Goal: Task Accomplishment & Management: Complete application form

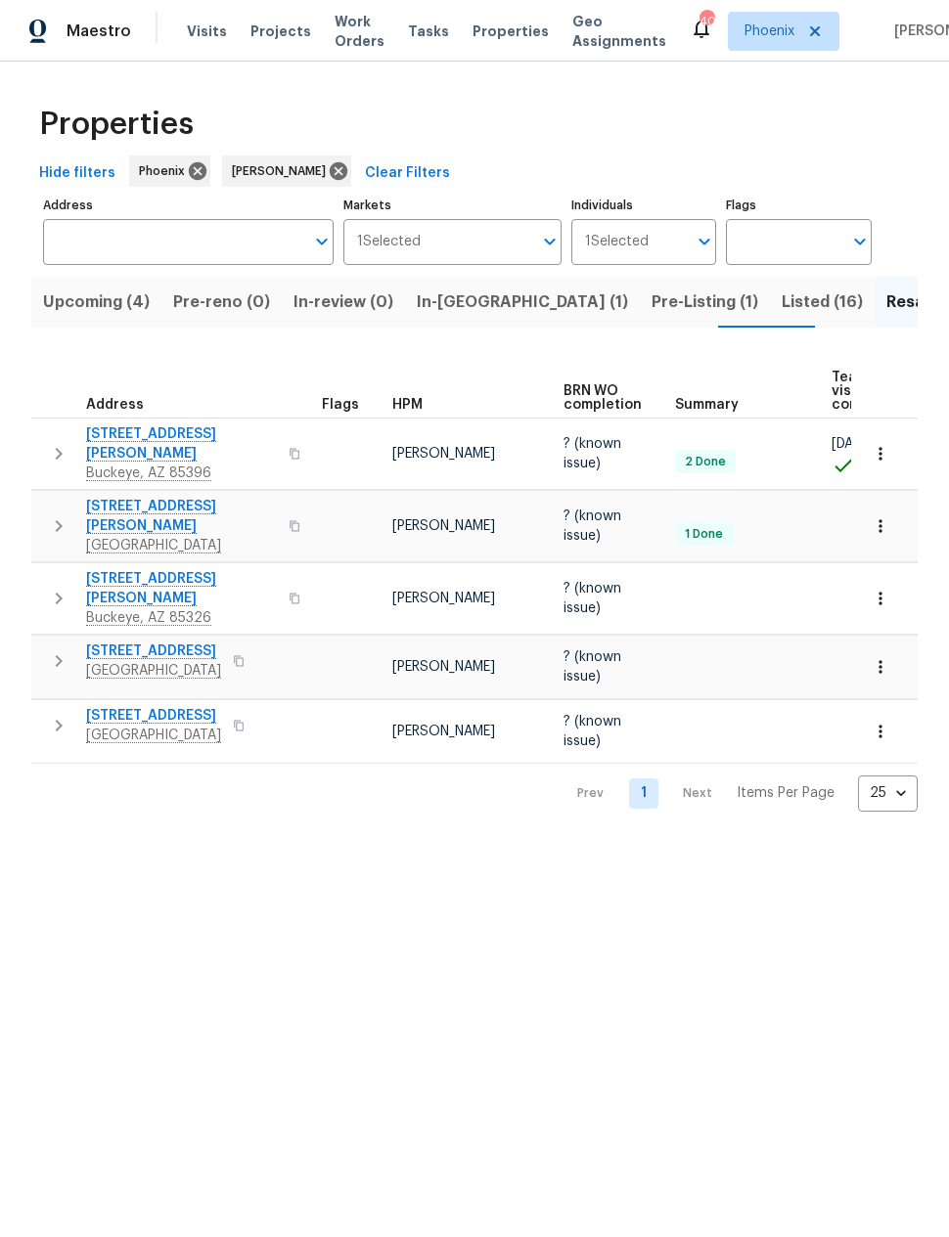
click at [781, 308] on span "Listed (16)" at bounding box center [821, 302] width 81 height 27
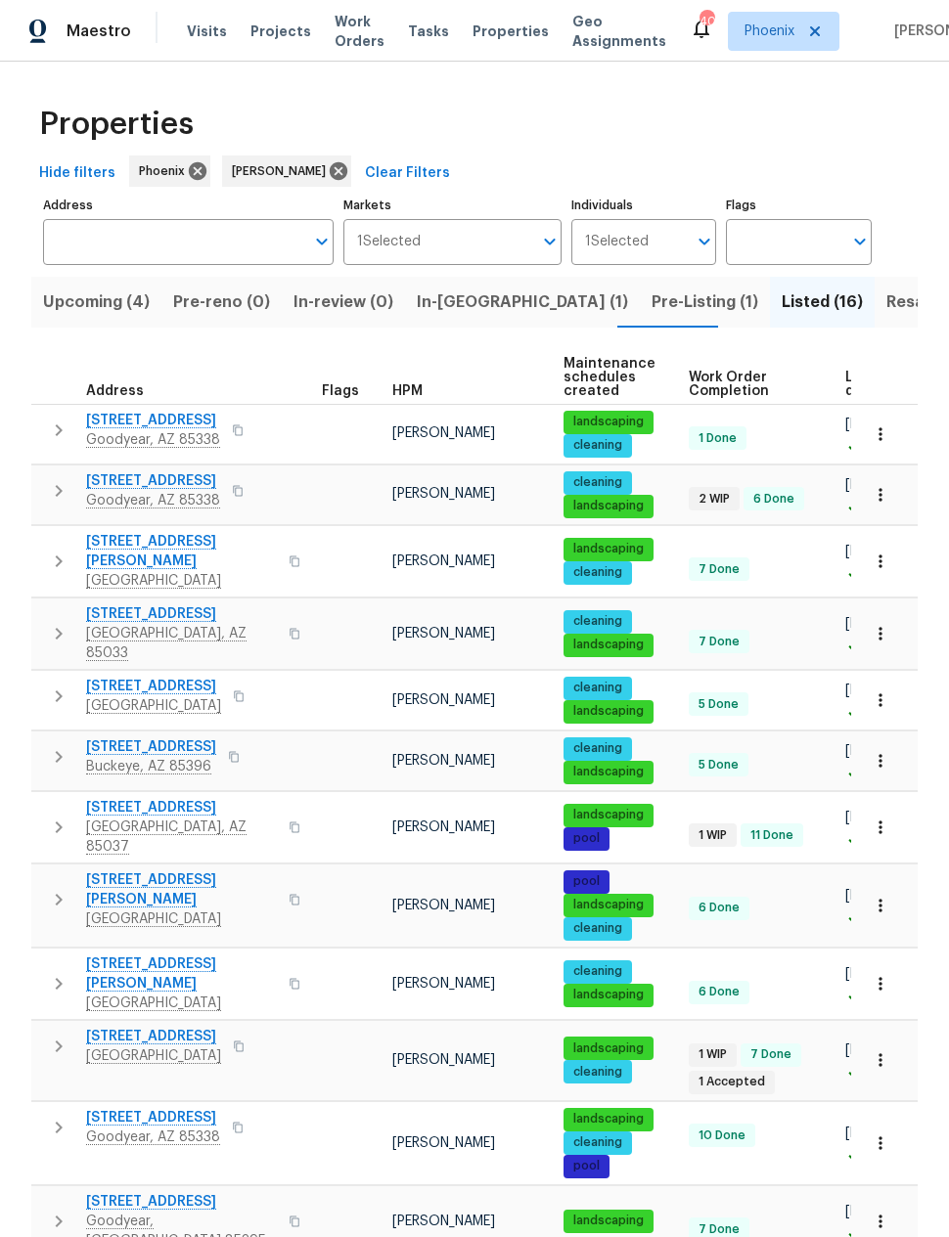
click at [68, 622] on icon "button" at bounding box center [58, 633] width 23 height 23
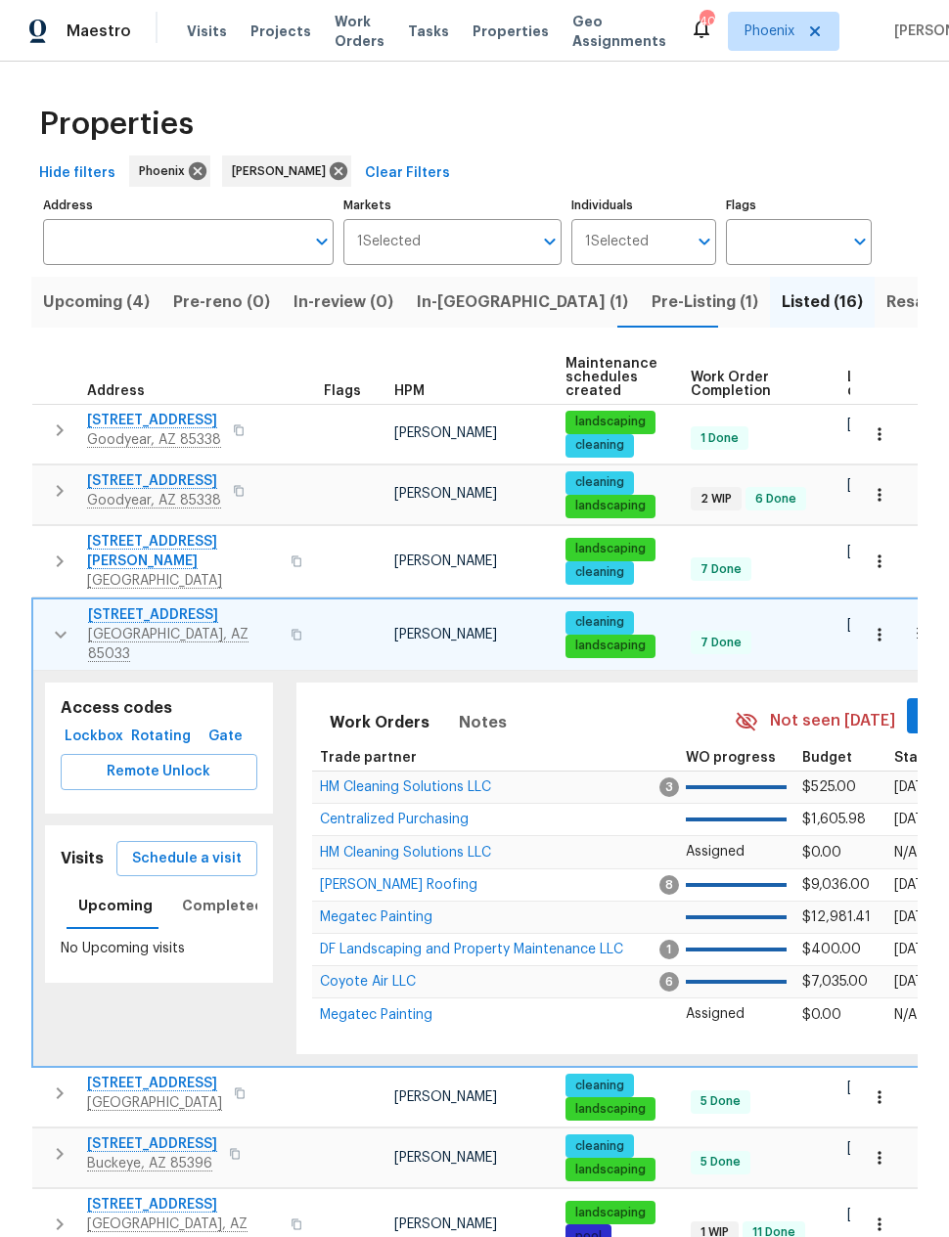
click at [128, 760] on span "Remote Unlock" at bounding box center [158, 772] width 165 height 24
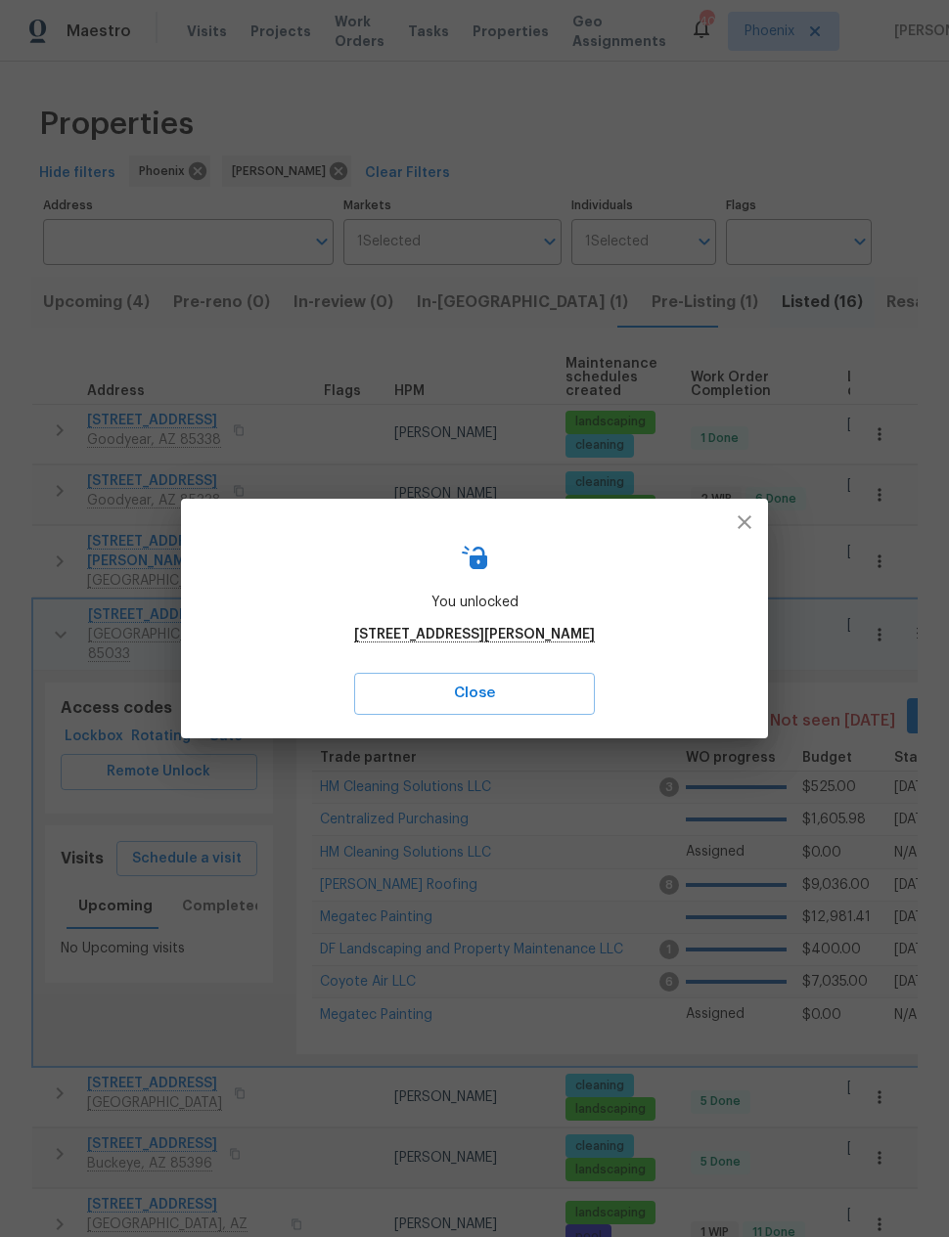
click at [756, 521] on button "button" at bounding box center [744, 522] width 47 height 47
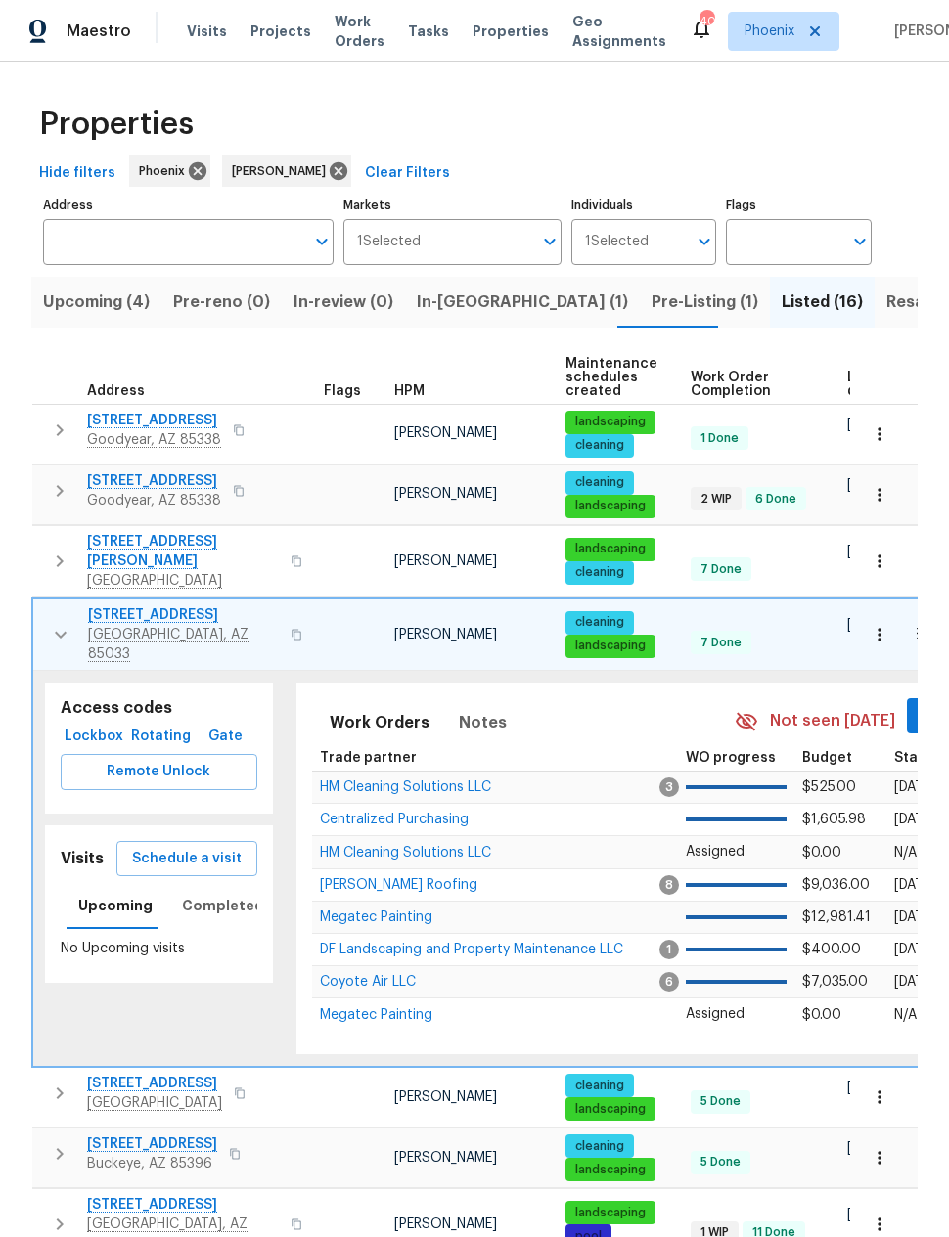
click at [177, 847] on span "Schedule a visit" at bounding box center [187, 859] width 110 height 24
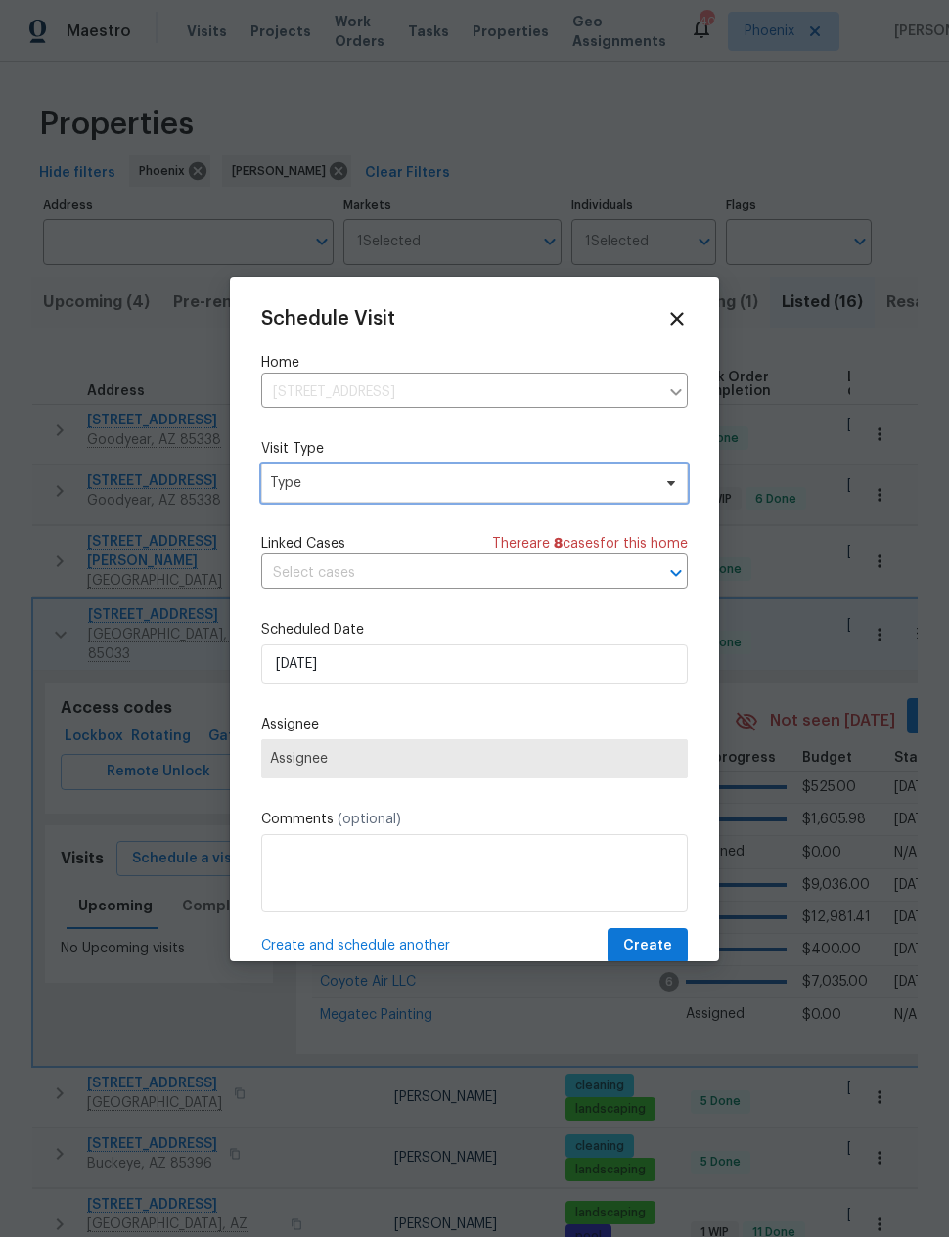
click at [304, 478] on span "Type" at bounding box center [460, 483] width 380 height 20
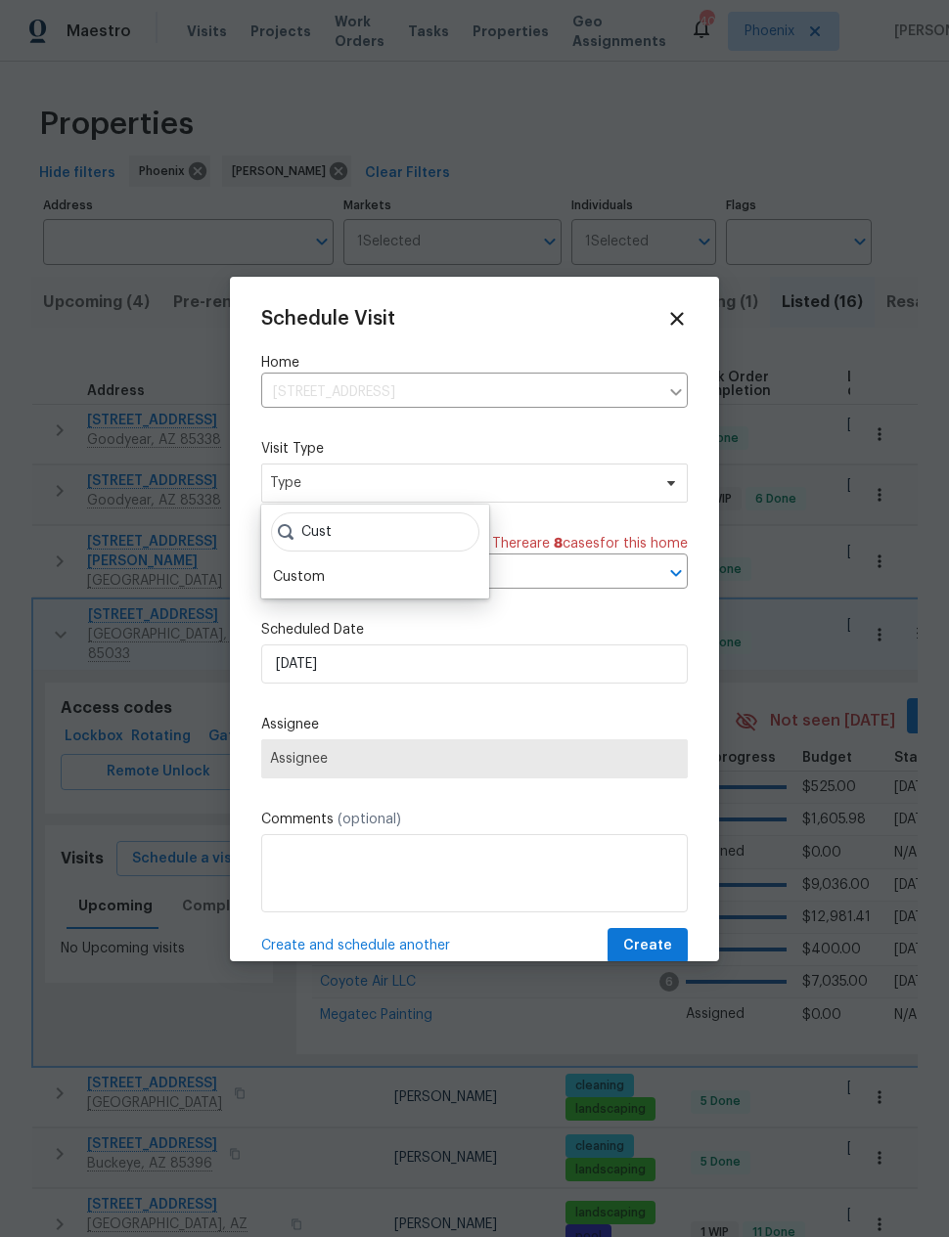
type input "Cust"
click at [310, 571] on div "Custom" at bounding box center [299, 577] width 52 height 20
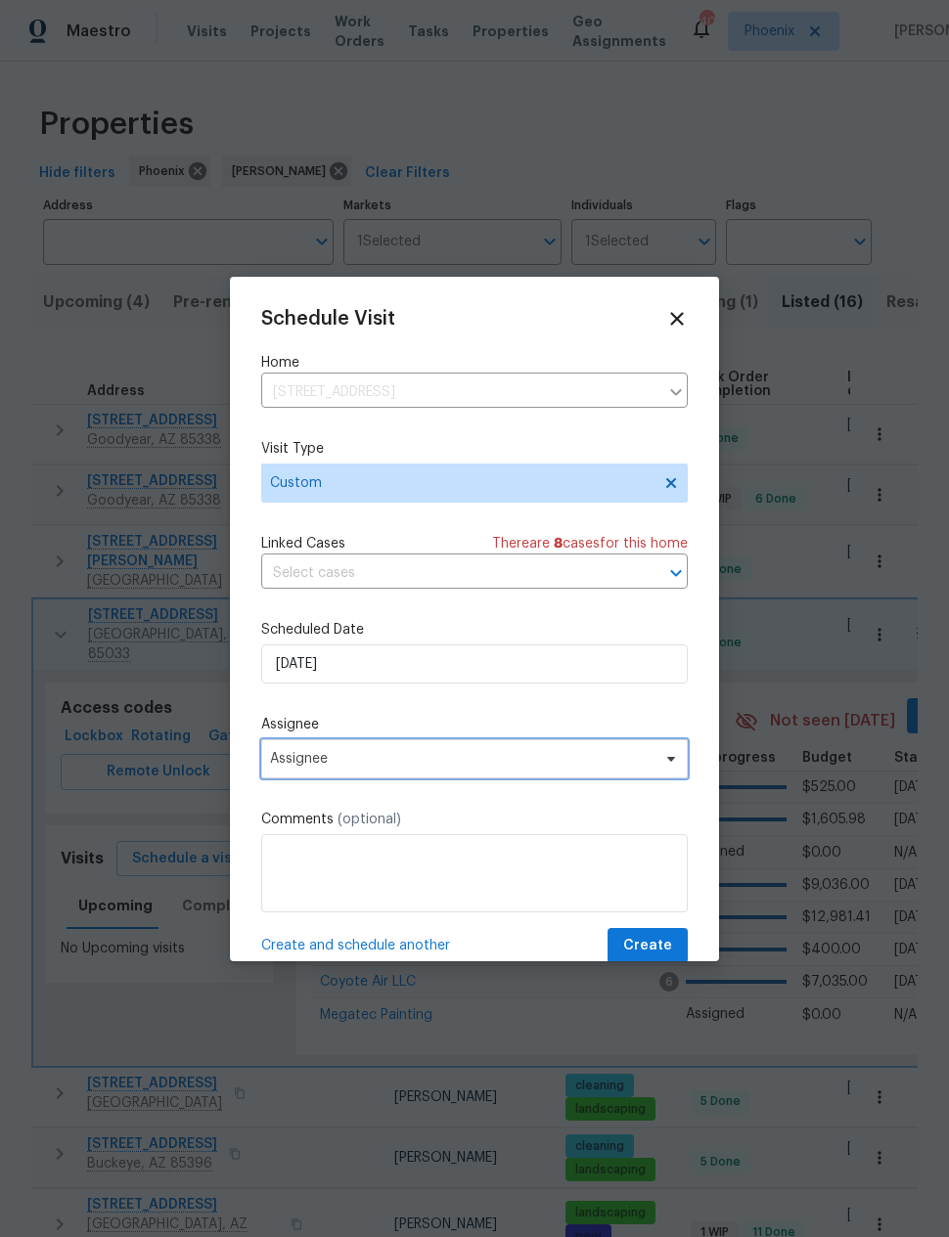
click at [282, 756] on span "Assignee" at bounding box center [461, 759] width 383 height 16
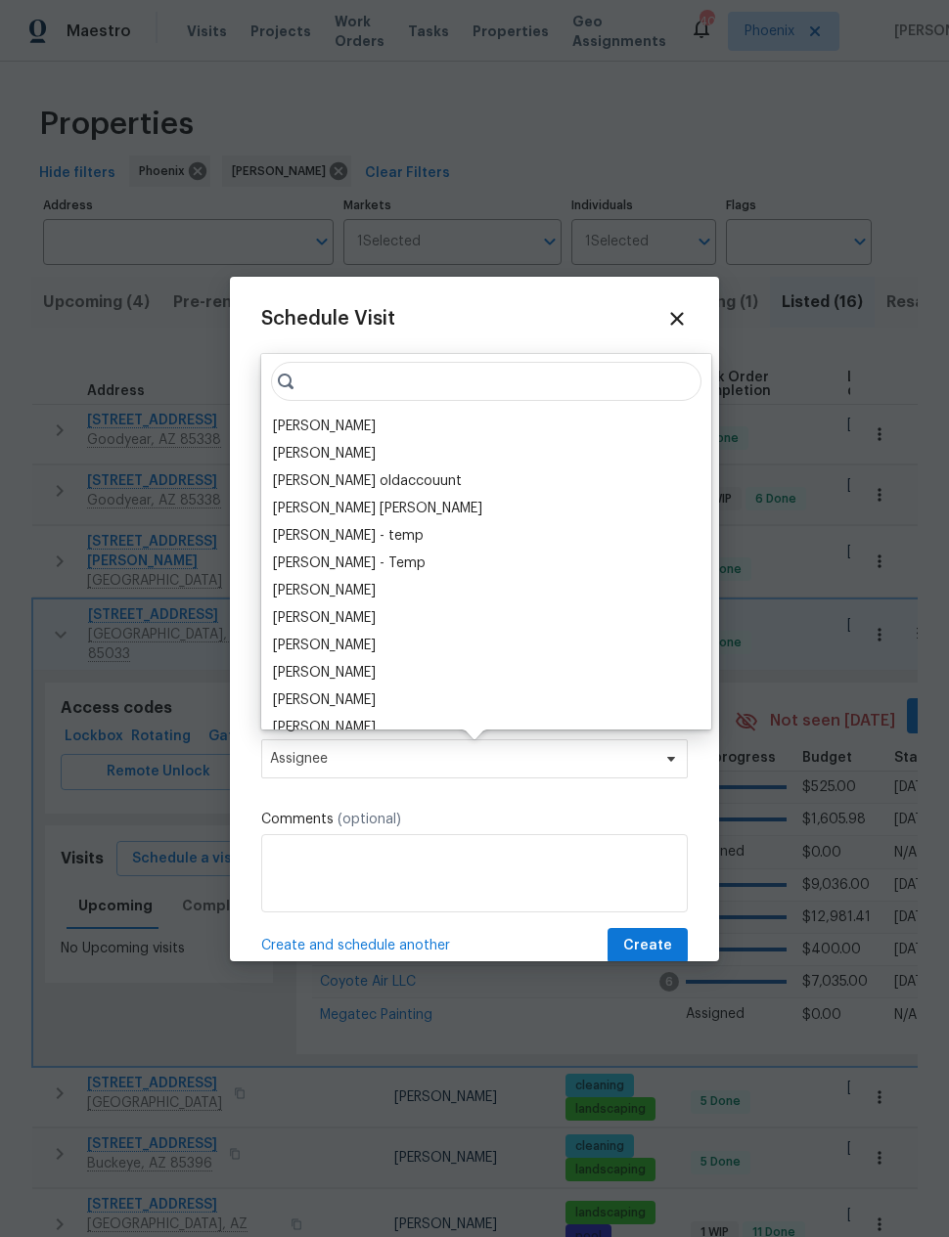
click at [287, 418] on div "[PERSON_NAME]" at bounding box center [324, 427] width 103 height 20
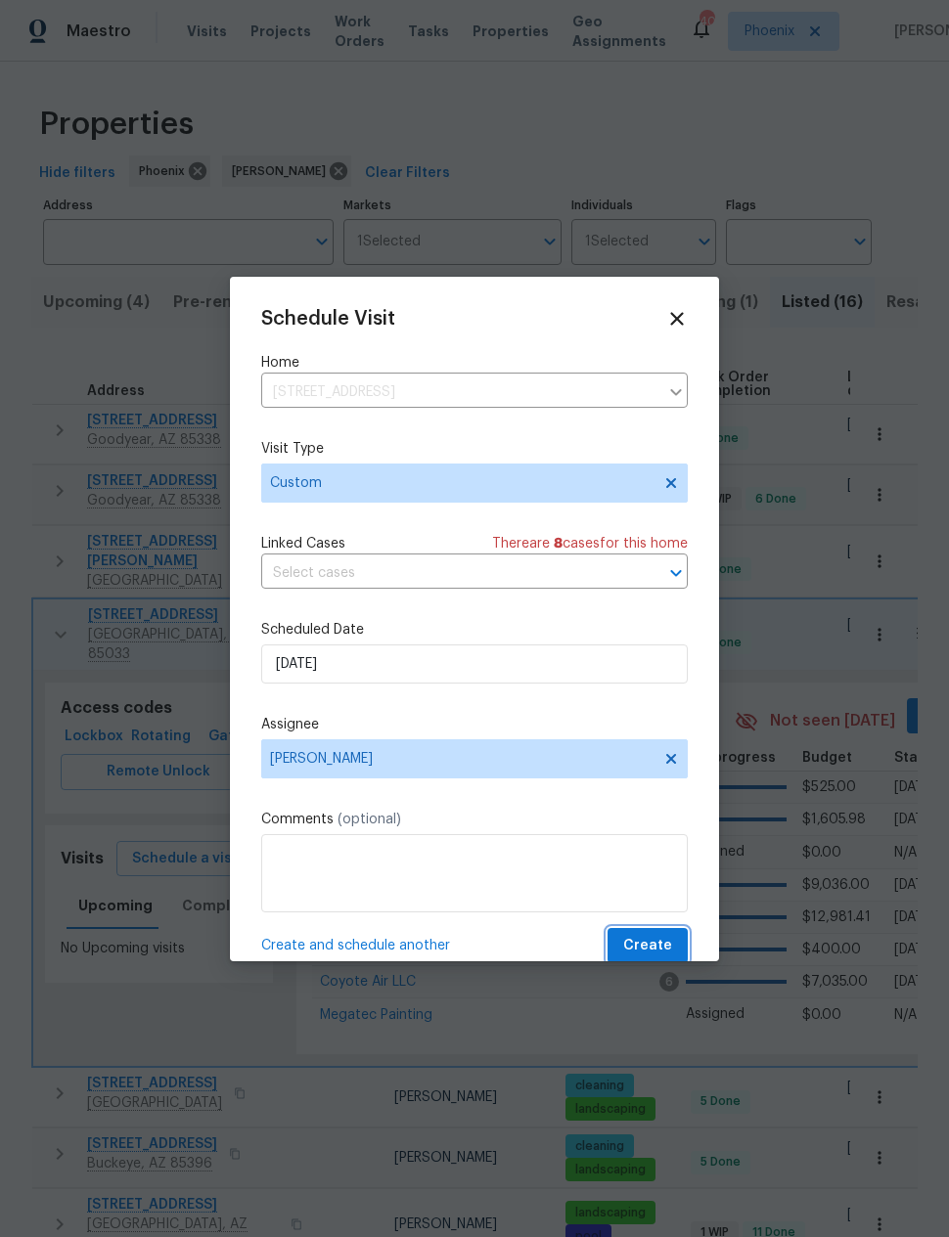
click at [663, 944] on span "Create" at bounding box center [647, 946] width 49 height 24
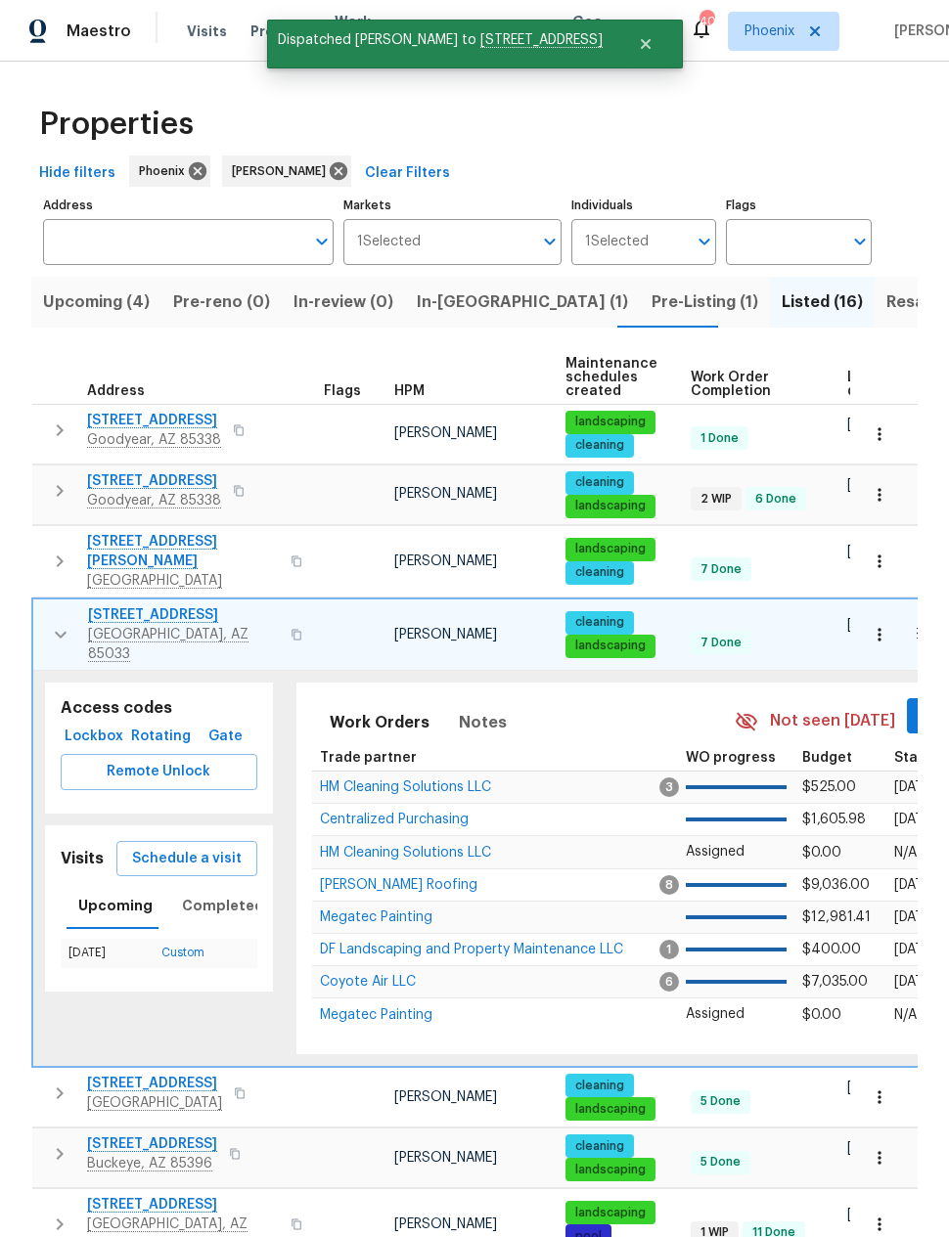
click at [132, 605] on span "3614 N 64th Dr" at bounding box center [183, 615] width 191 height 20
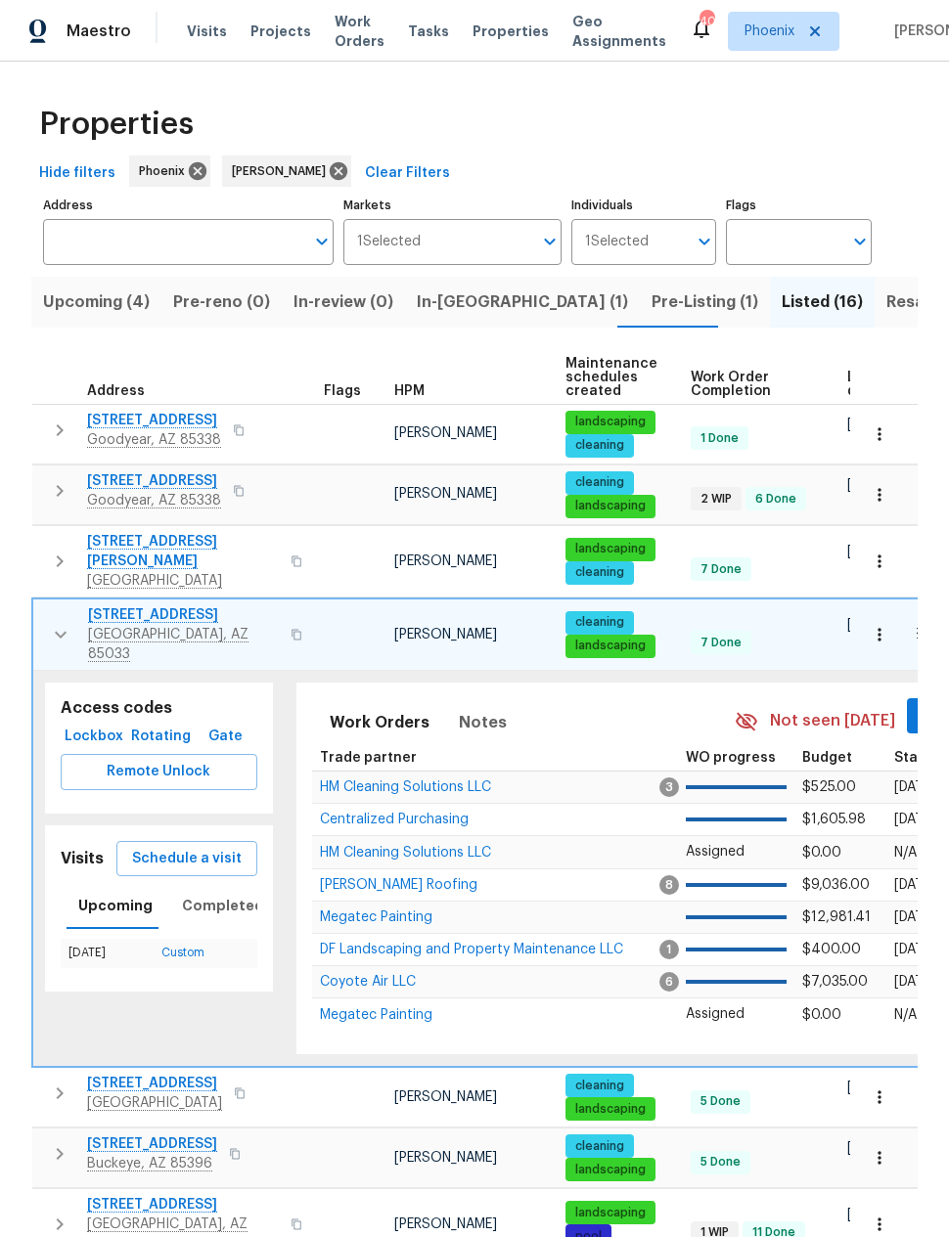
click at [89, 299] on span "Upcoming (4)" at bounding box center [96, 302] width 107 height 27
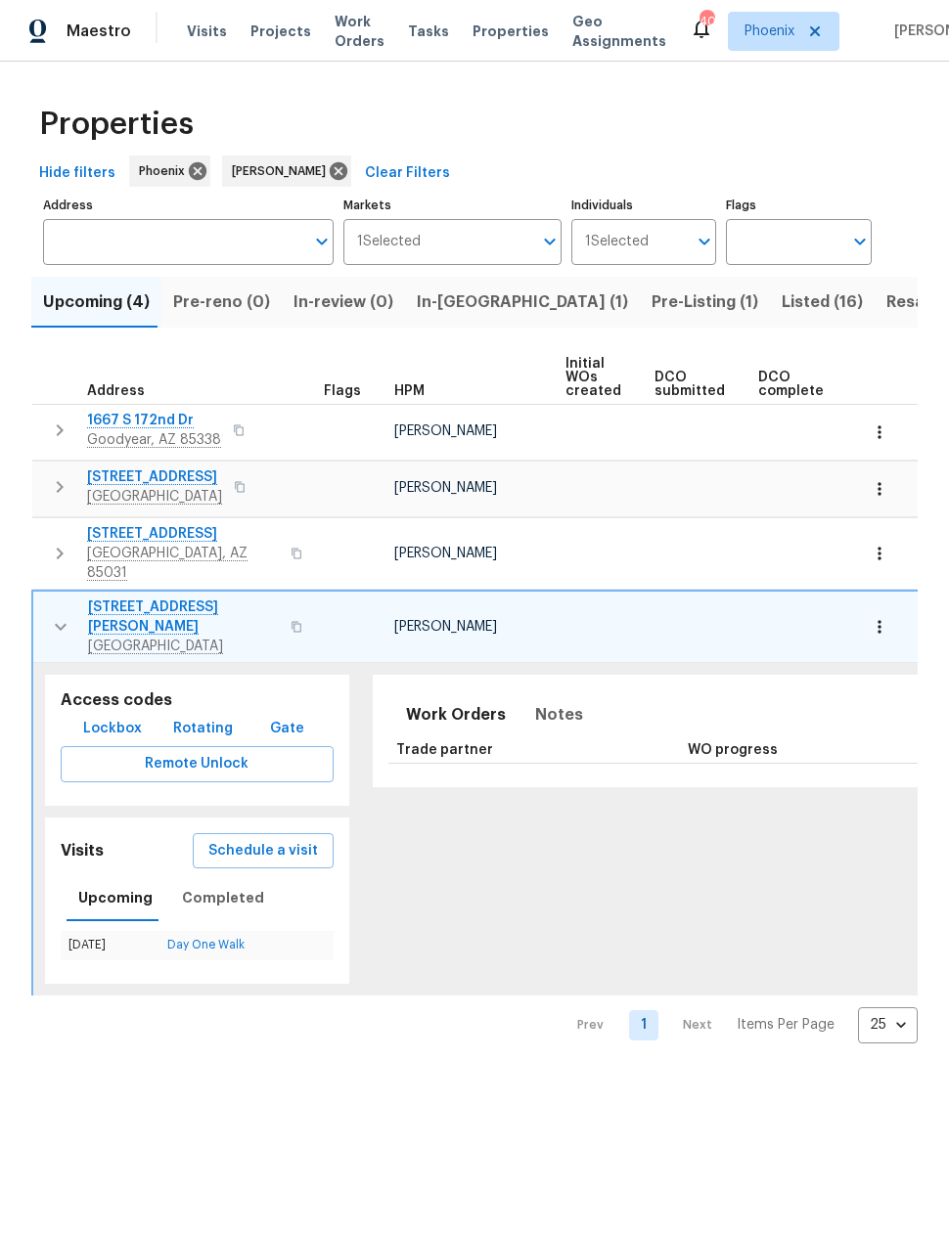
click at [54, 615] on icon "button" at bounding box center [60, 626] width 23 height 23
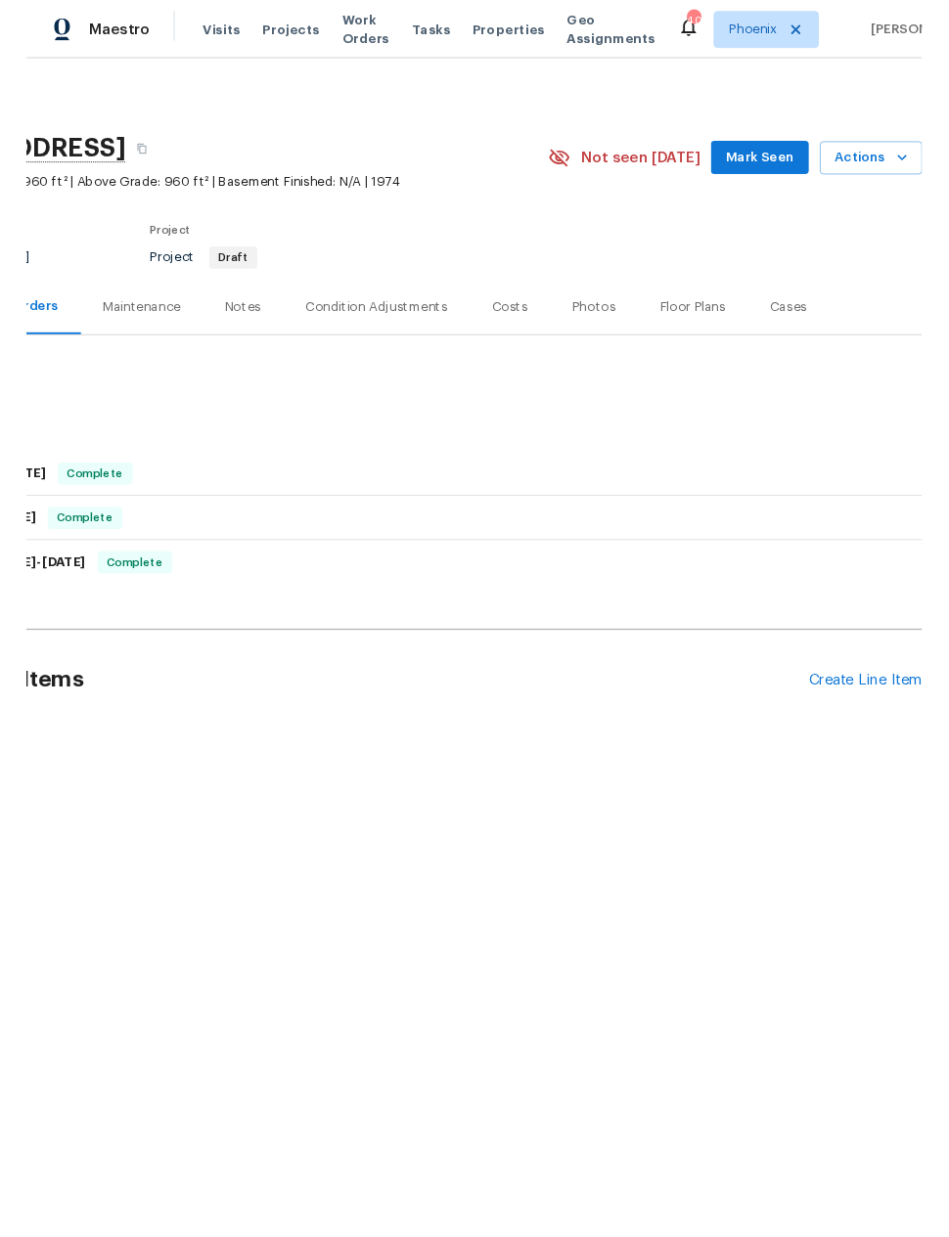
scroll to position [0, 156]
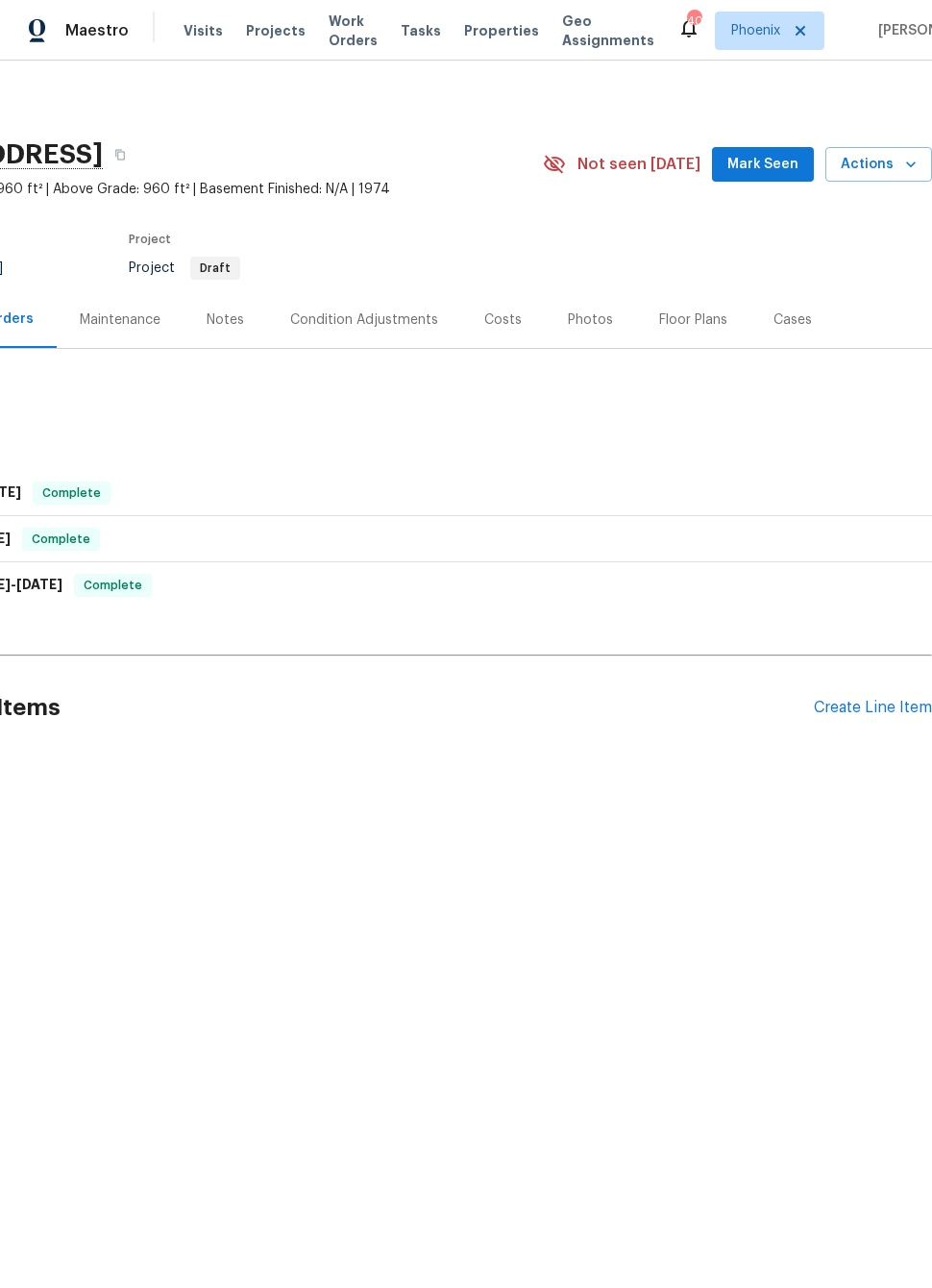
click at [860, 699] on div "Create Line Item" at bounding box center [872, 707] width 118 height 19
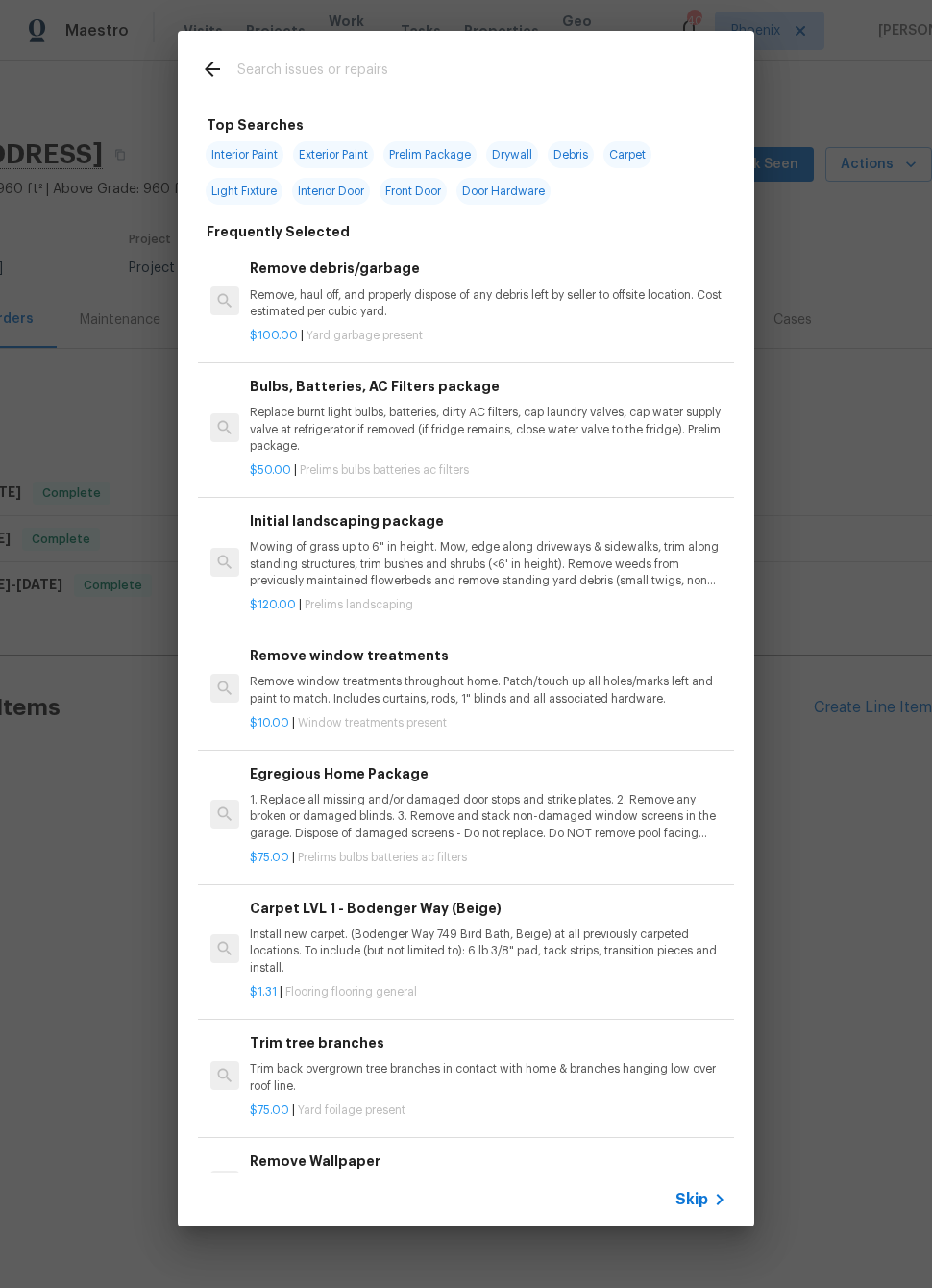
click at [258, 63] on input "text" at bounding box center [441, 72] width 408 height 28
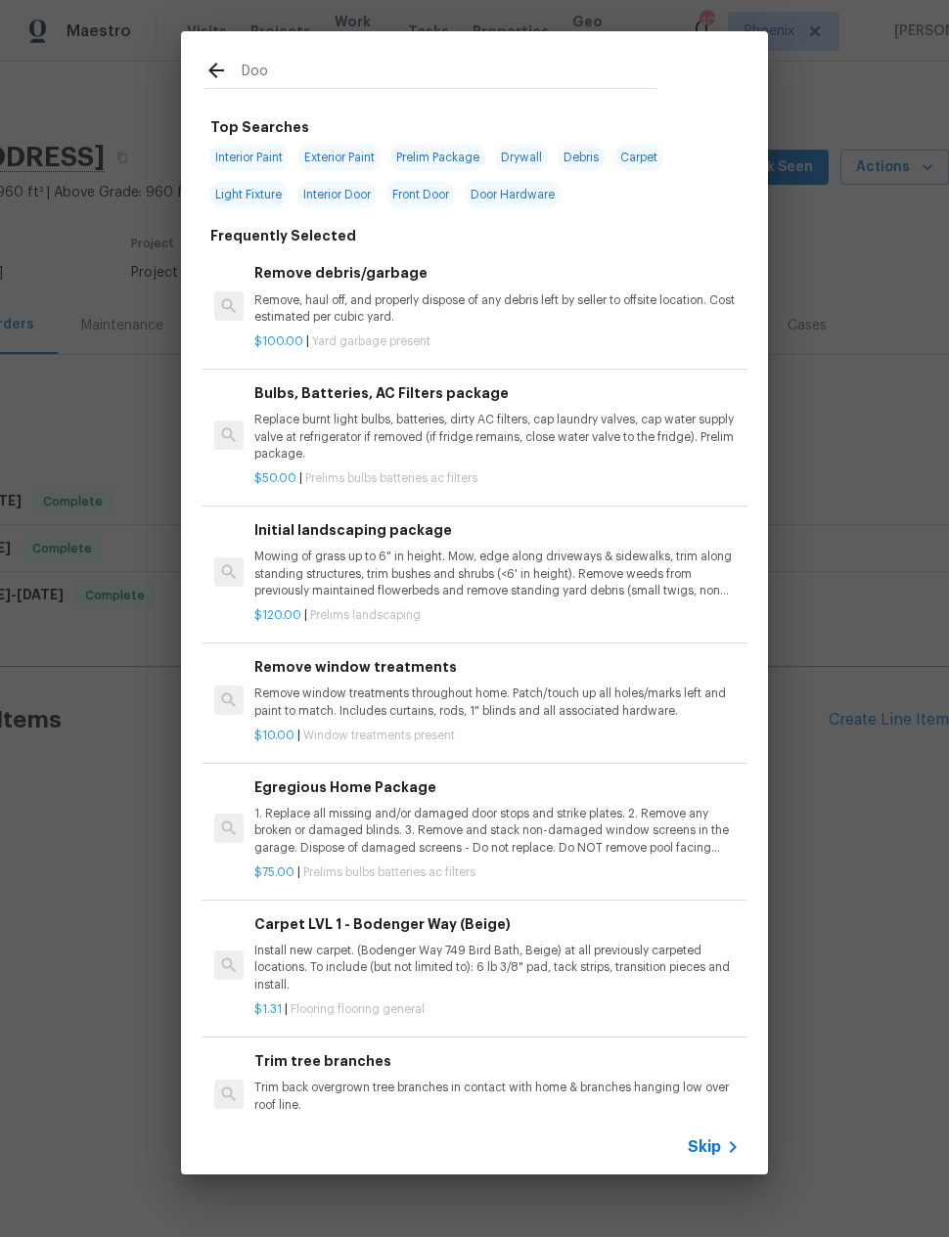
type input "Door"
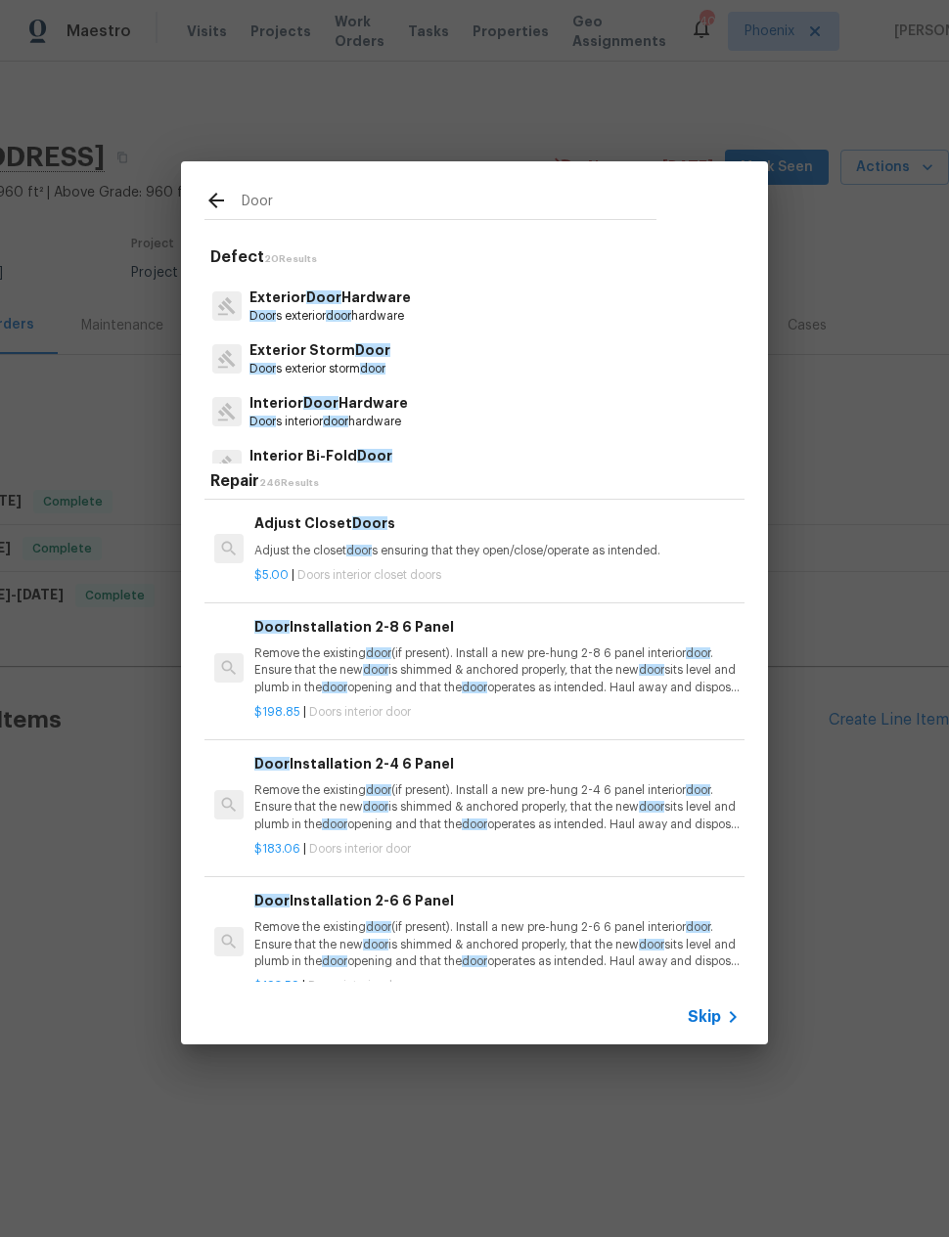
scroll to position [668, 0]
click at [618, 551] on p "Adjust the closet door s ensuring that they open/close/operate as intended." at bounding box center [496, 549] width 485 height 17
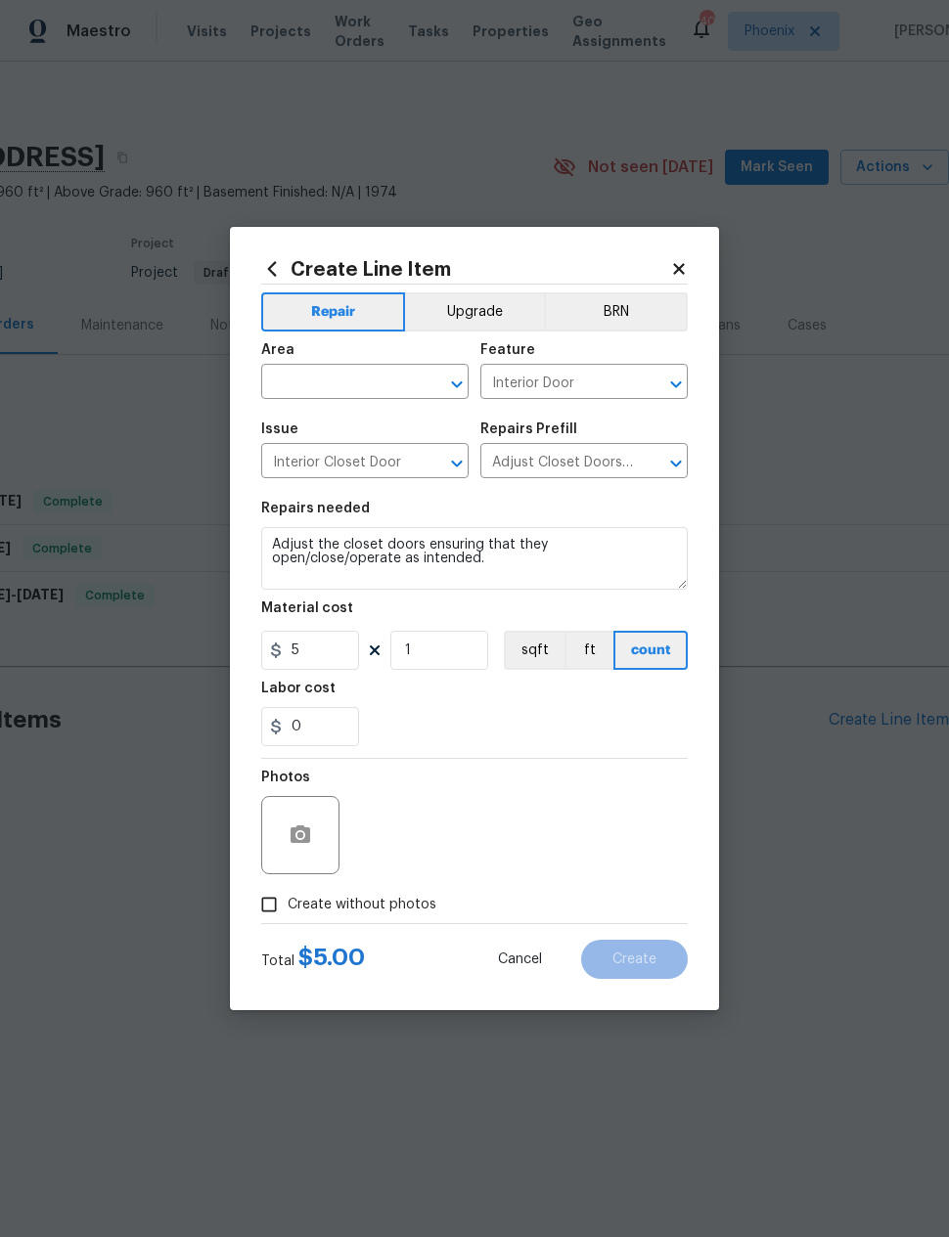
click at [358, 385] on input "text" at bounding box center [337, 384] width 153 height 30
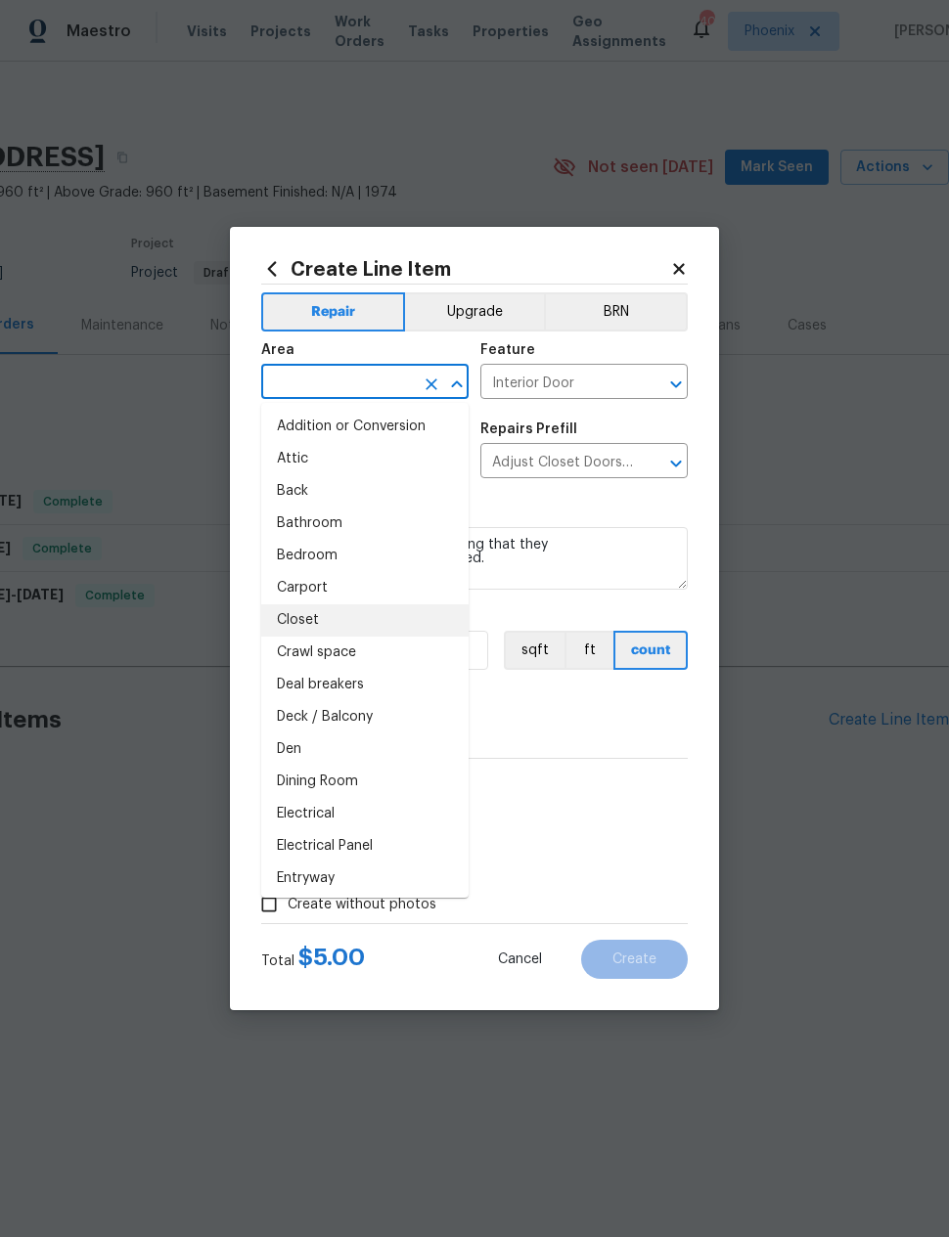
click at [319, 623] on li "Closet" at bounding box center [364, 620] width 207 height 32
type input "Closet"
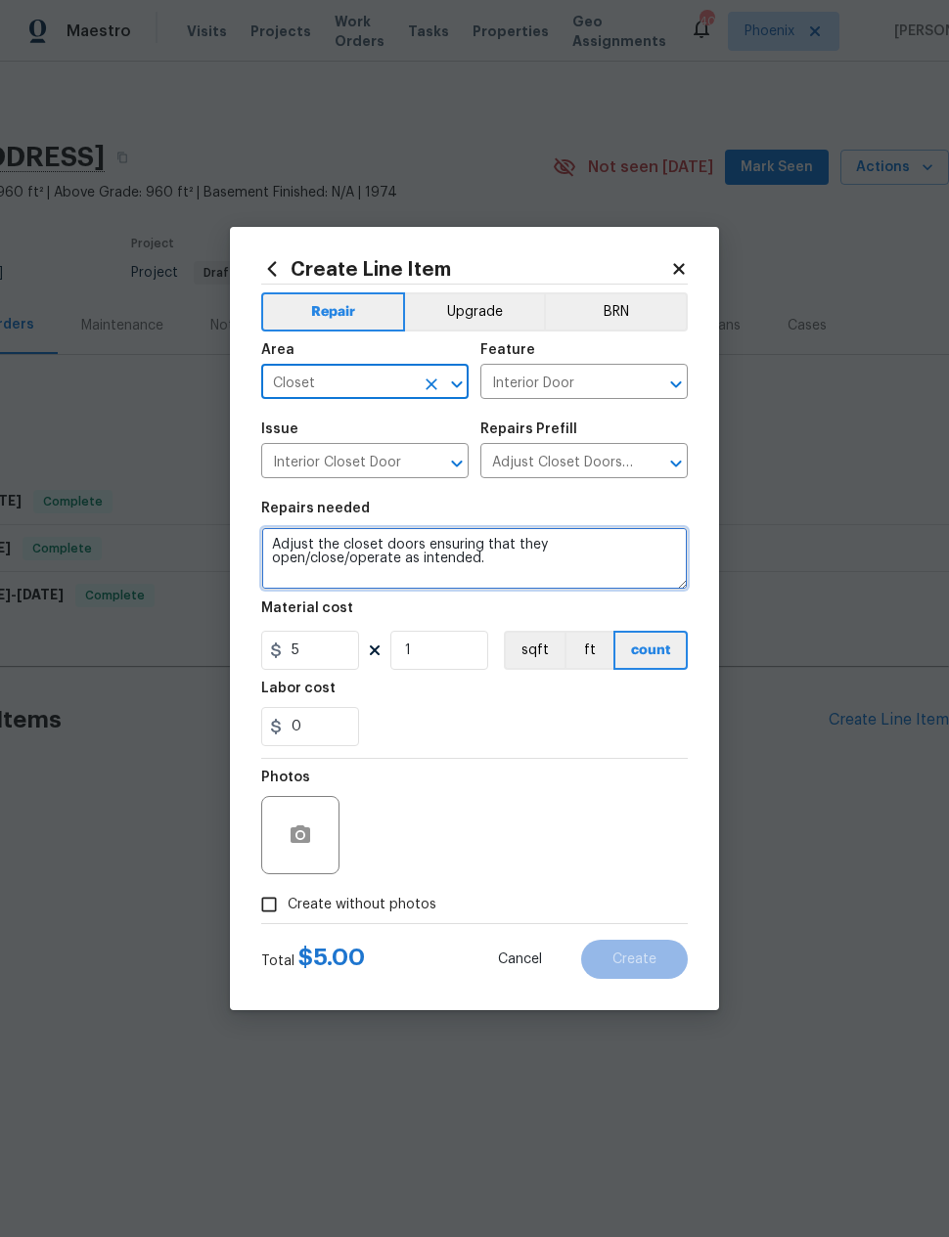
click at [425, 565] on textarea "Adjust the closet doors ensuring that they open/close/operate as intended." at bounding box center [474, 558] width 426 height 63
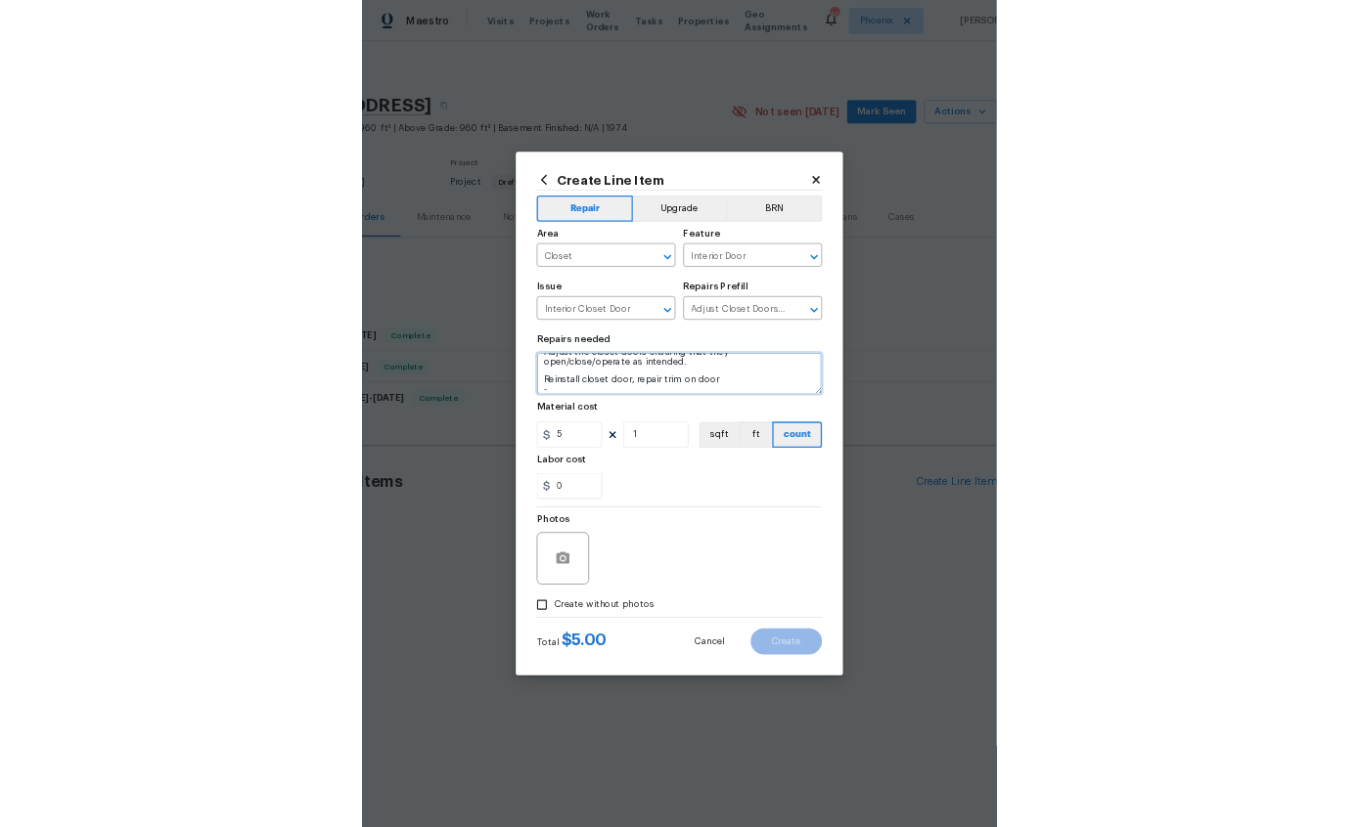
scroll to position [18, 0]
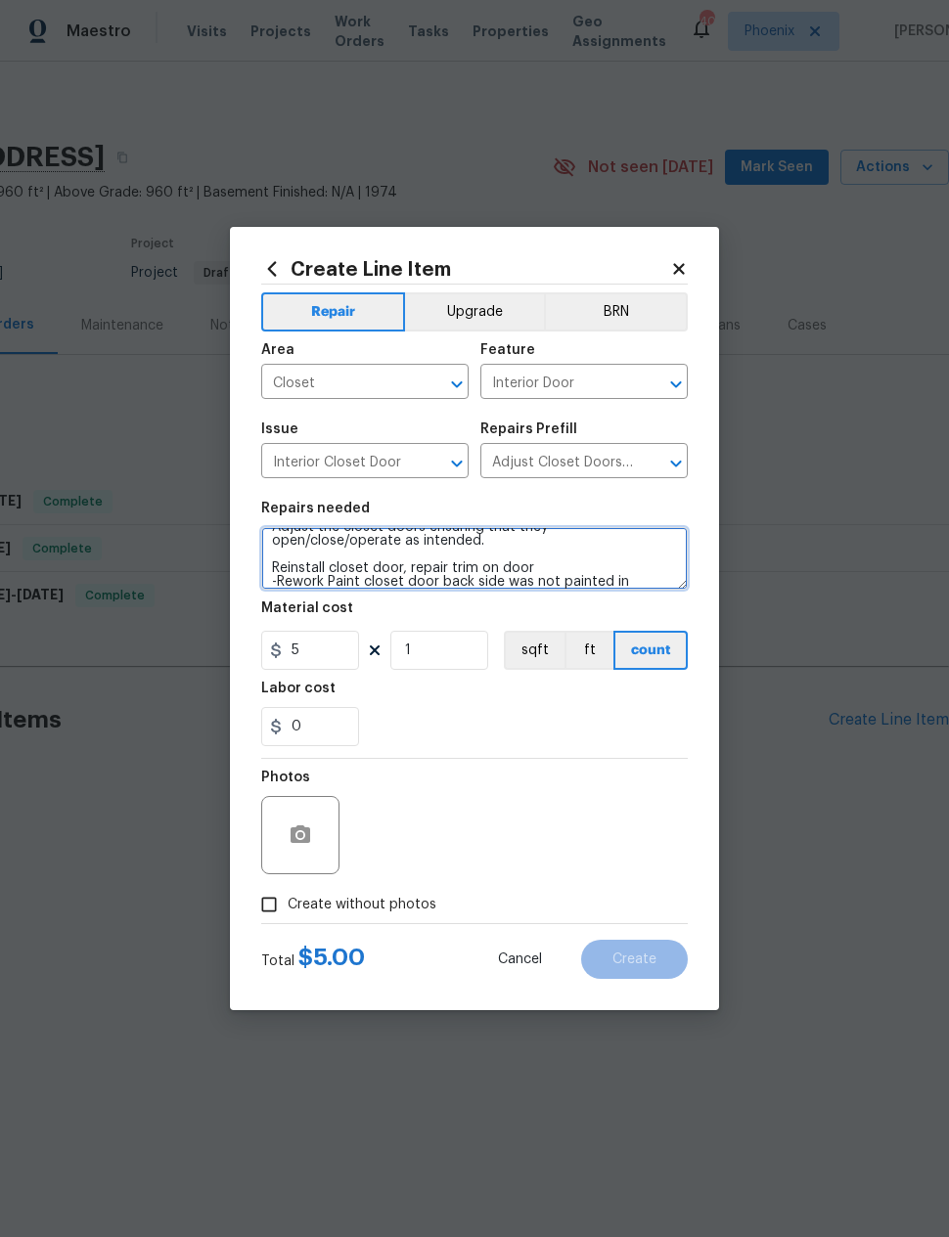
type textarea "Adjust the closet doors ensuring that they open/close/operate as intended. Rein…"
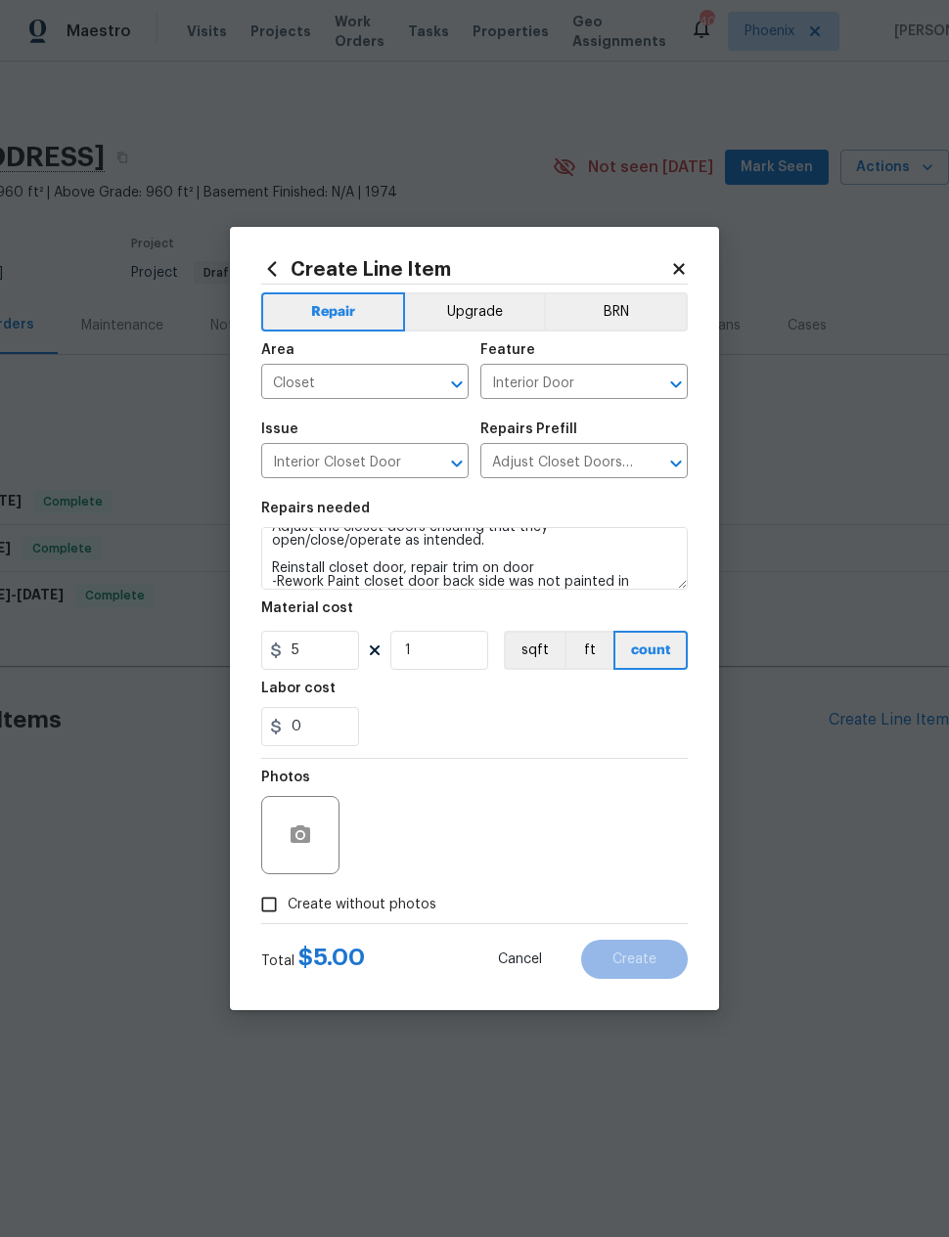
click at [613, 720] on div "0" at bounding box center [474, 726] width 426 height 39
click at [298, 731] on input "0" at bounding box center [310, 726] width 98 height 39
type input "75"
click at [617, 721] on div "75" at bounding box center [474, 726] width 426 height 39
click at [290, 841] on icon "button" at bounding box center [300, 835] width 20 height 18
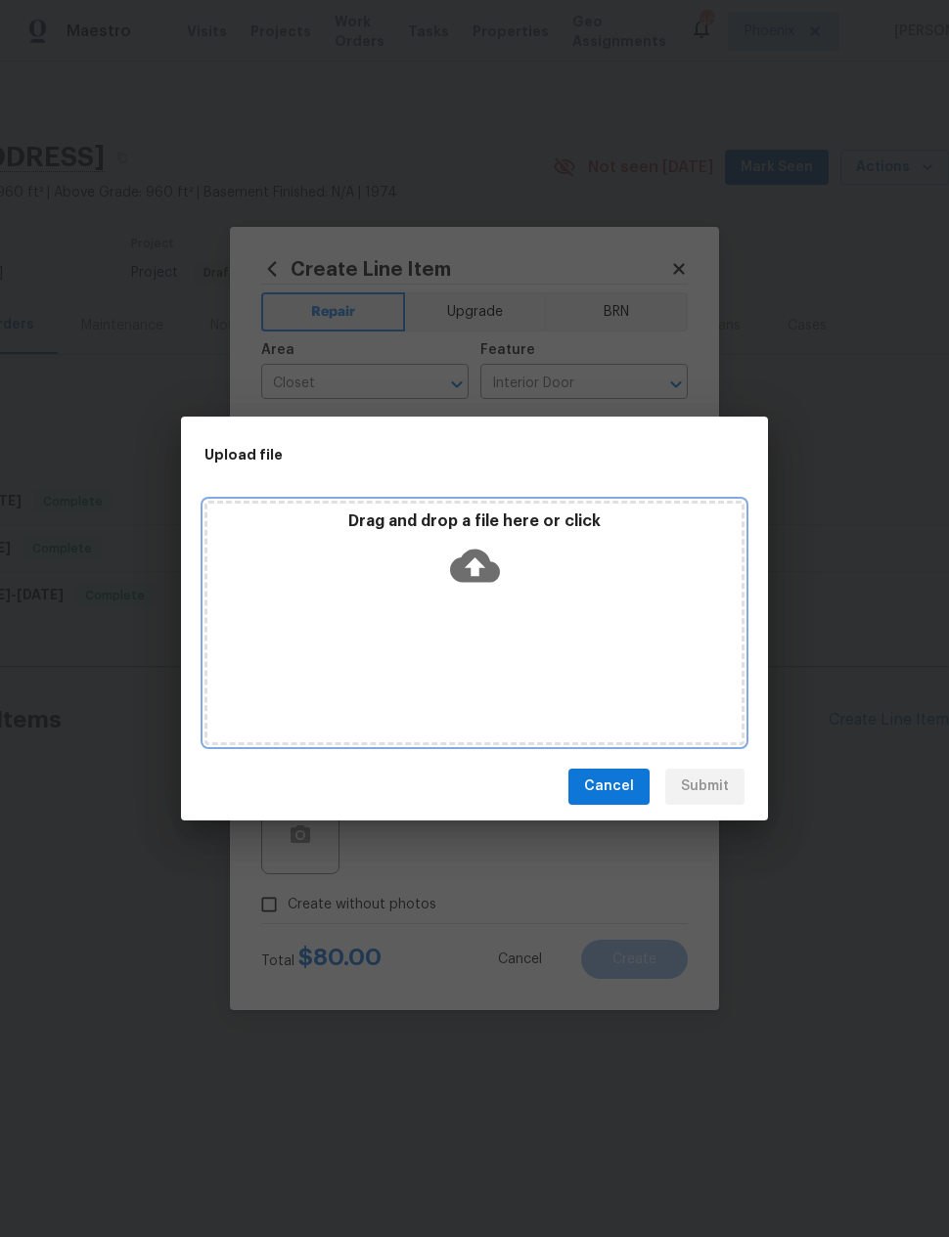
click at [486, 576] on icon at bounding box center [475, 565] width 50 height 33
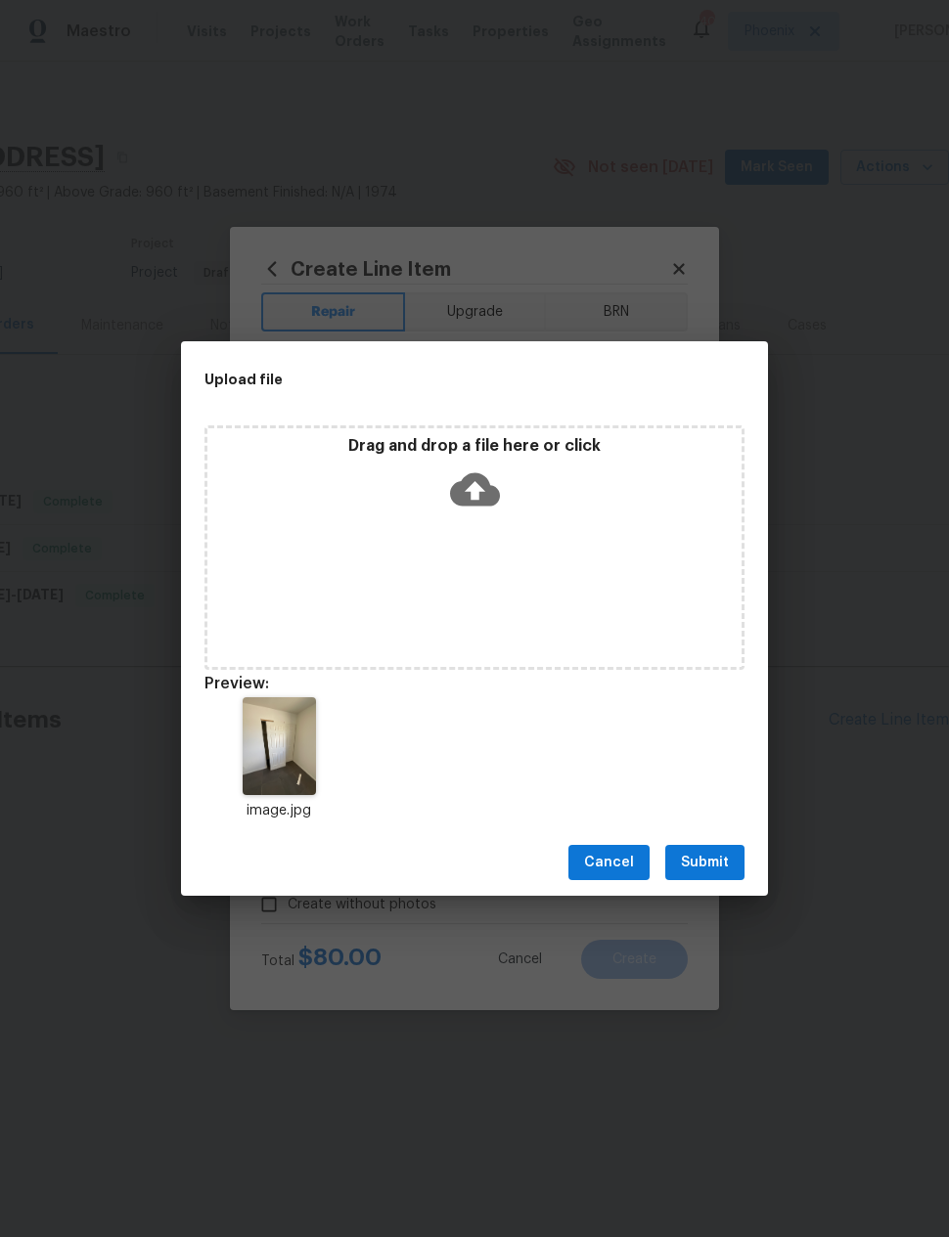
click at [717, 857] on span "Submit" at bounding box center [705, 863] width 48 height 24
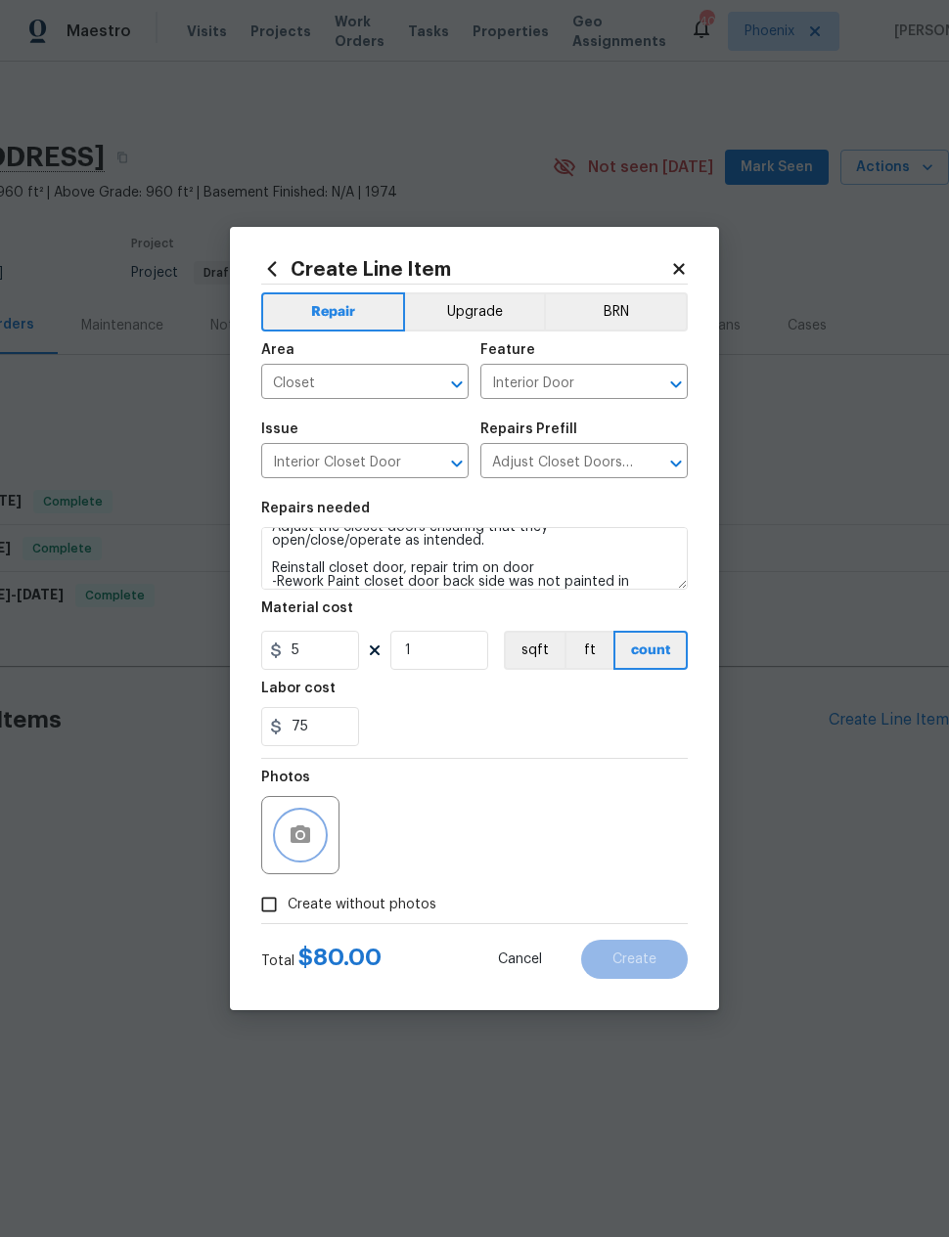
scroll to position [0, 0]
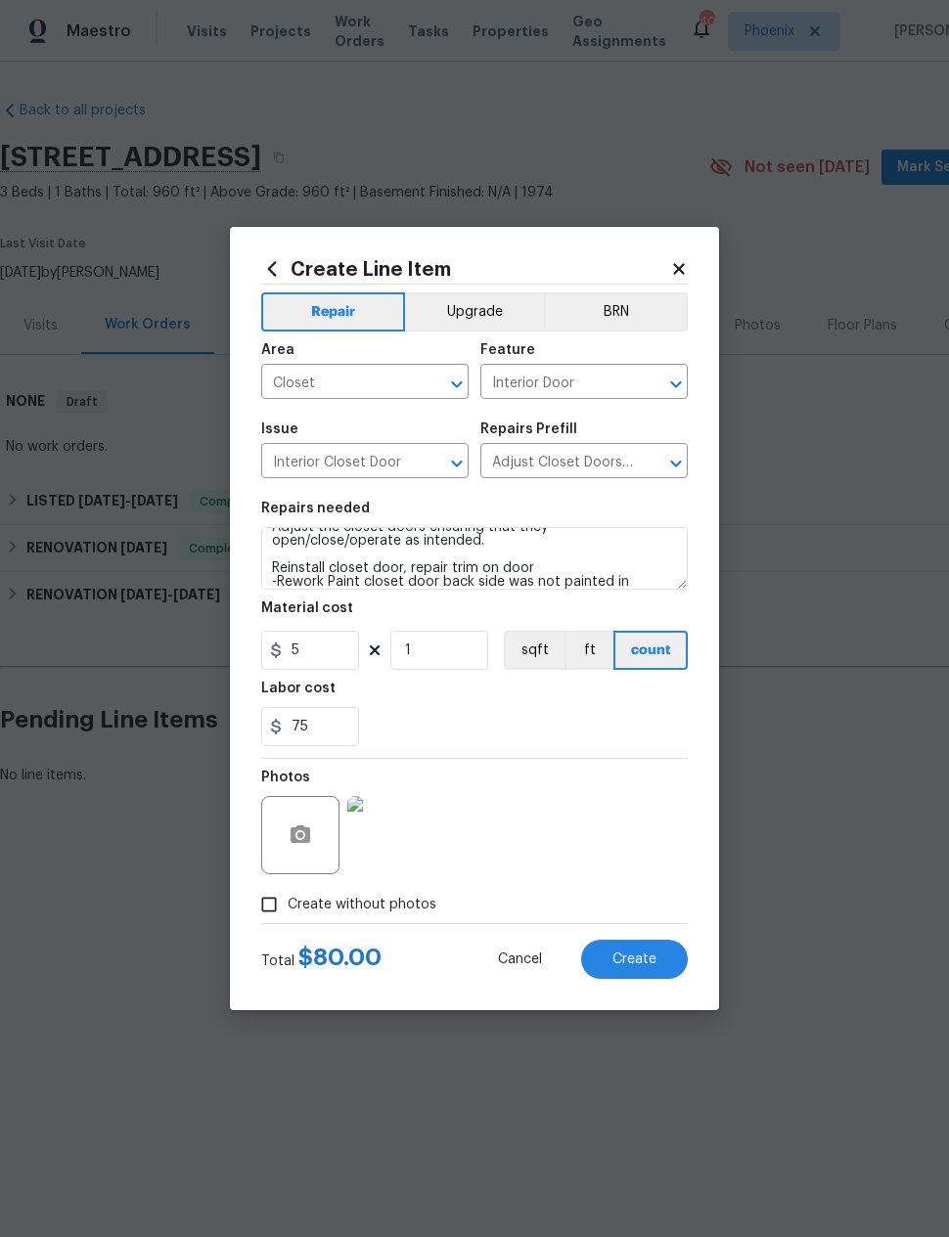
click at [636, 971] on button "Create" at bounding box center [634, 959] width 107 height 39
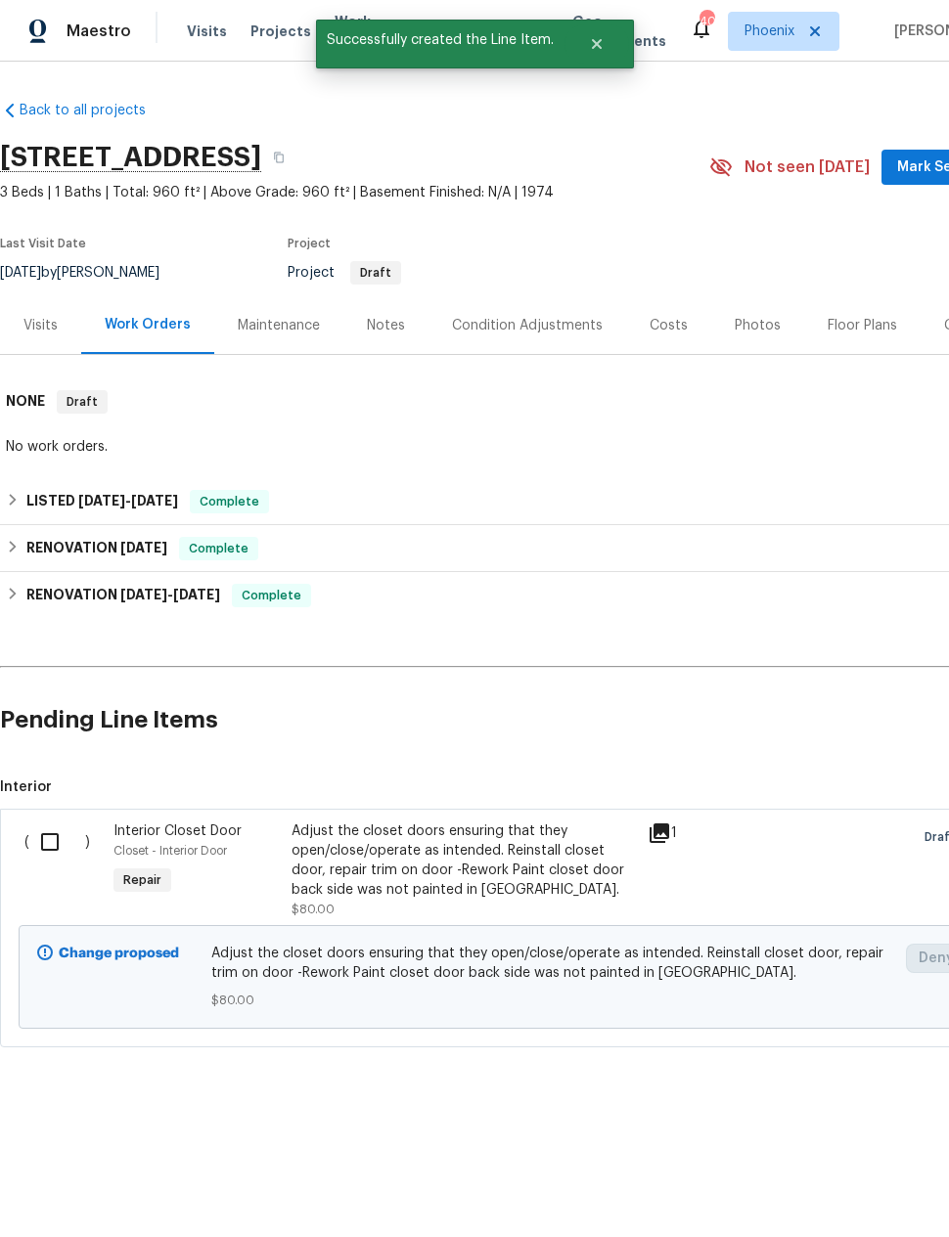
click at [51, 829] on input "checkbox" at bounding box center [57, 842] width 56 height 41
checkbox input "true"
click at [858, 1173] on button "Create Work Order" at bounding box center [836, 1189] width 161 height 36
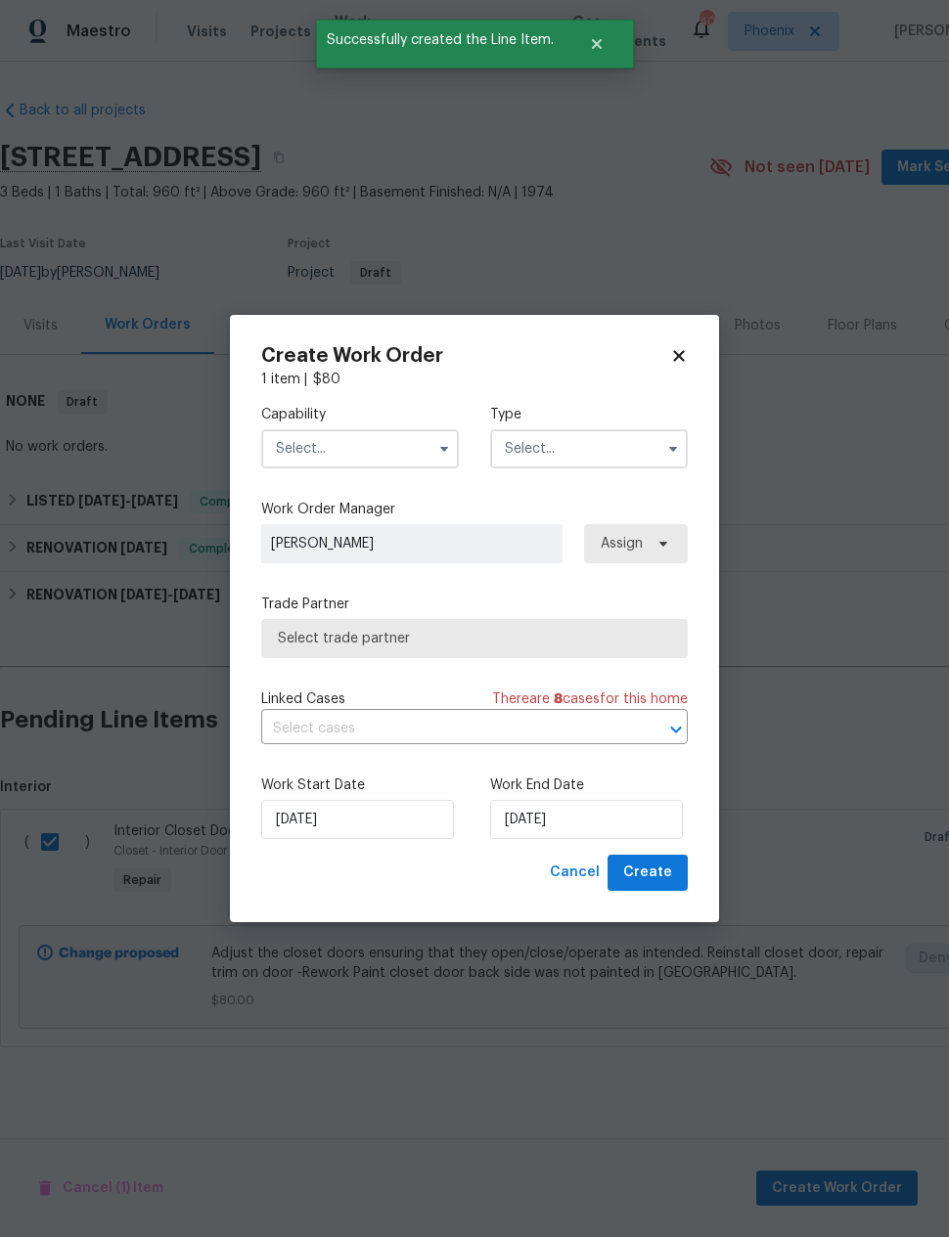
click at [290, 465] on input "text" at bounding box center [360, 448] width 198 height 39
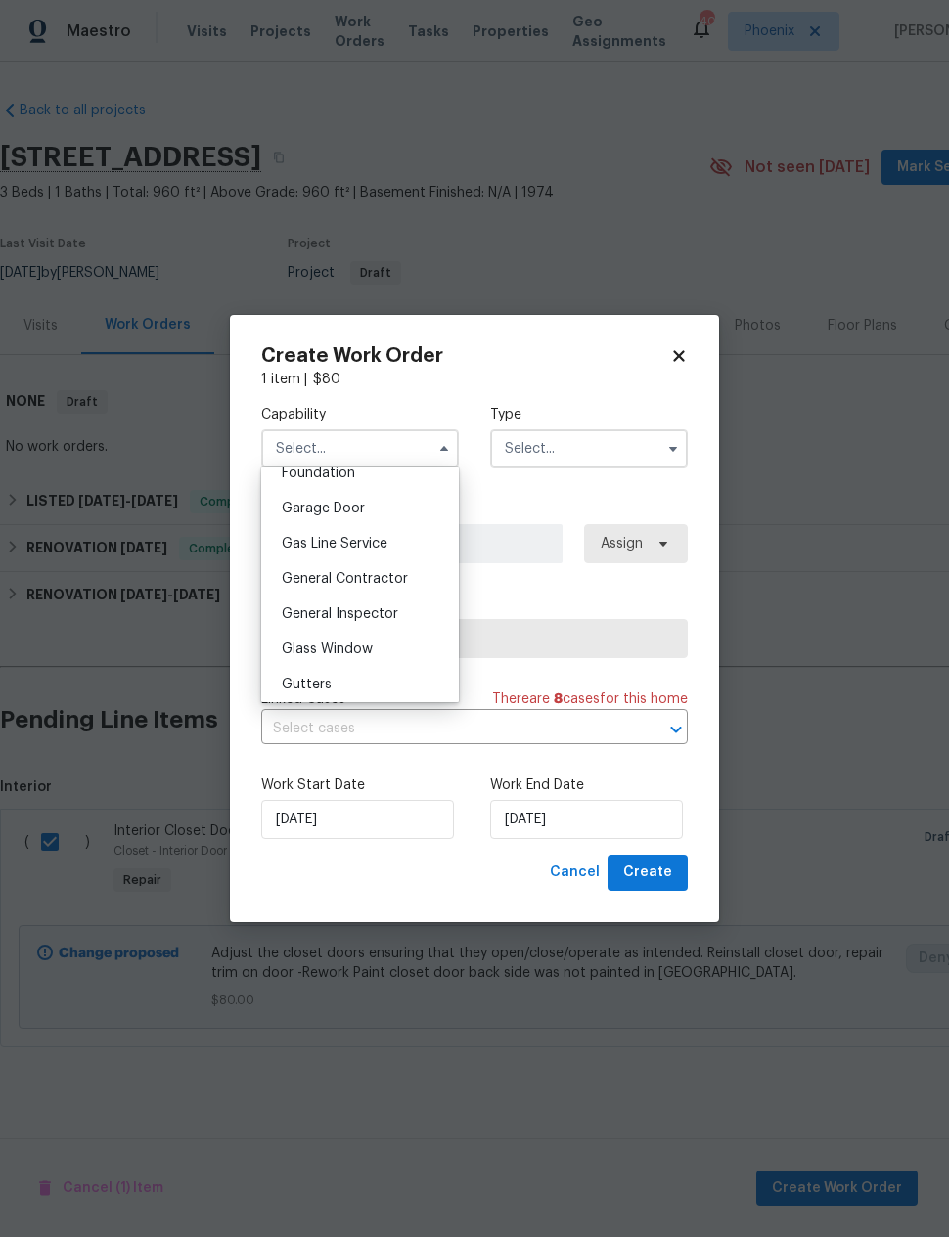
scroll to position [844, 0]
click at [288, 583] on span "General Contractor" at bounding box center [345, 581] width 126 height 14
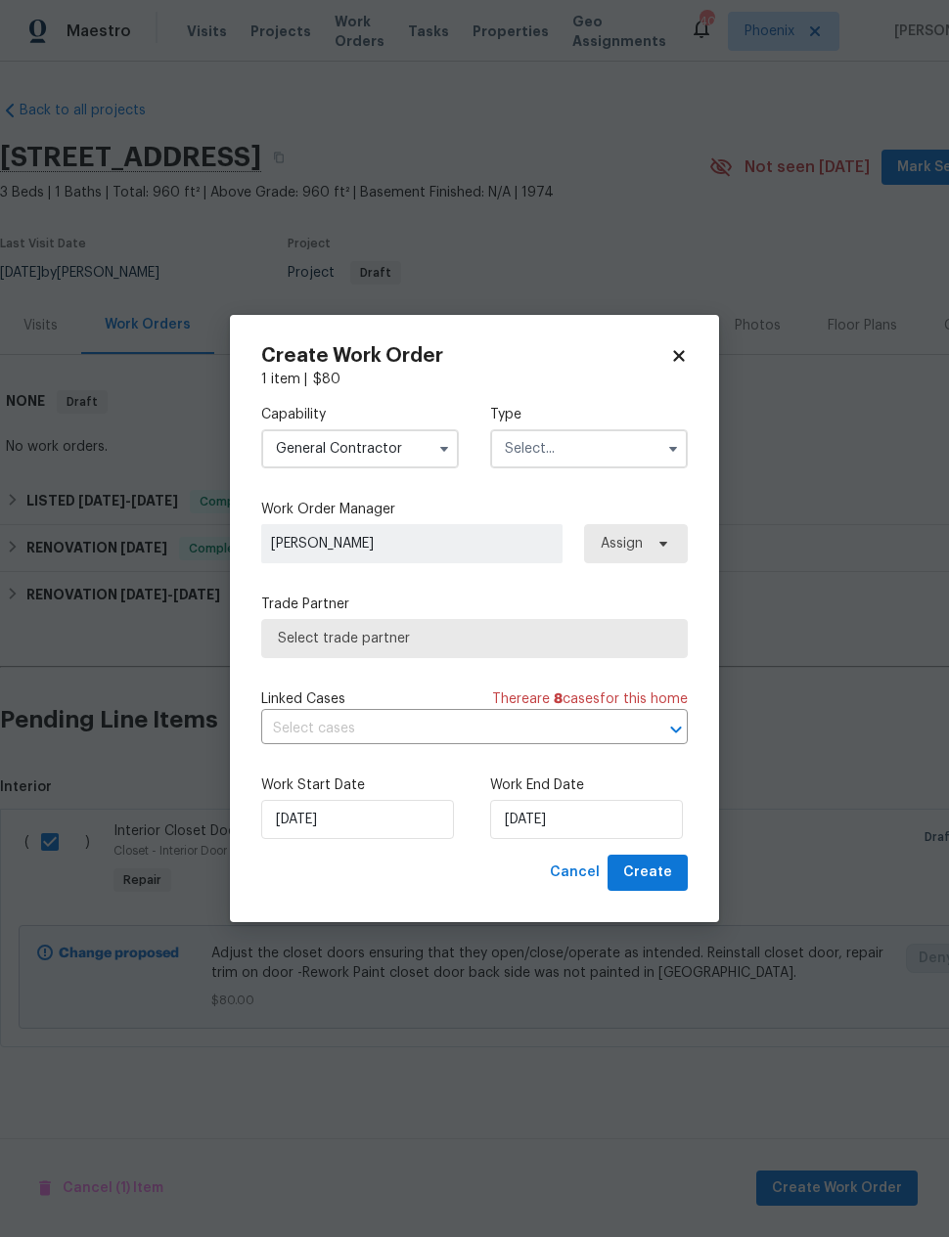
type input "General Contractor"
click at [614, 452] on input "text" at bounding box center [589, 448] width 198 height 39
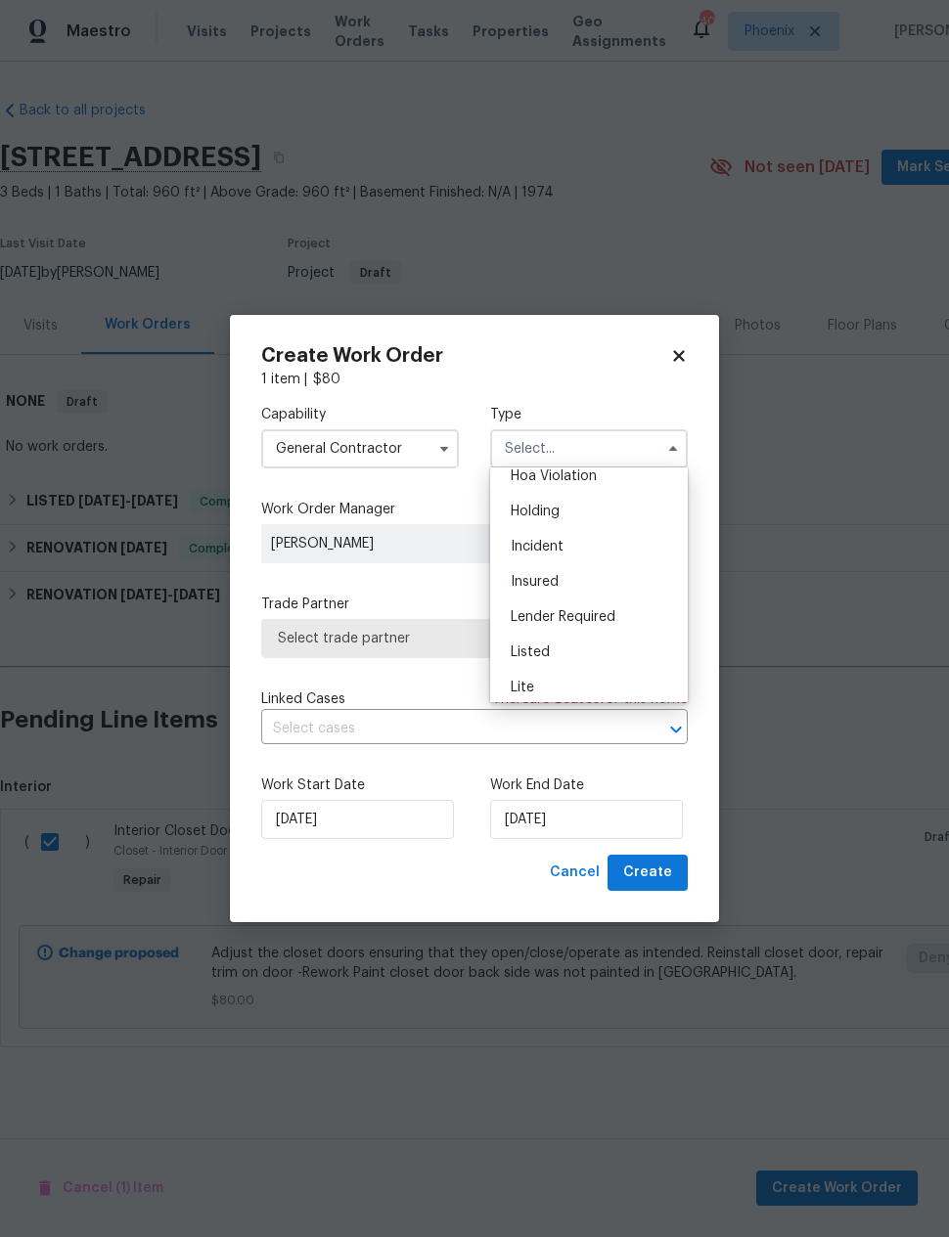
scroll to position [55, 0]
click at [587, 636] on div "Listed" at bounding box center [589, 646] width 188 height 35
type input "Listed"
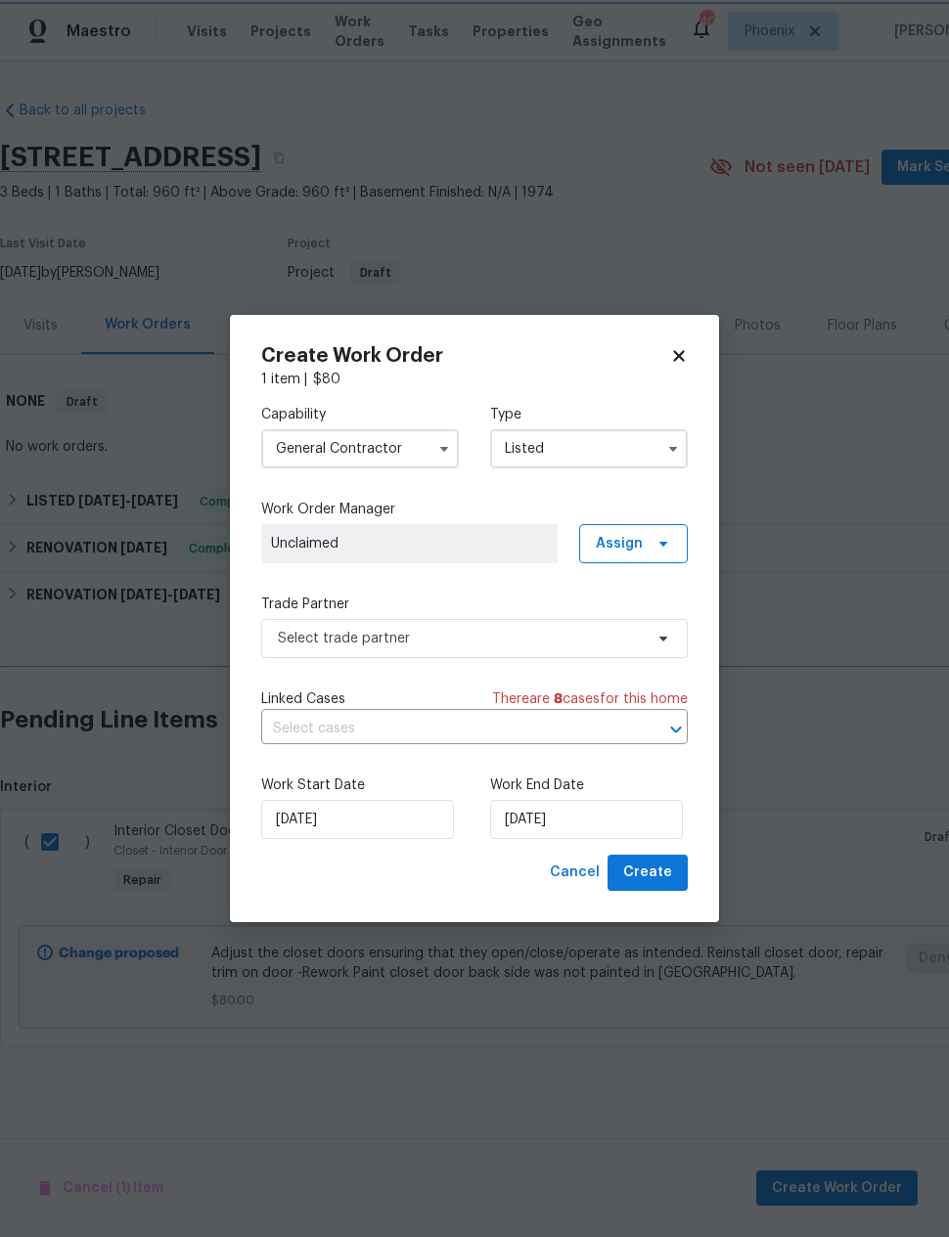
scroll to position [0, 0]
click at [596, 630] on span "Select trade partner" at bounding box center [460, 639] width 365 height 20
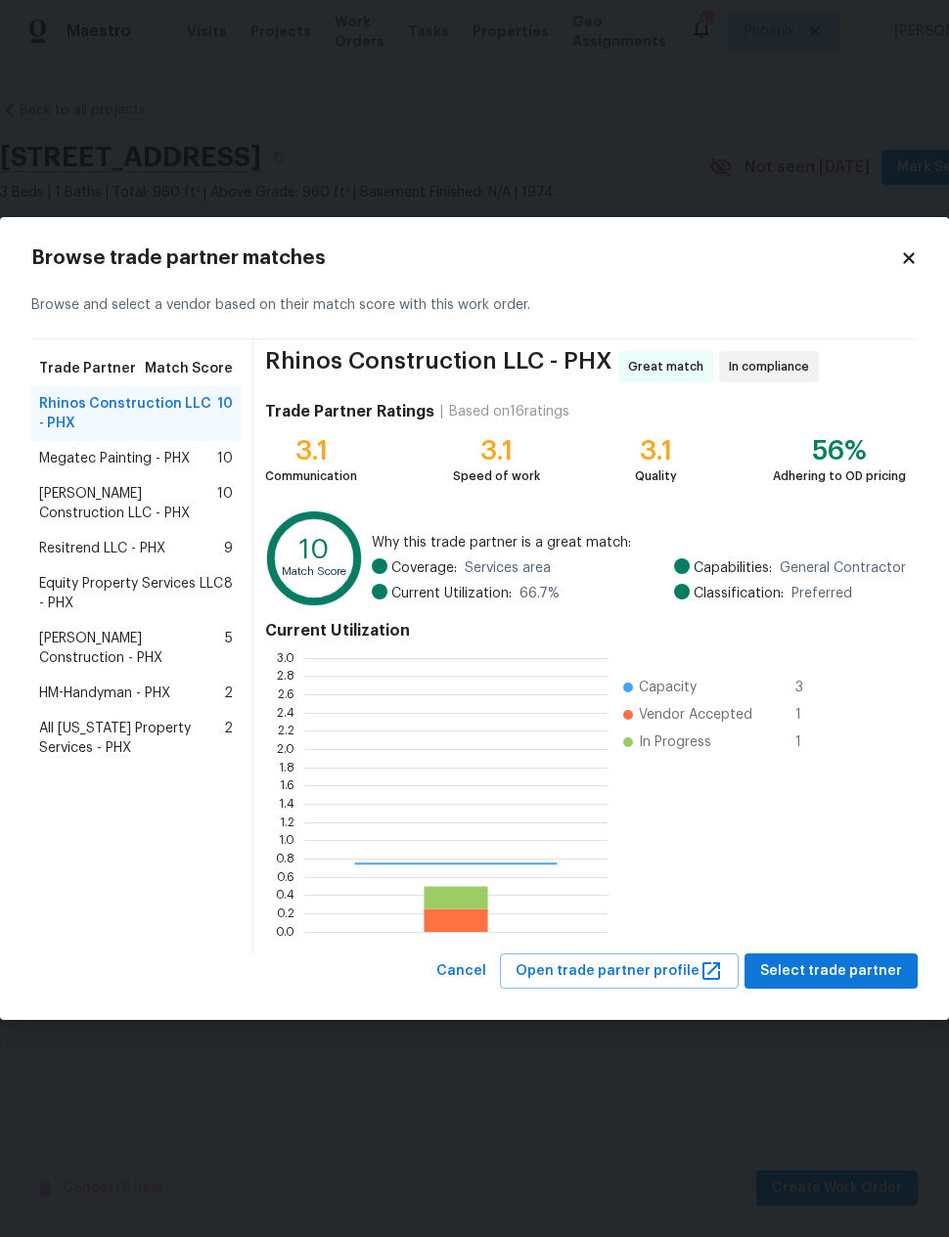
scroll to position [274, 303]
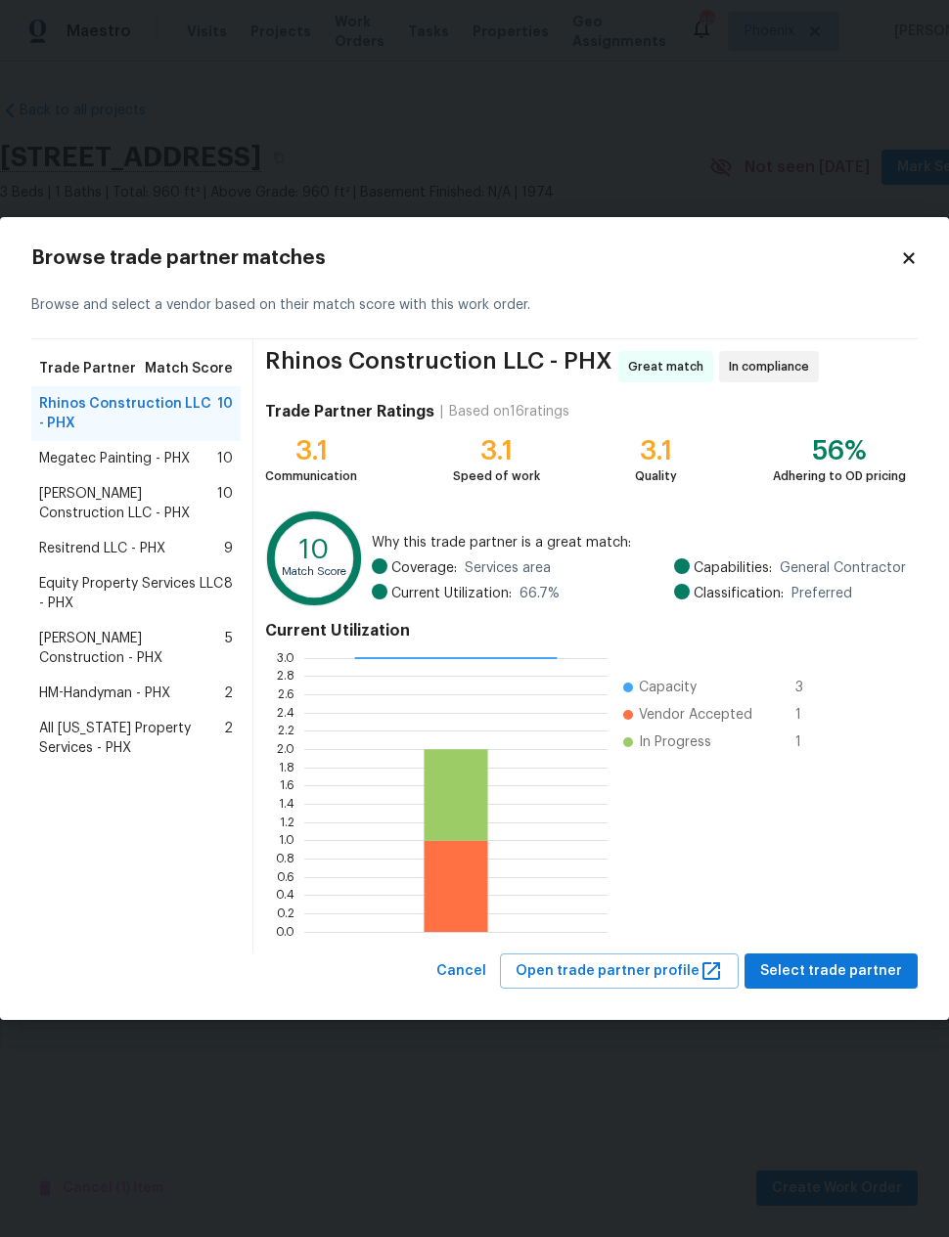
click at [67, 454] on span "Megatec Painting - PHX" at bounding box center [114, 459] width 151 height 20
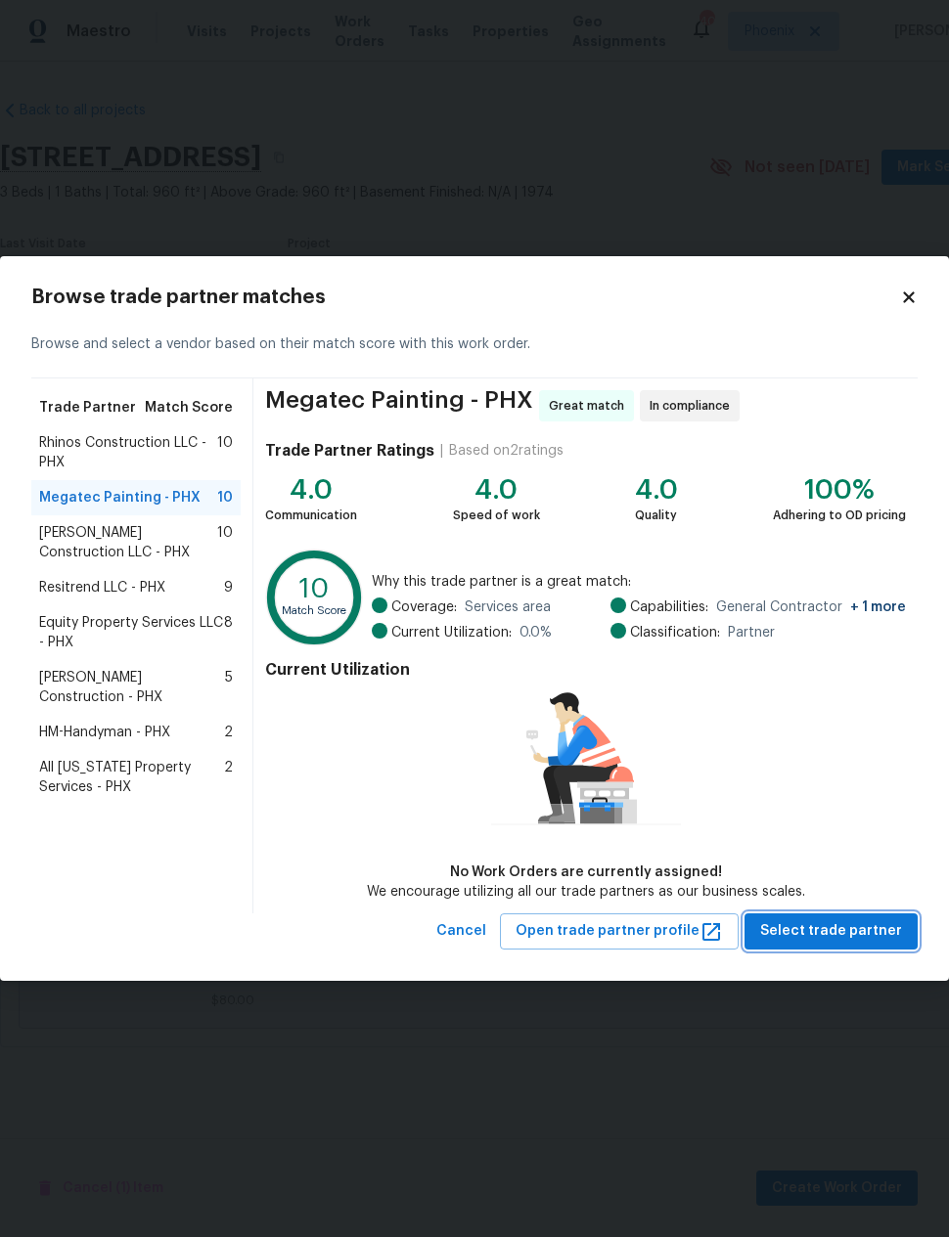
click at [848, 930] on span "Select trade partner" at bounding box center [831, 931] width 142 height 24
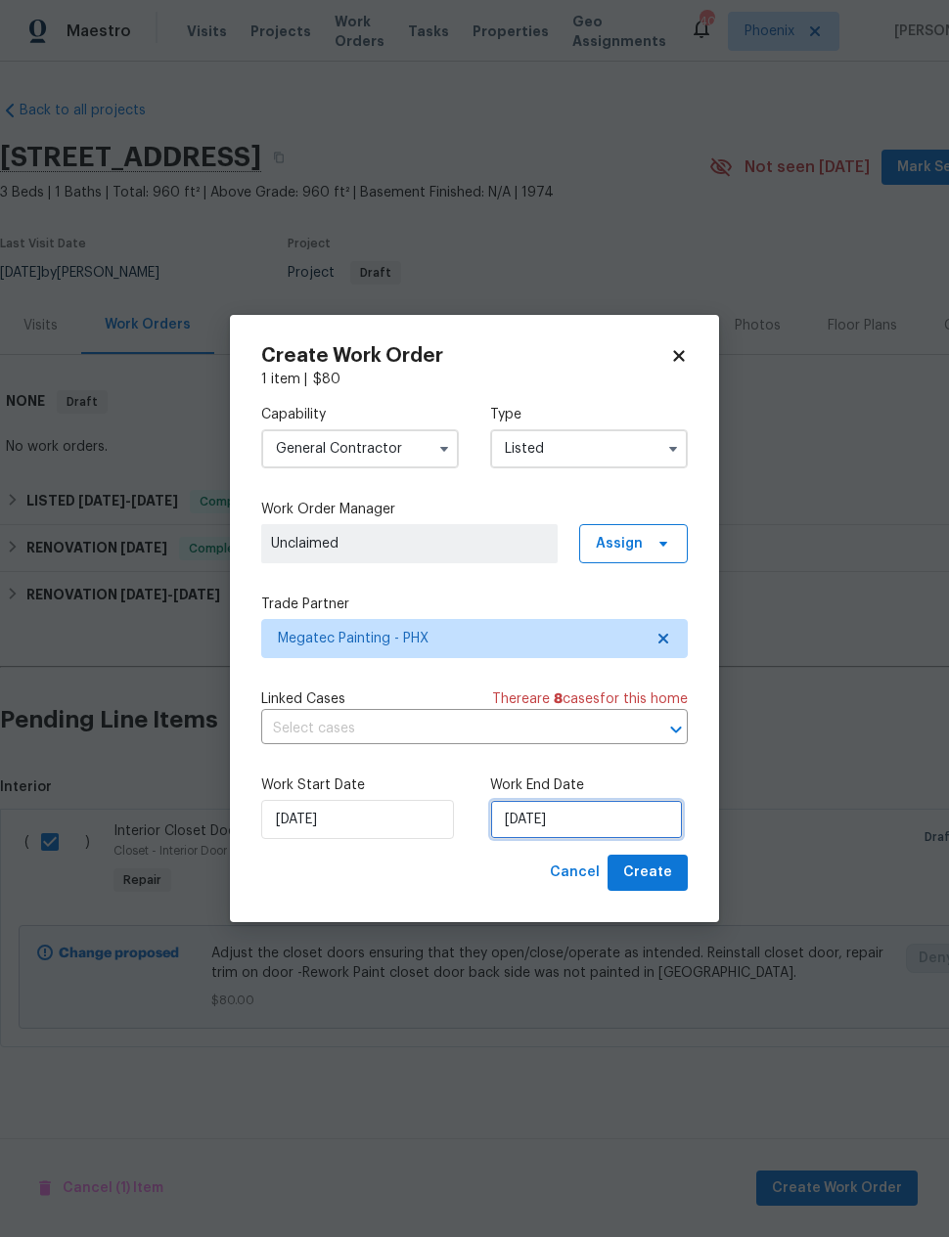
click at [586, 817] on input "[DATE]" at bounding box center [586, 819] width 193 height 39
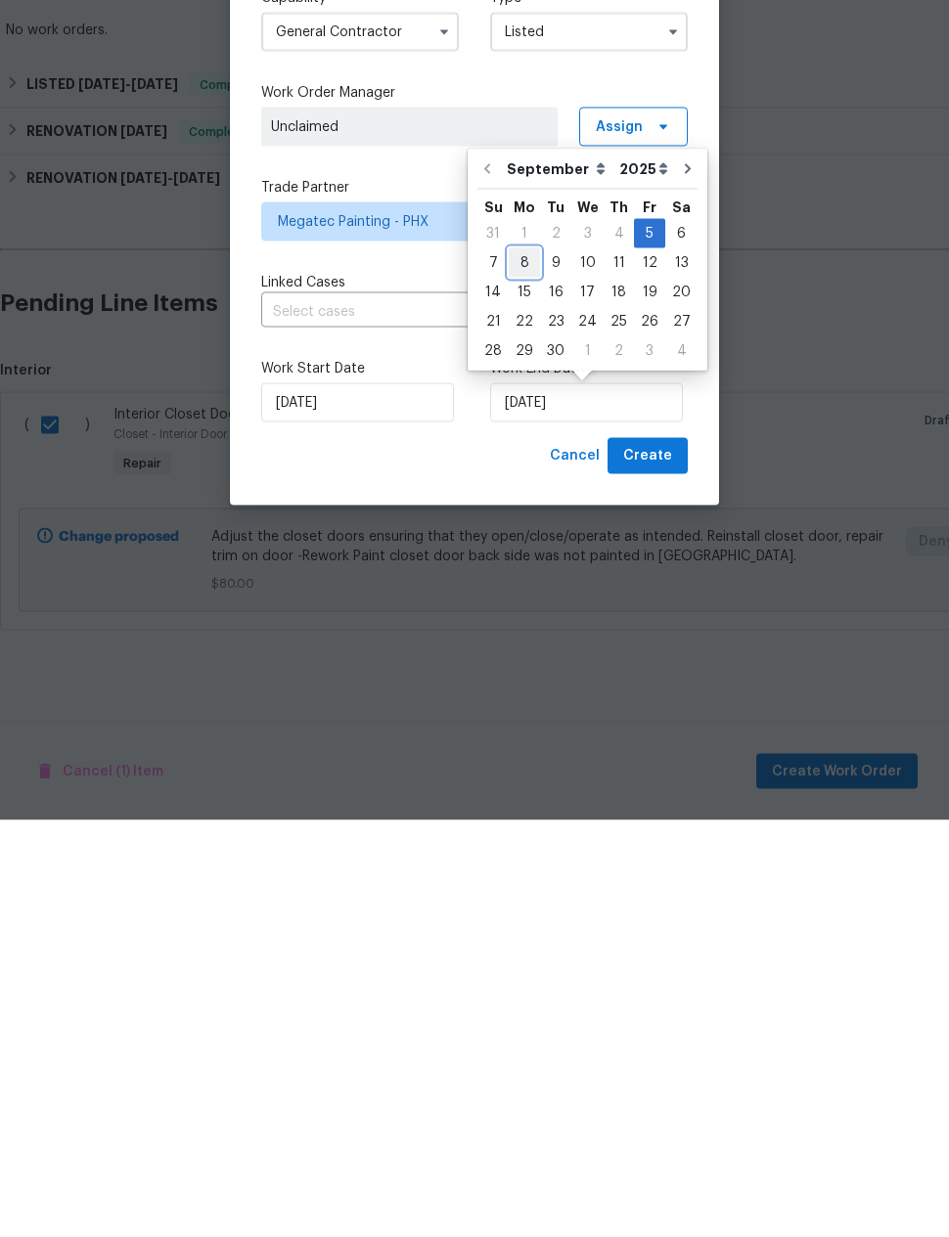
click at [526, 666] on div "8" at bounding box center [524, 679] width 31 height 27
type input "9/8/2025"
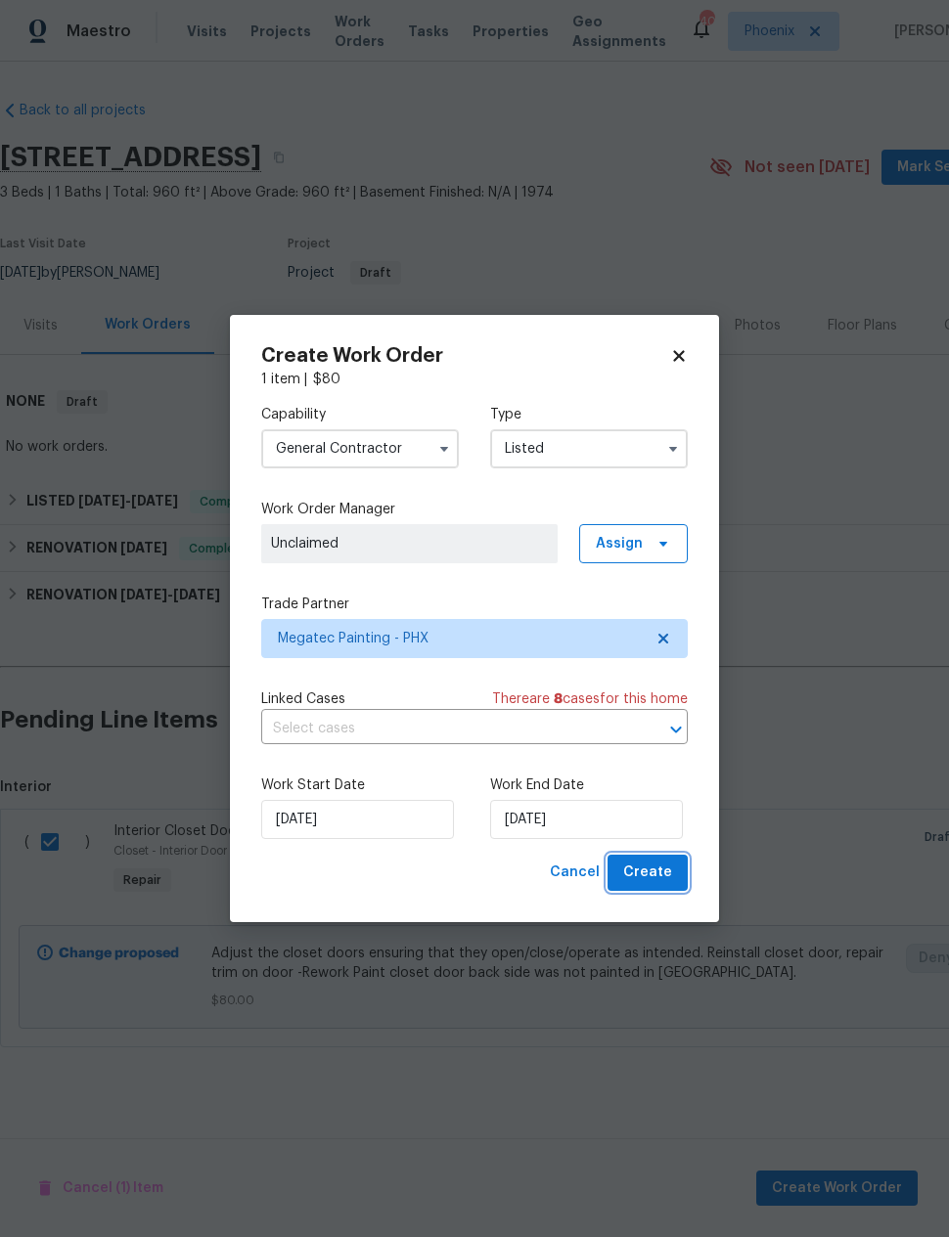
click at [651, 870] on span "Create" at bounding box center [647, 873] width 49 height 24
checkbox input "false"
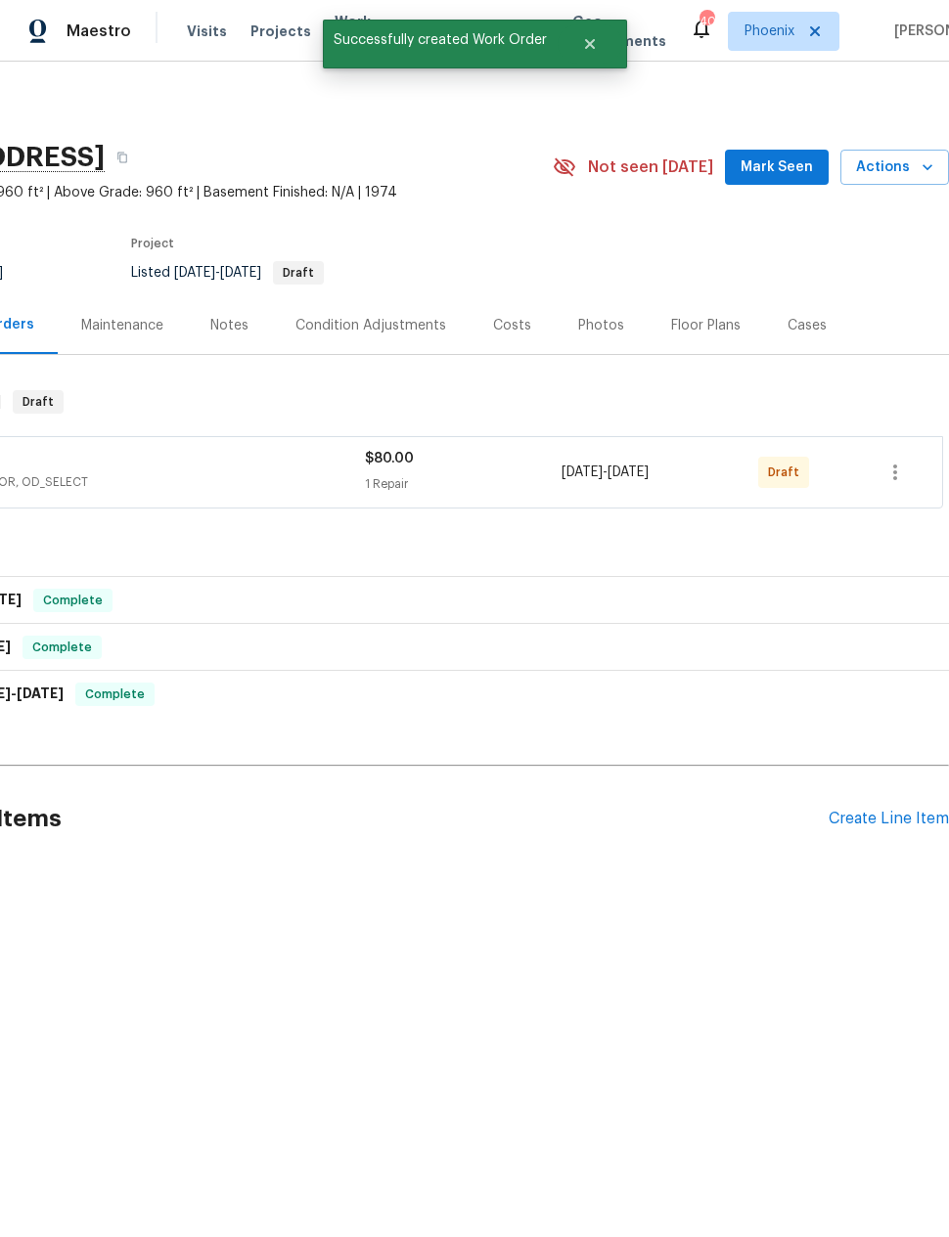
scroll to position [0, 156]
click at [900, 467] on icon "button" at bounding box center [894, 472] width 23 height 23
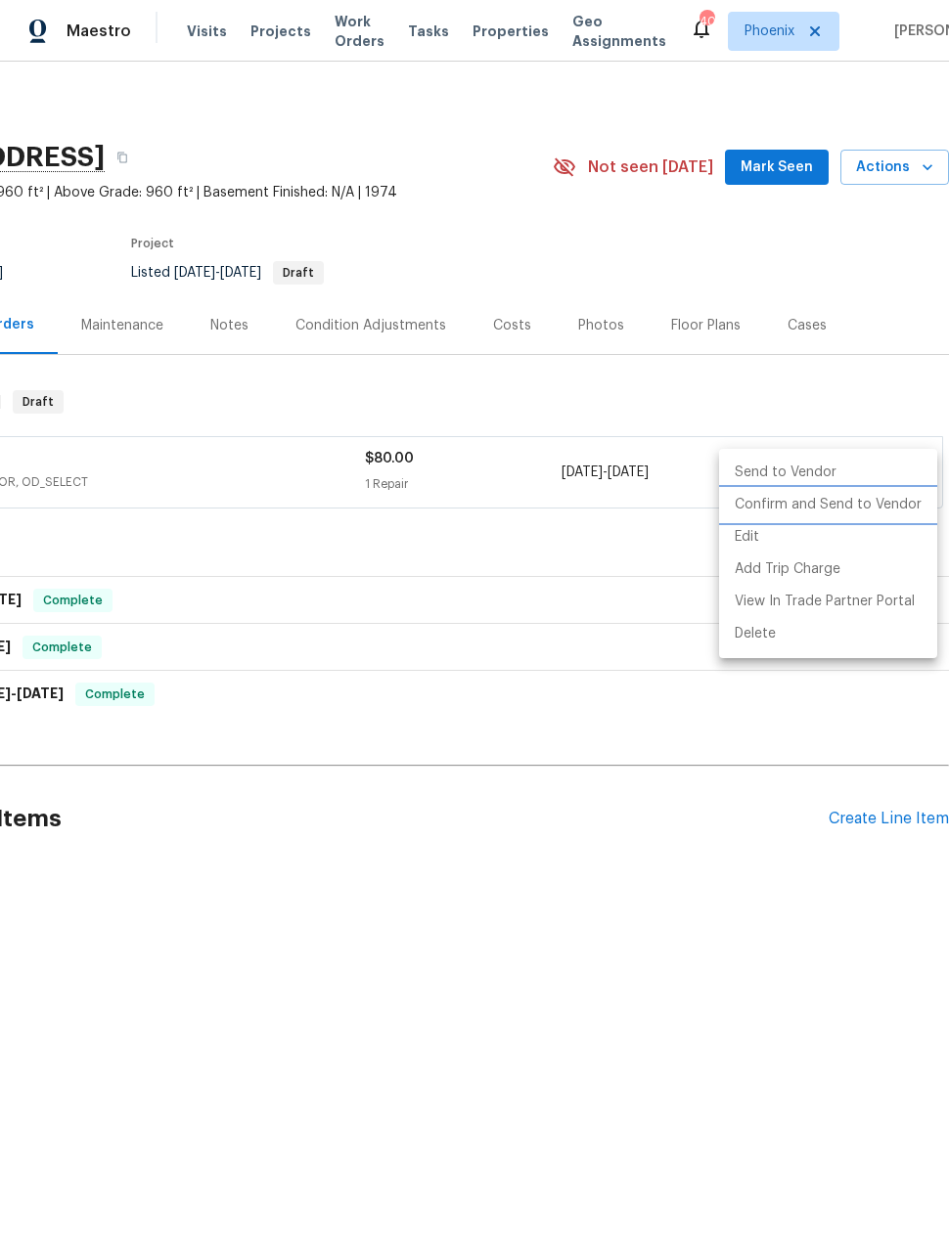
click at [877, 513] on li "Confirm and Send to Vendor" at bounding box center [828, 505] width 218 height 32
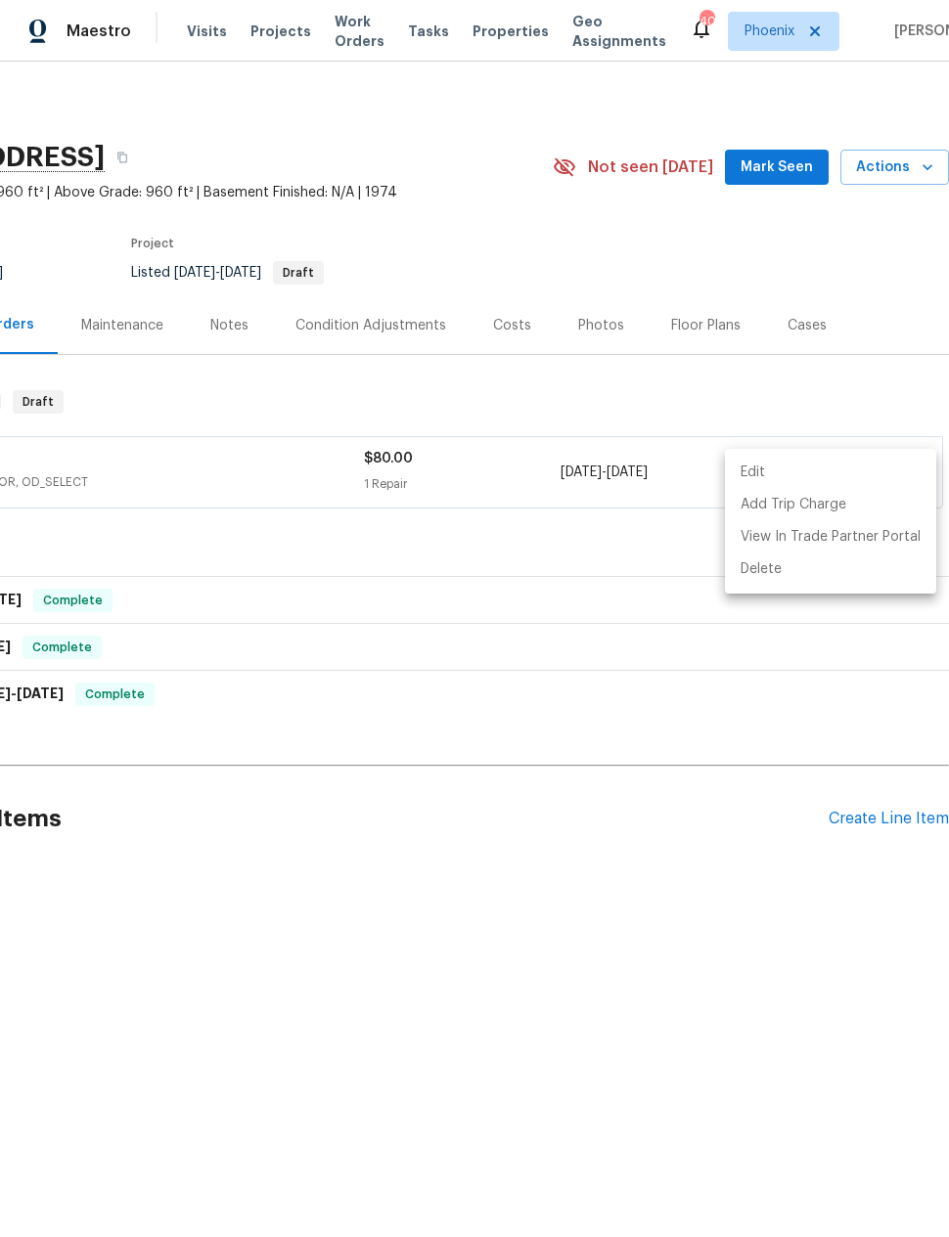
click at [734, 943] on div at bounding box center [474, 618] width 949 height 1237
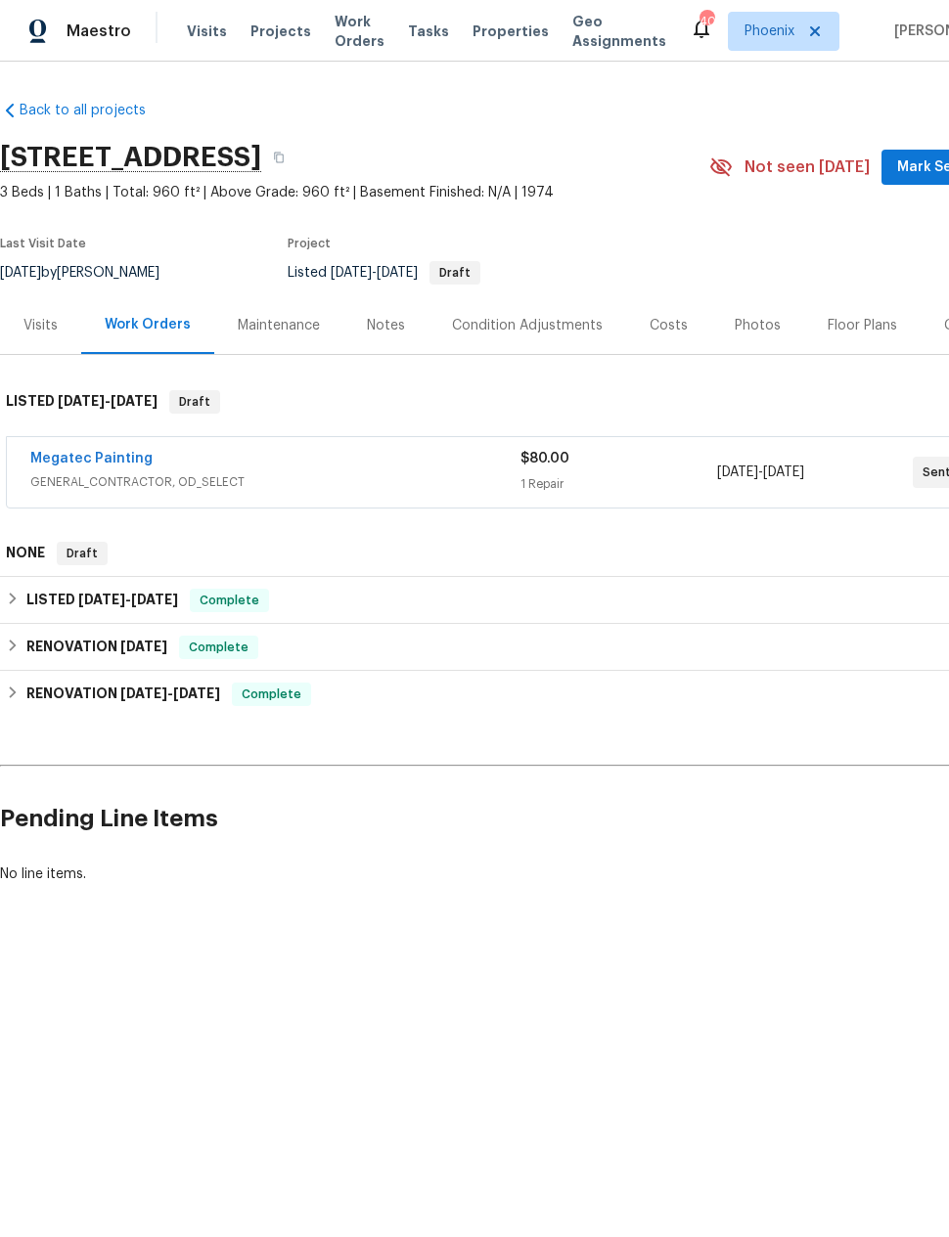
scroll to position [0, 0]
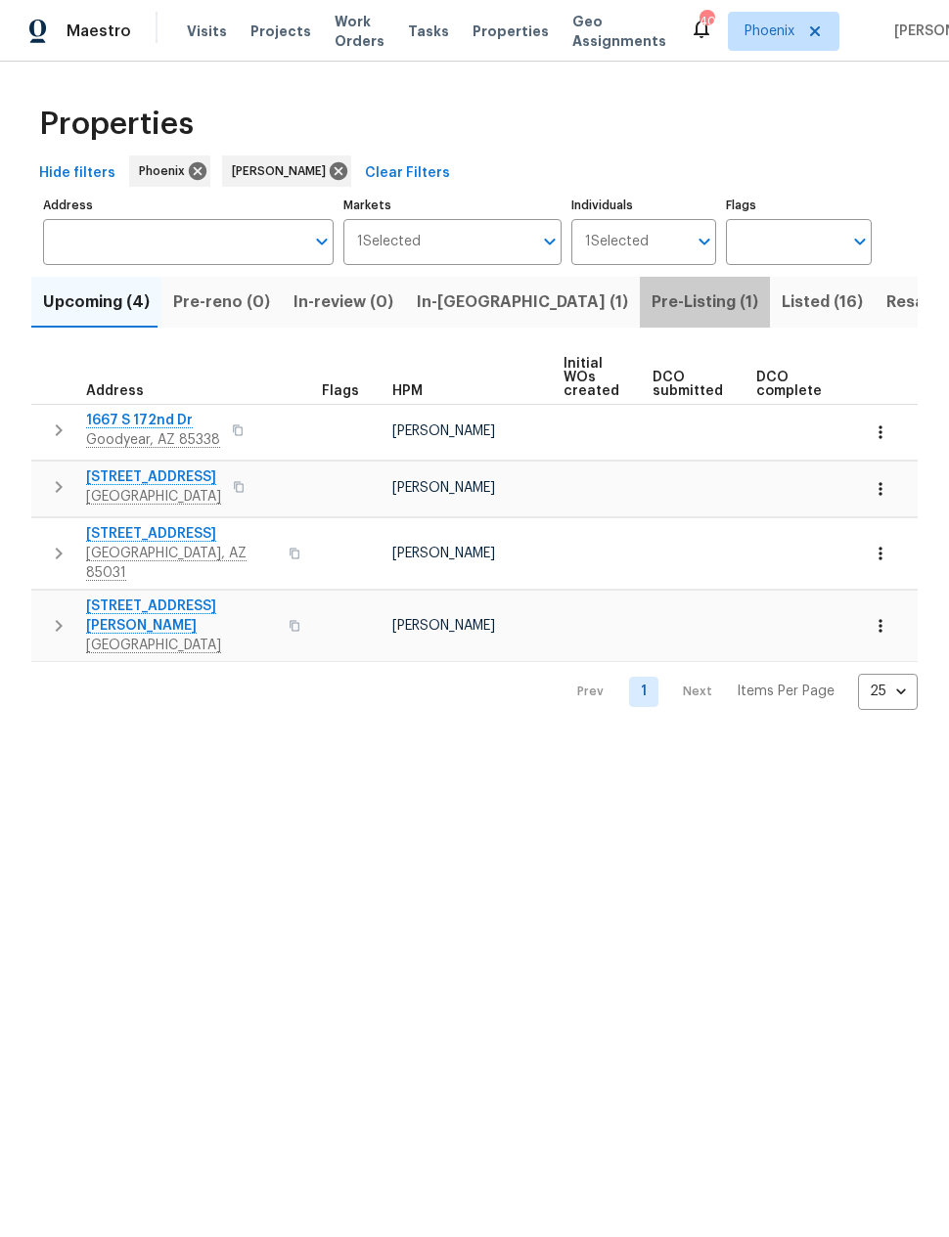
click at [651, 302] on span "Pre-Listing (1)" at bounding box center [704, 302] width 107 height 27
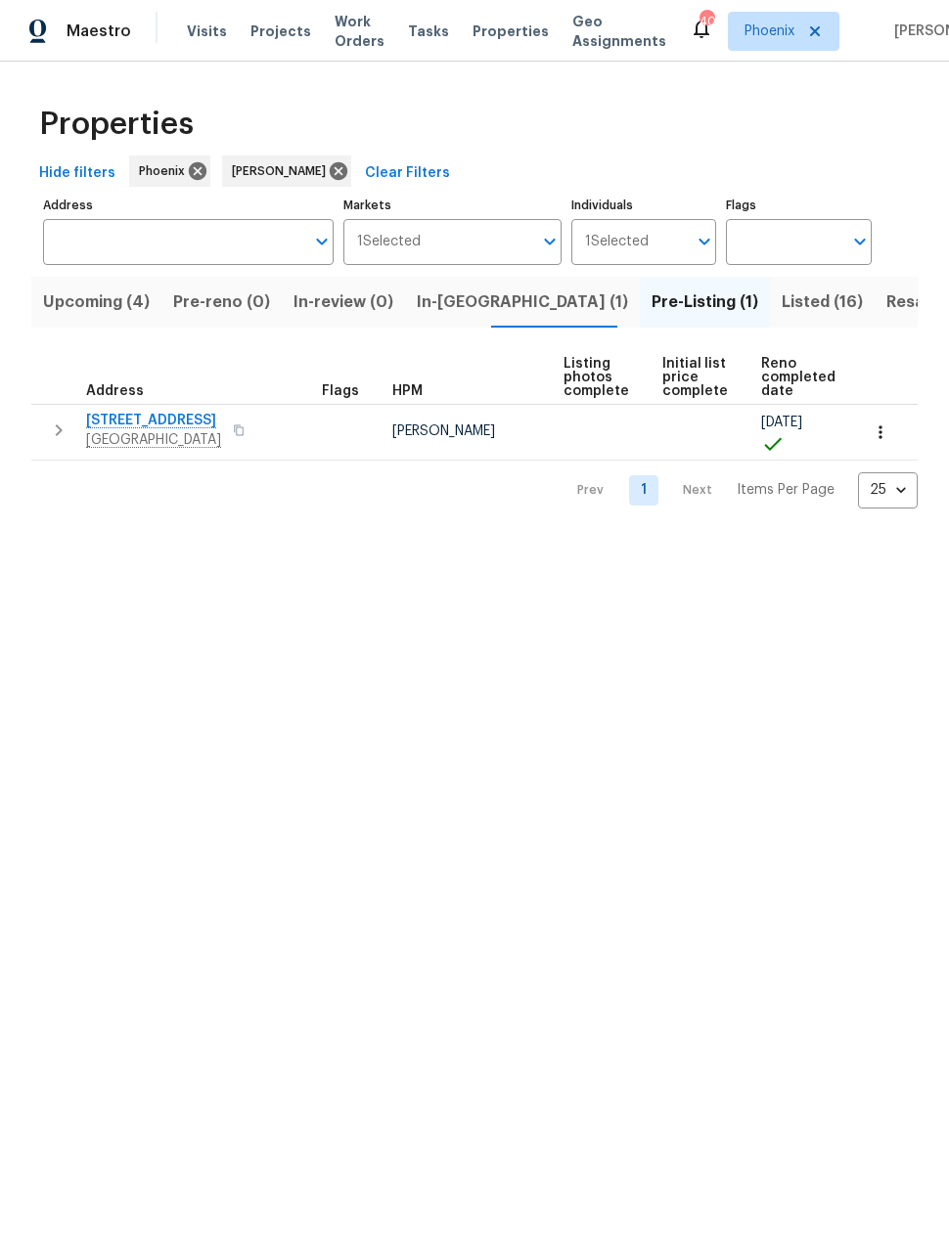
click at [781, 301] on span "Listed (16)" at bounding box center [821, 302] width 81 height 27
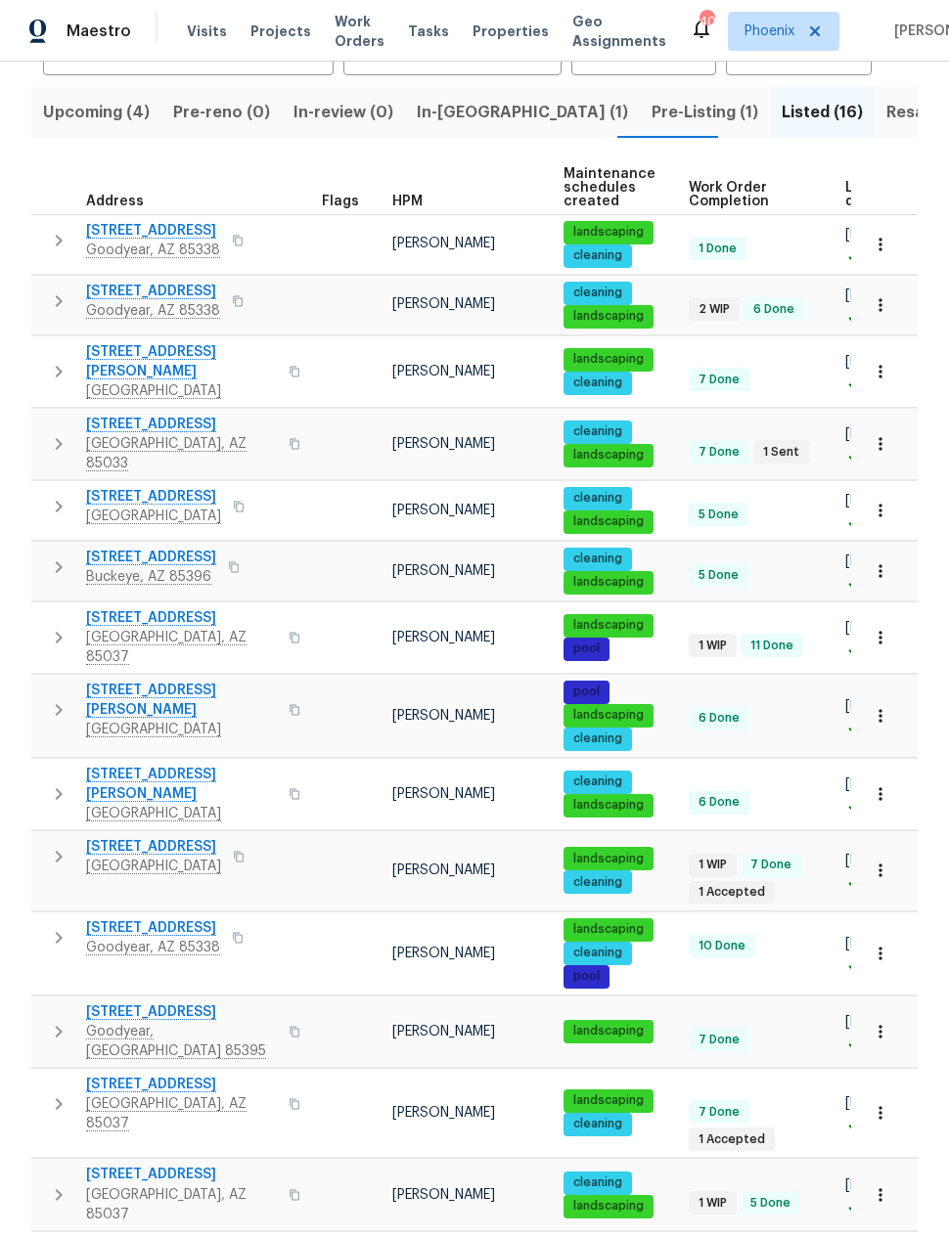
scroll to position [78, 0]
click at [154, 1165] on span "8705 W MacKenzie Dr" at bounding box center [181, 1175] width 191 height 20
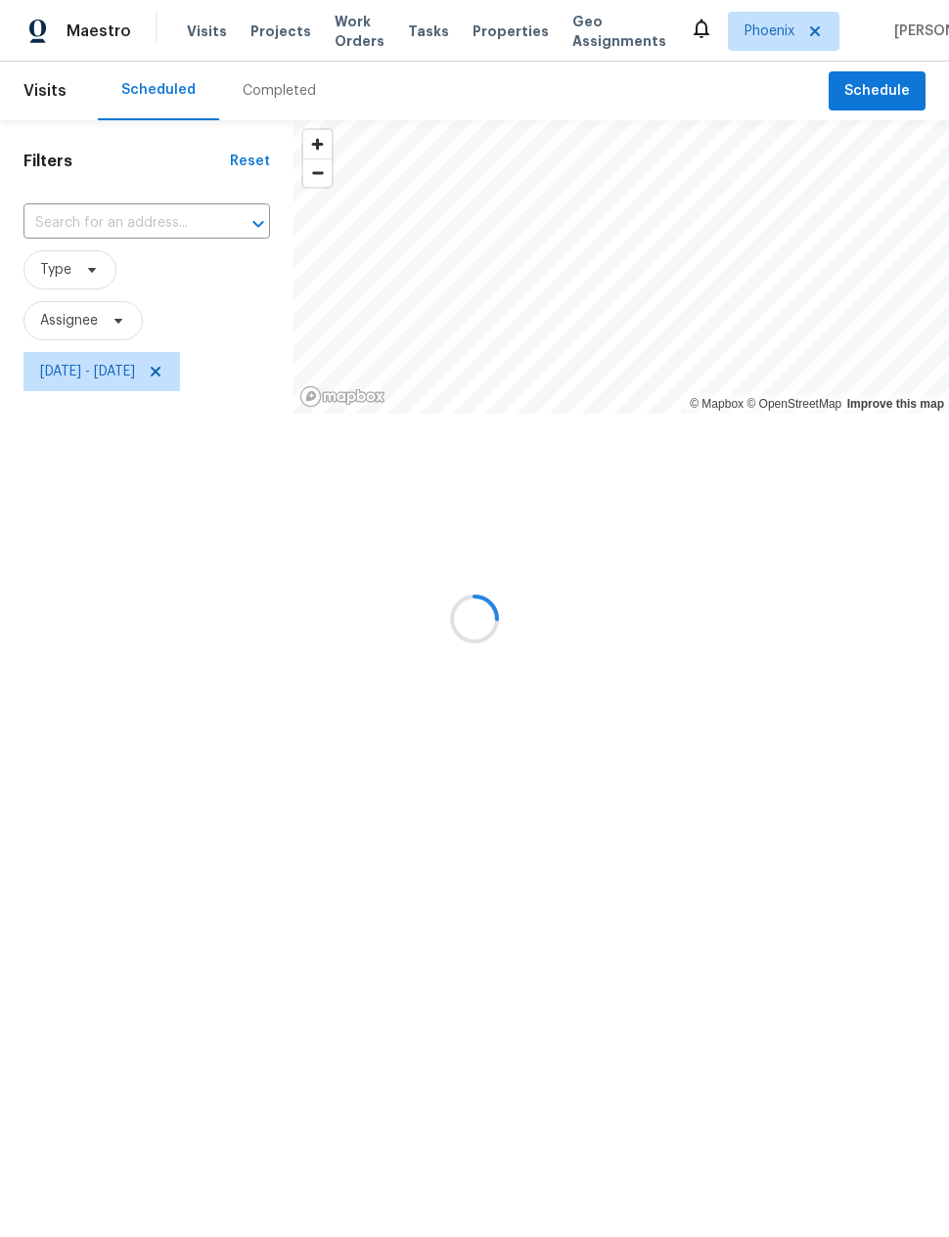
click at [160, 364] on div at bounding box center [474, 618] width 949 height 1237
click at [171, 372] on div at bounding box center [474, 618] width 949 height 1237
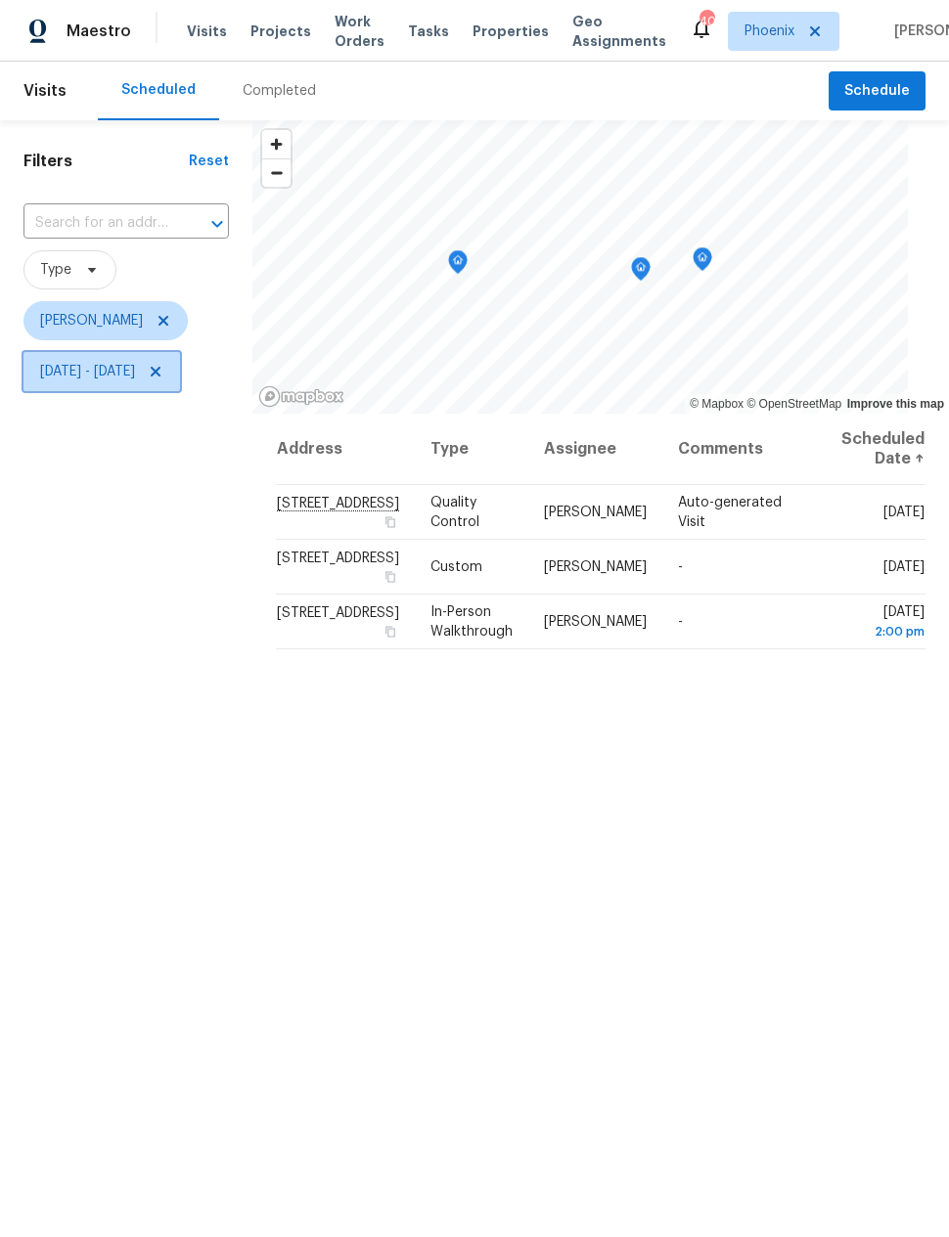
click at [135, 369] on span "[DATE] - [DATE]" at bounding box center [87, 372] width 95 height 20
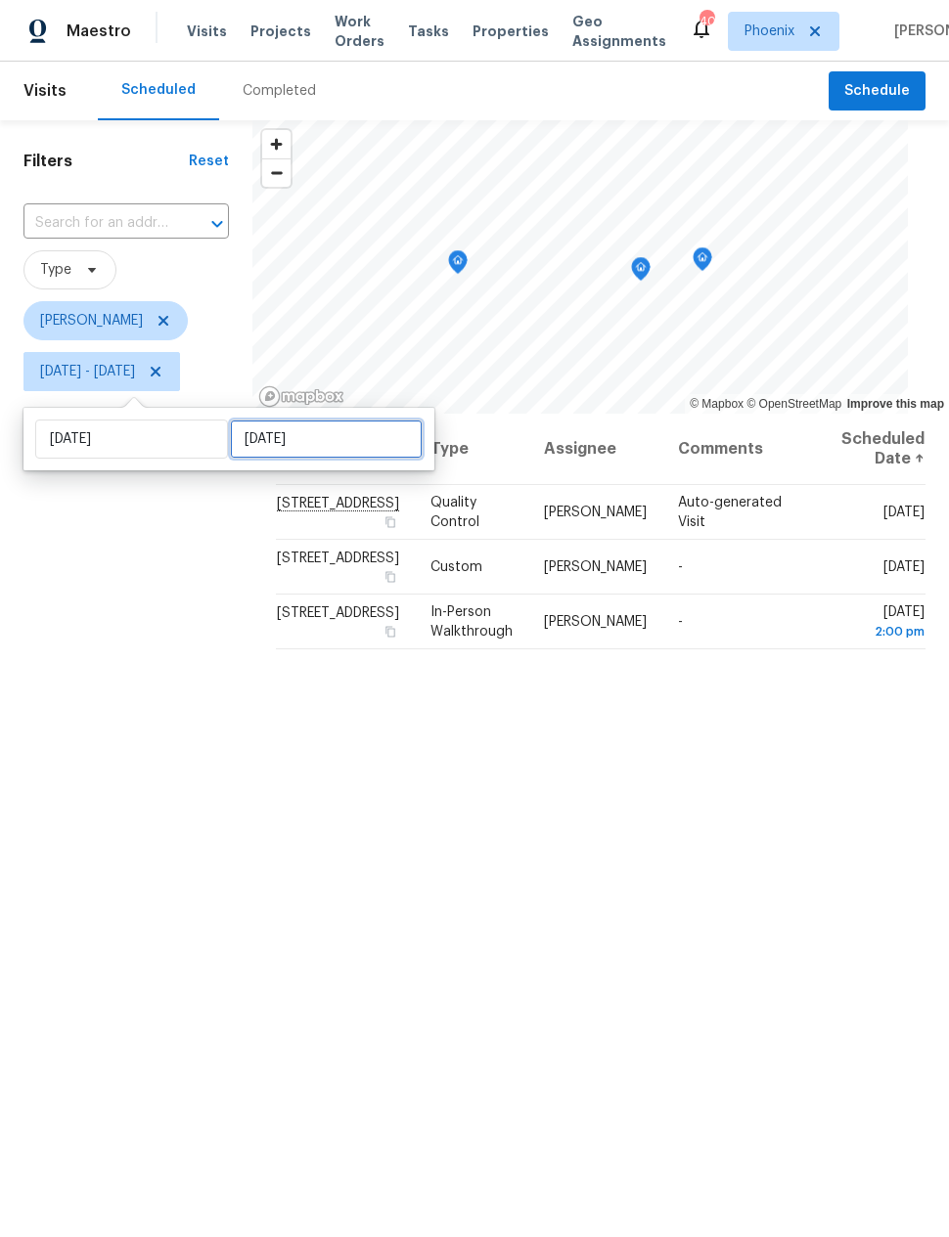
click at [338, 440] on input "[DATE]" at bounding box center [326, 439] width 193 height 39
select select "8"
select select "2025"
select select "9"
select select "2025"
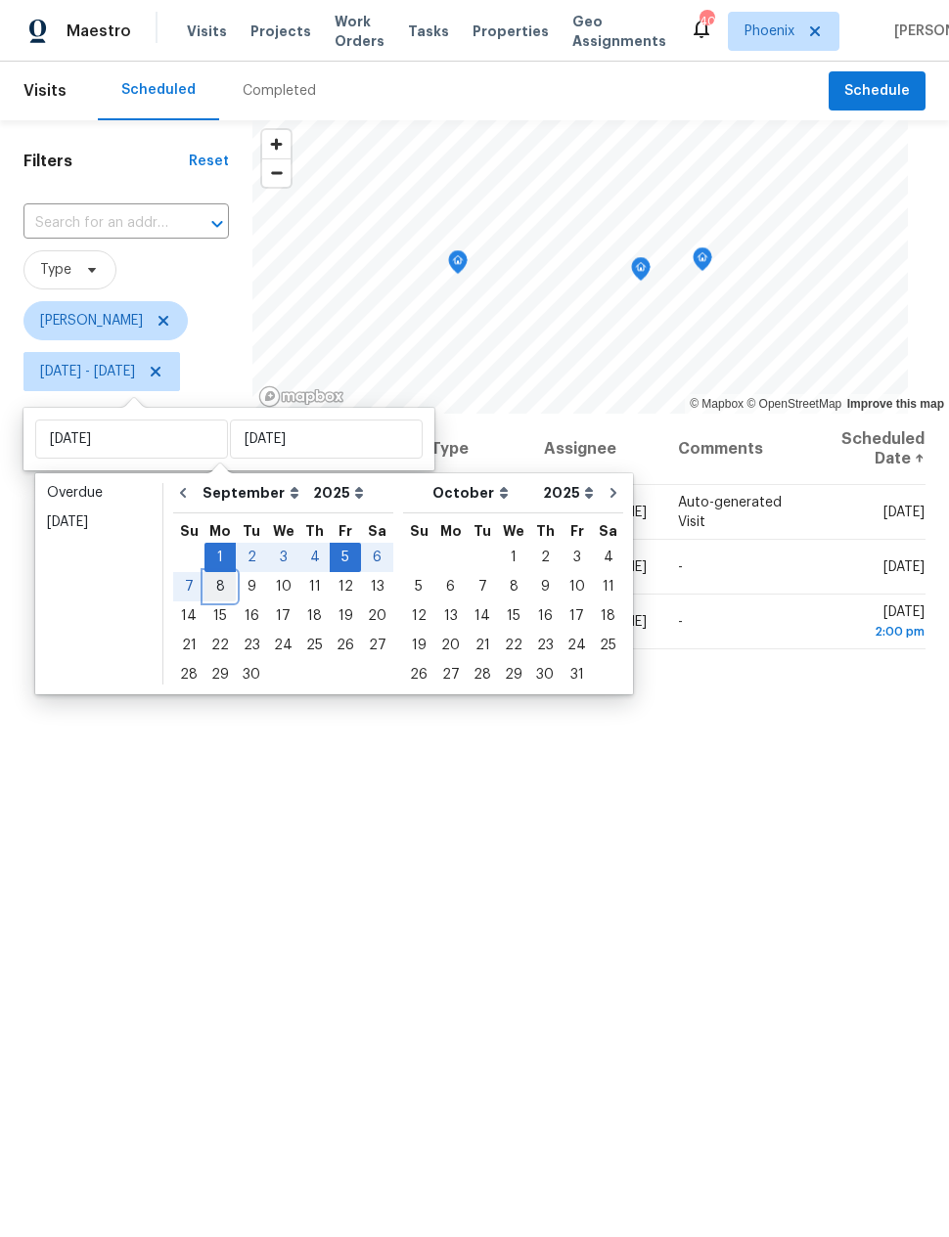
click at [220, 583] on div "8" at bounding box center [219, 586] width 31 height 27
type input "Mon, Sep 08"
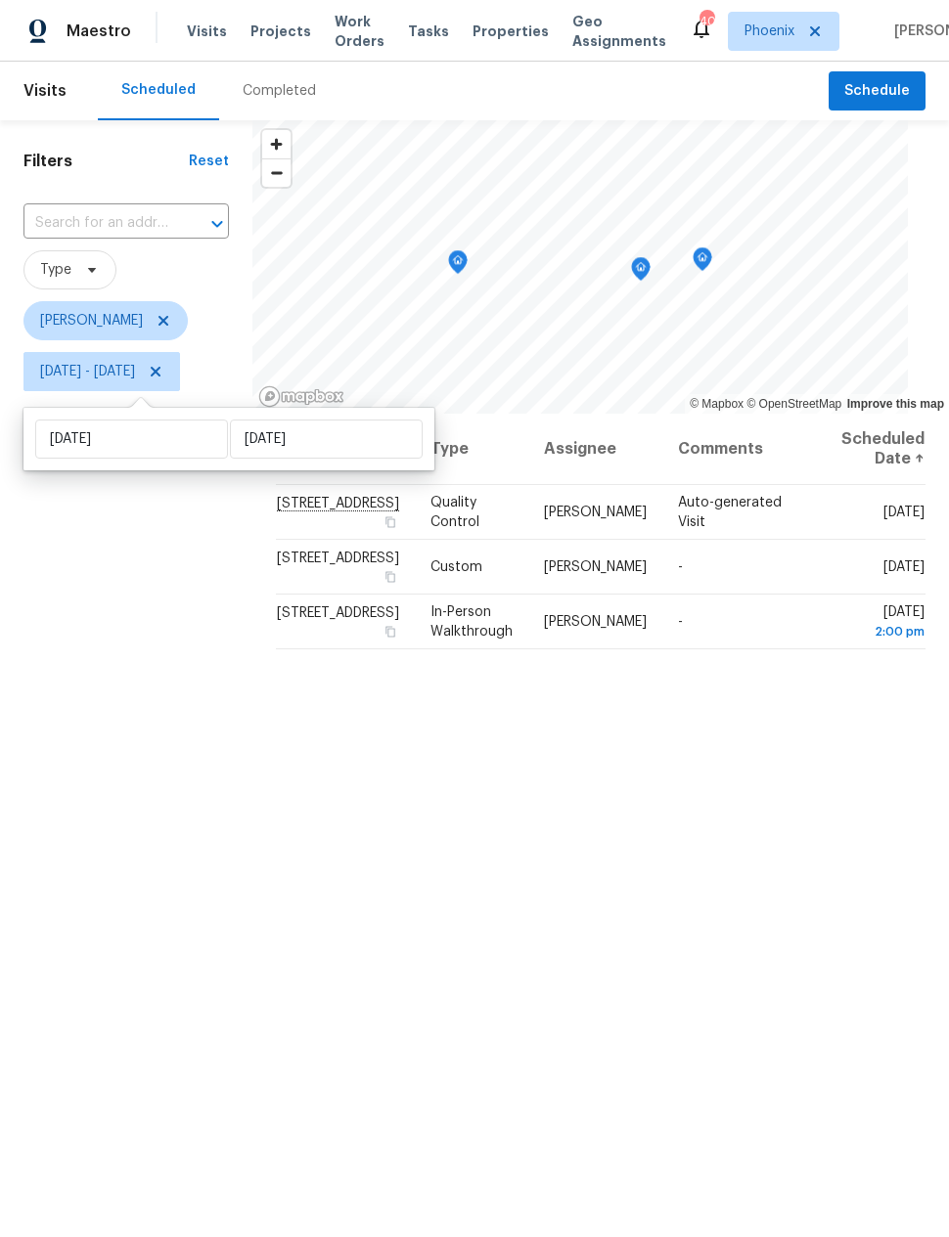
click at [190, 681] on div "Filters Reset ​ Type Nick Pulliam Mon, Sep 01 - Mon, Sep 08" at bounding box center [126, 761] width 252 height 1283
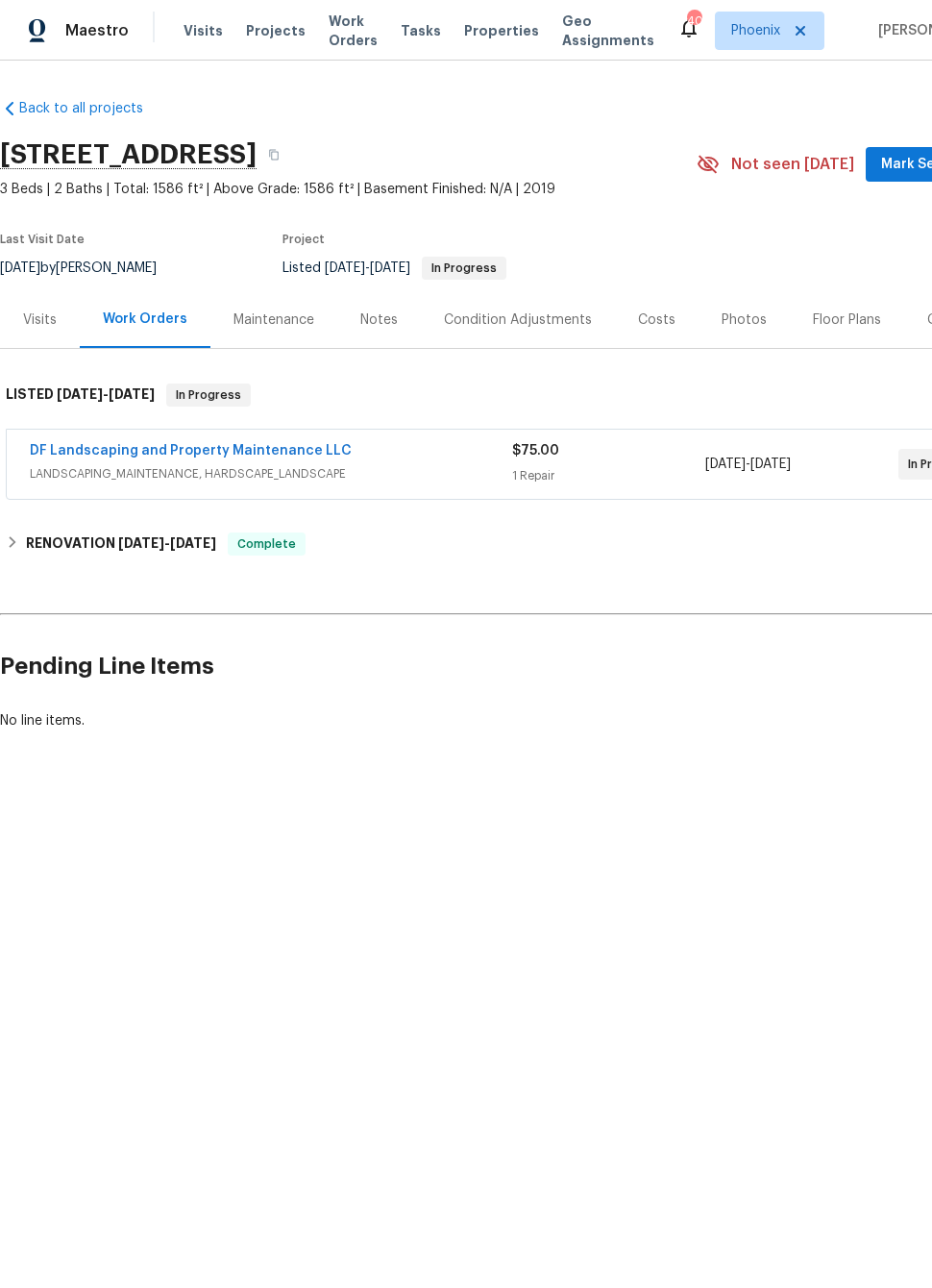
click at [129, 455] on link "DF Landscaping and Property Maintenance LLC" at bounding box center [191, 451] width 322 height 14
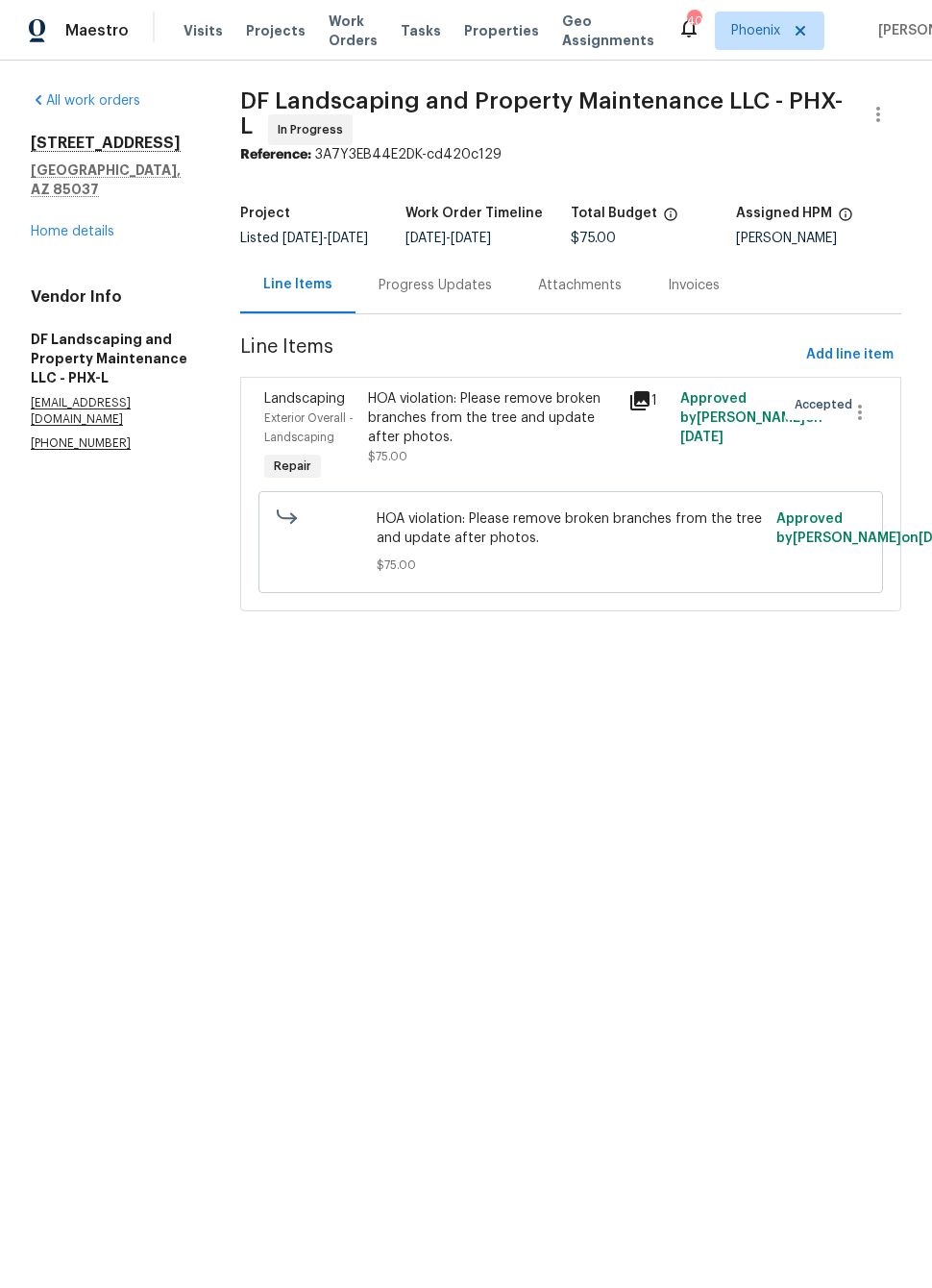
click at [530, 445] on div "HOA violation: Please remove broken branches from the tree and update after pho…" at bounding box center [492, 418] width 248 height 58
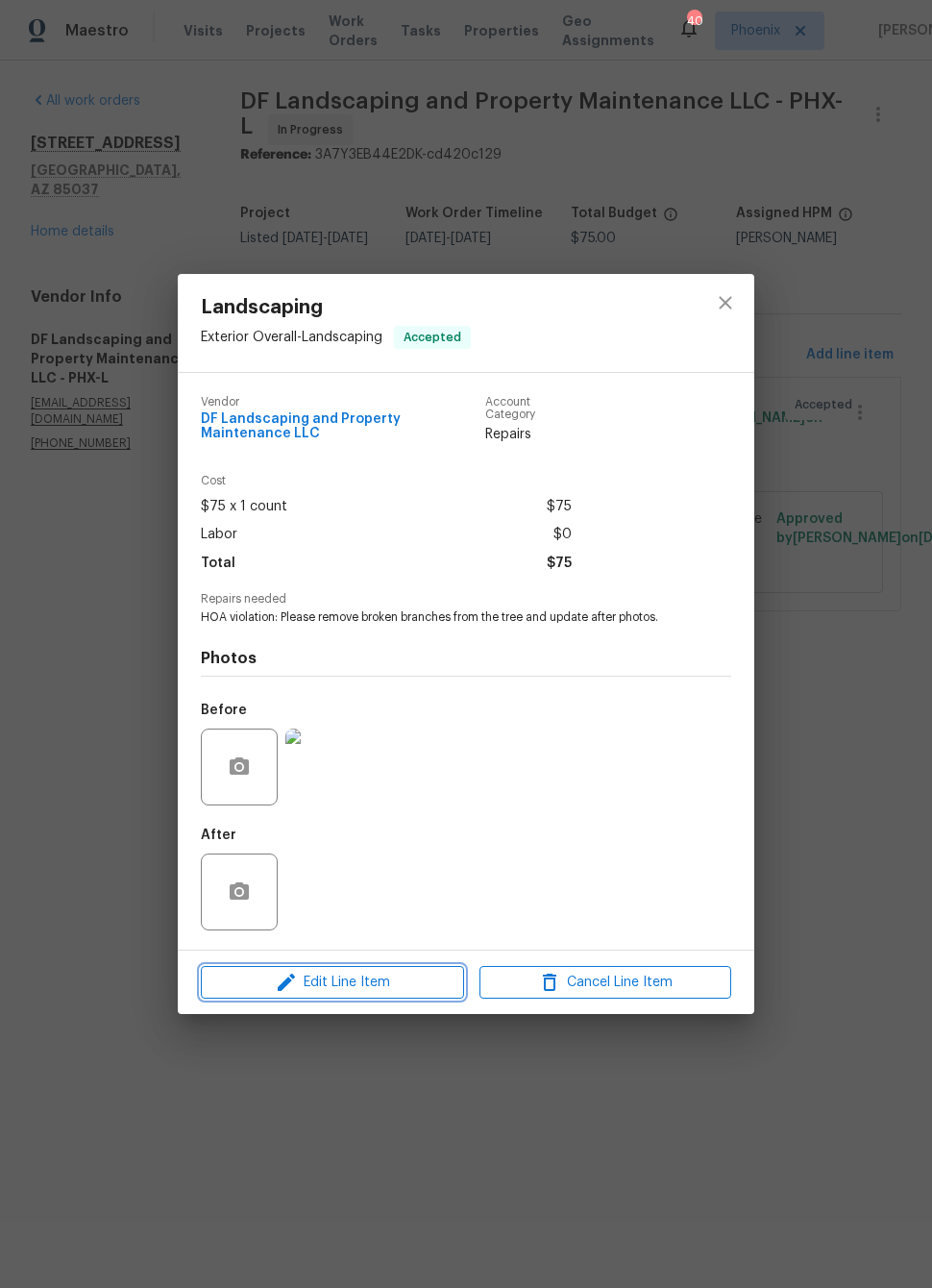
click at [420, 986] on span "Edit Line Item" at bounding box center [332, 982] width 251 height 24
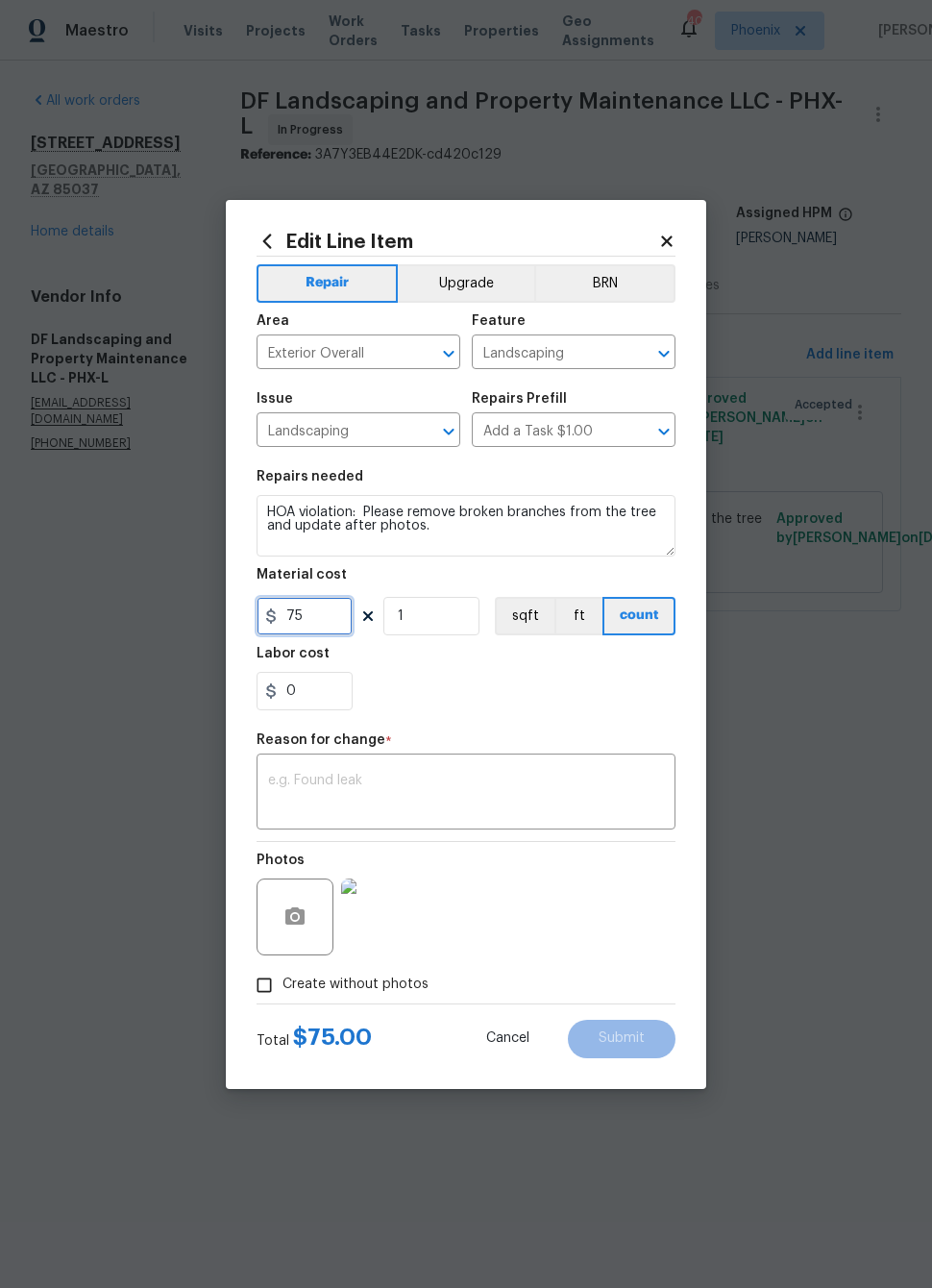
click at [324, 615] on input "75" at bounding box center [304, 615] width 96 height 38
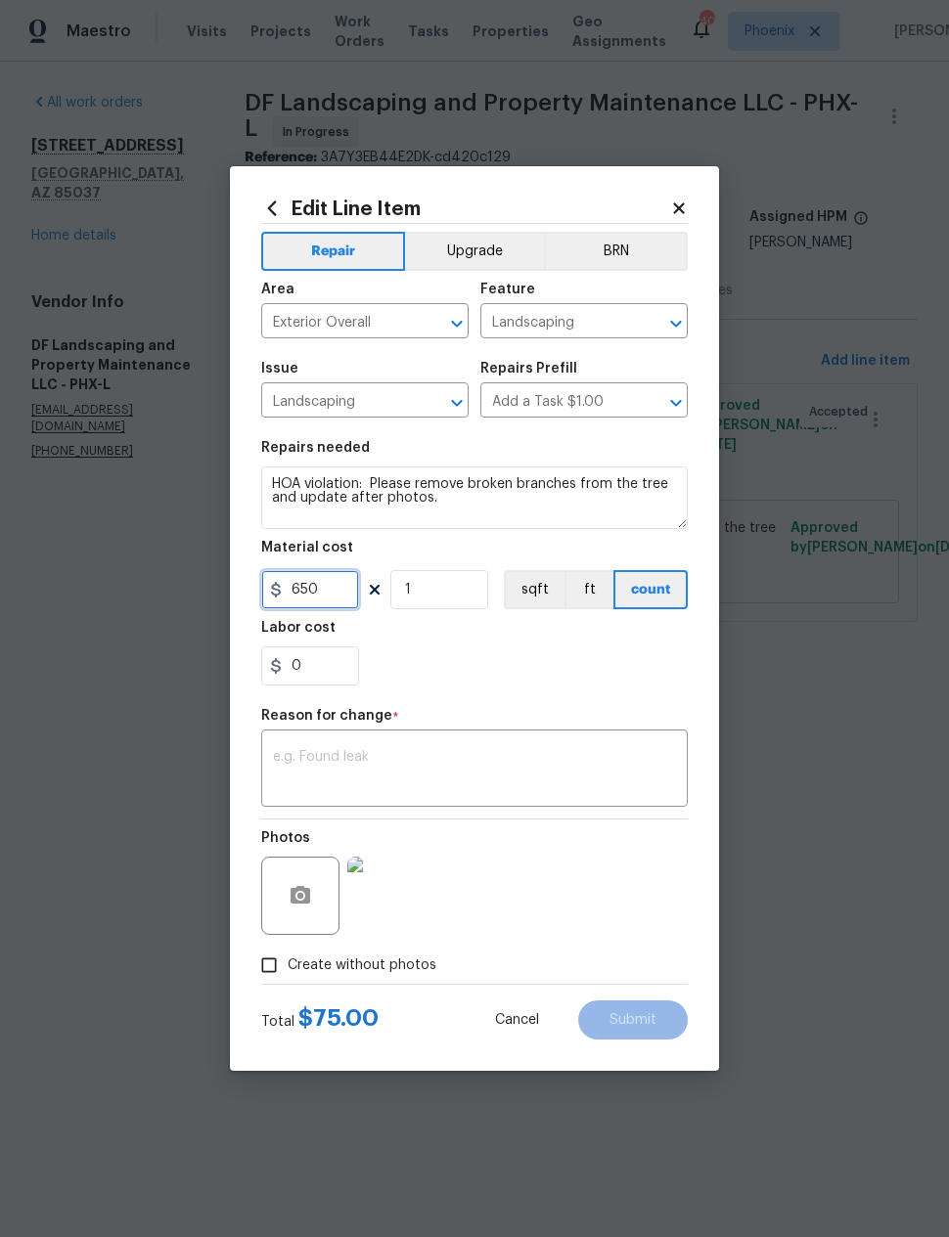
type input "650"
click at [626, 694] on section "Repairs needed HOA violation: Please remove broken branches from the tree and u…" at bounding box center [474, 563] width 426 height 268
click at [620, 771] on textarea at bounding box center [474, 770] width 403 height 41
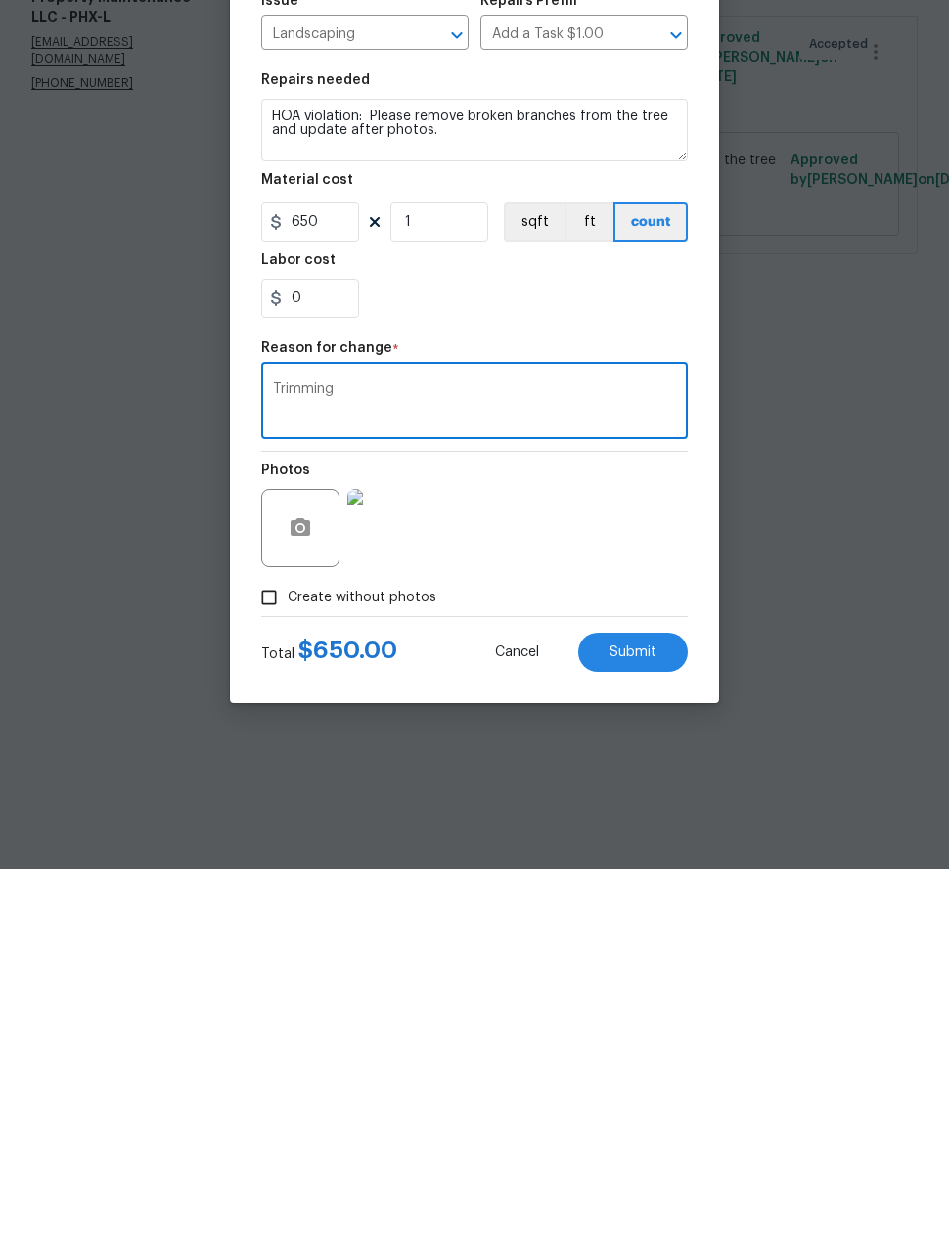
type textarea "Trimming"
click at [648, 1013] on span "Submit" at bounding box center [632, 1020] width 47 height 15
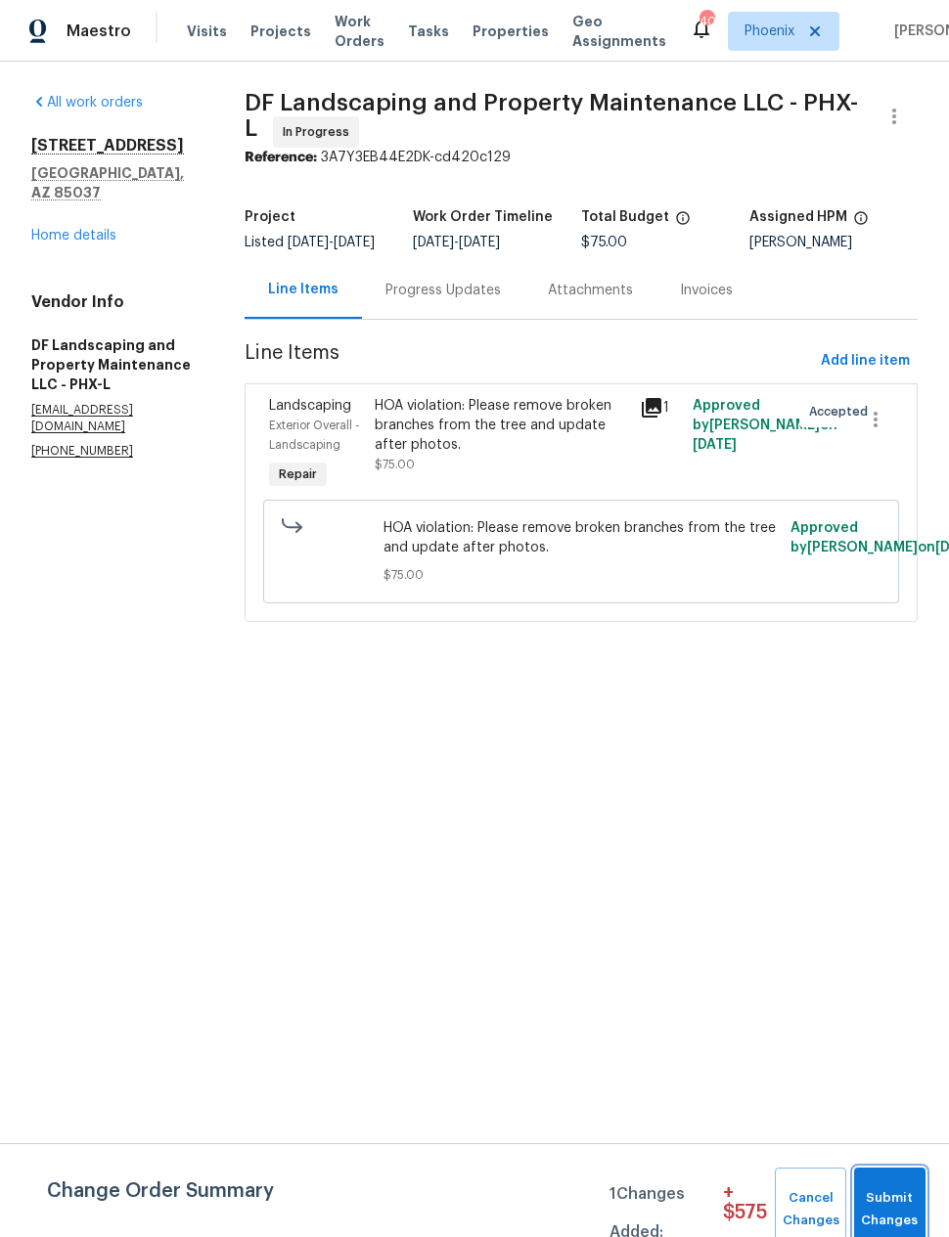
click at [876, 1187] on button "Submit Changes" at bounding box center [889, 1210] width 71 height 84
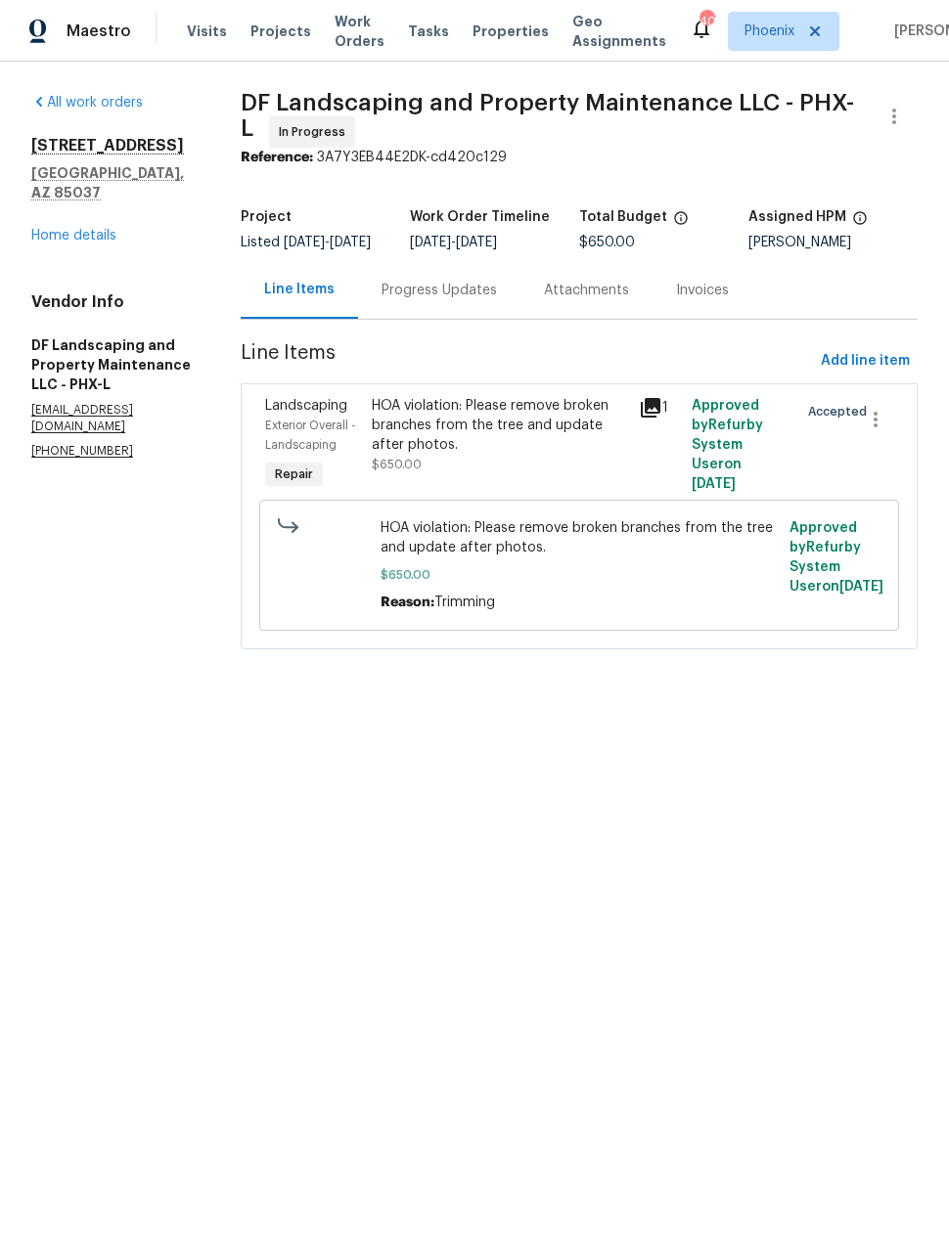
click at [439, 292] on div "Progress Updates" at bounding box center [439, 290] width 162 height 58
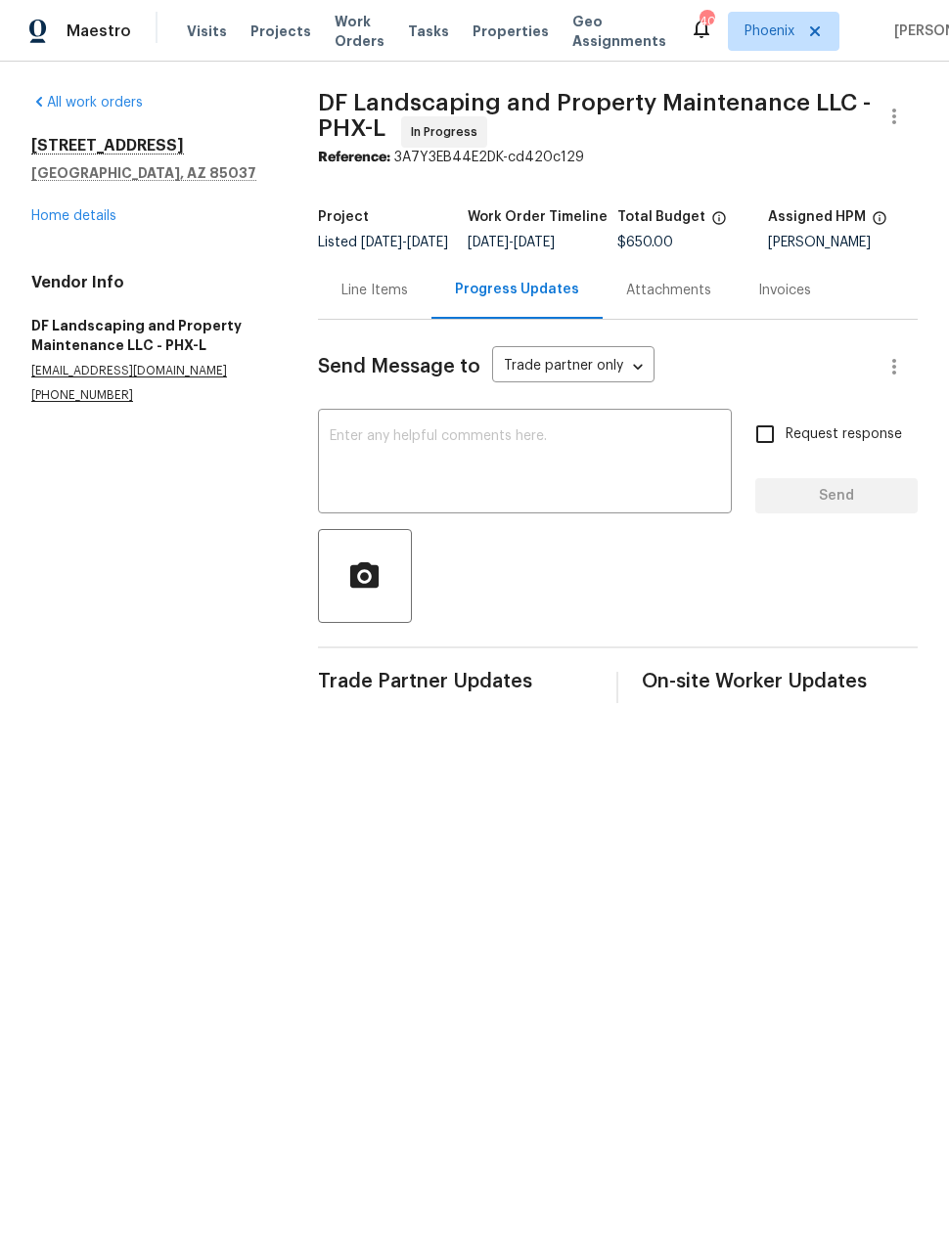
click at [541, 465] on textarea at bounding box center [525, 463] width 390 height 68
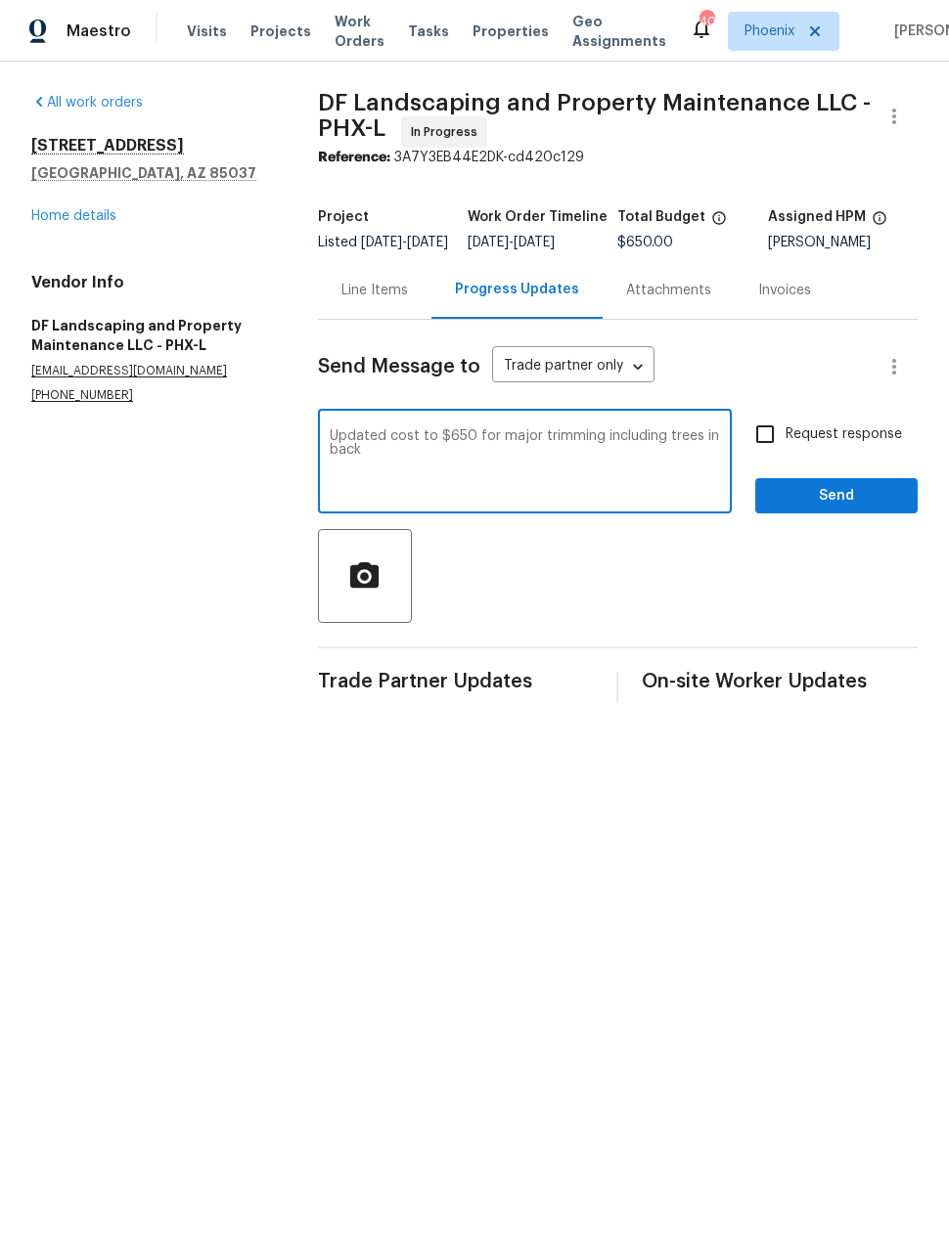
type textarea "Updated cost to $650 for major trimming including trees in back"
click at [842, 509] on span "Send" at bounding box center [836, 496] width 131 height 24
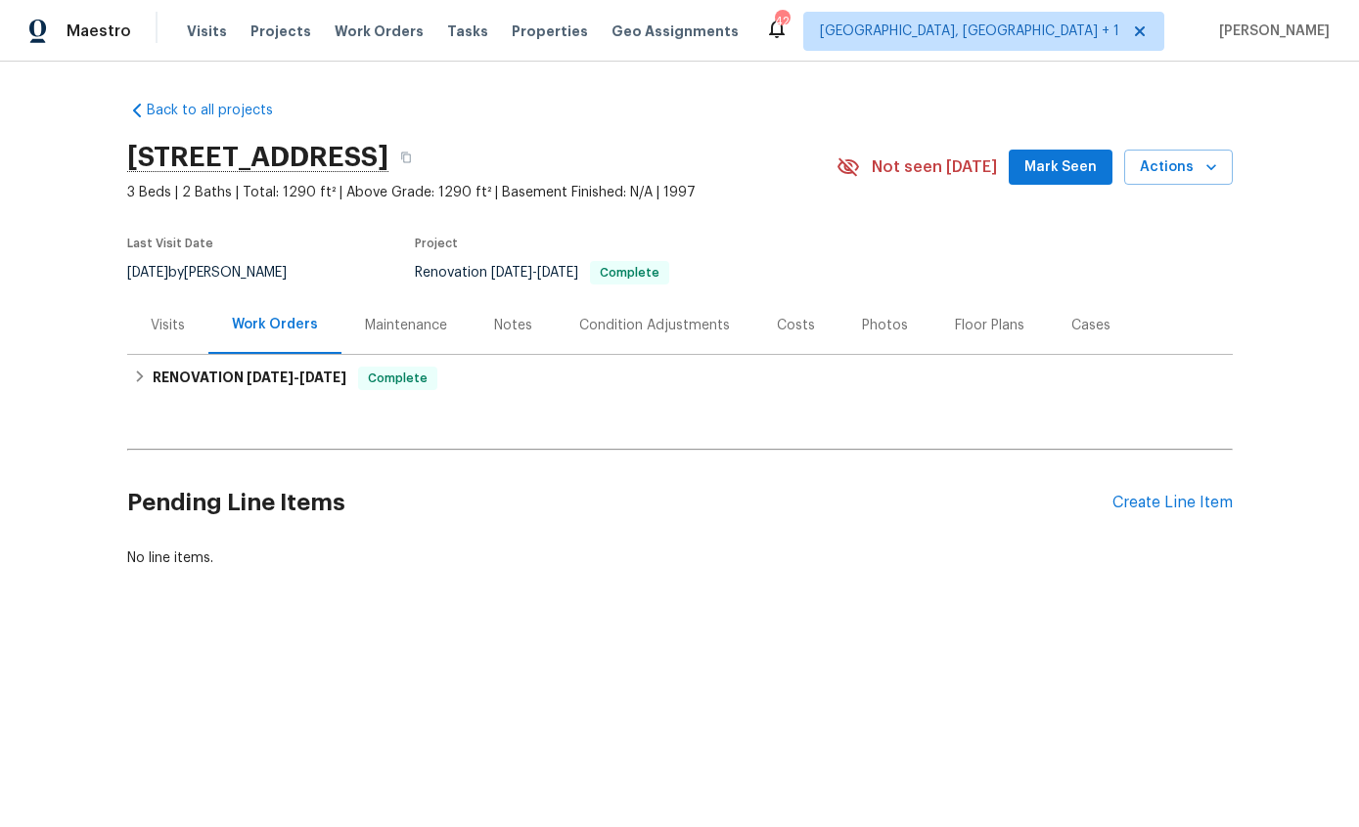
click at [877, 313] on div "Photos" at bounding box center [884, 325] width 93 height 58
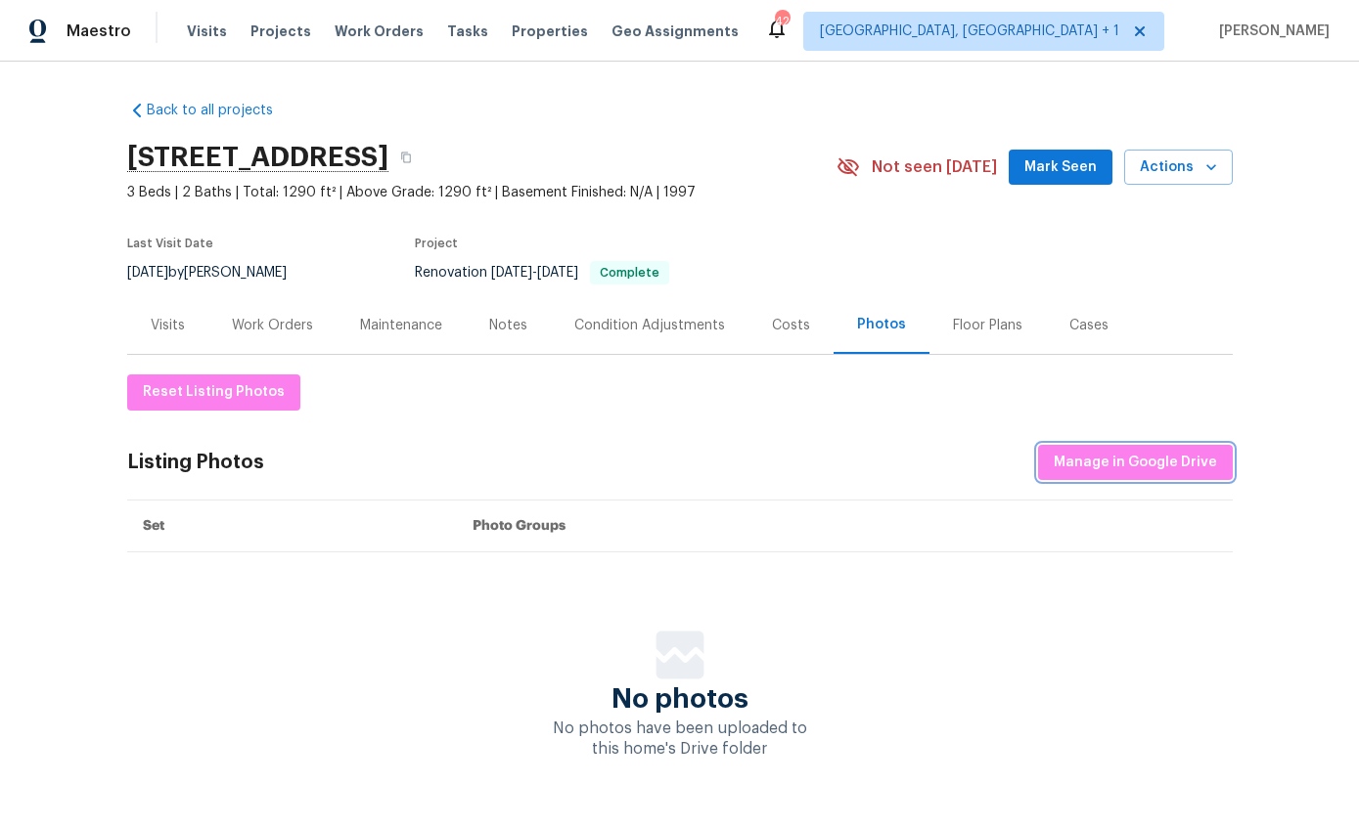
click at [1161, 458] on span "Manage in Google Drive" at bounding box center [1134, 463] width 163 height 24
